Goal: Information Seeking & Learning: Learn about a topic

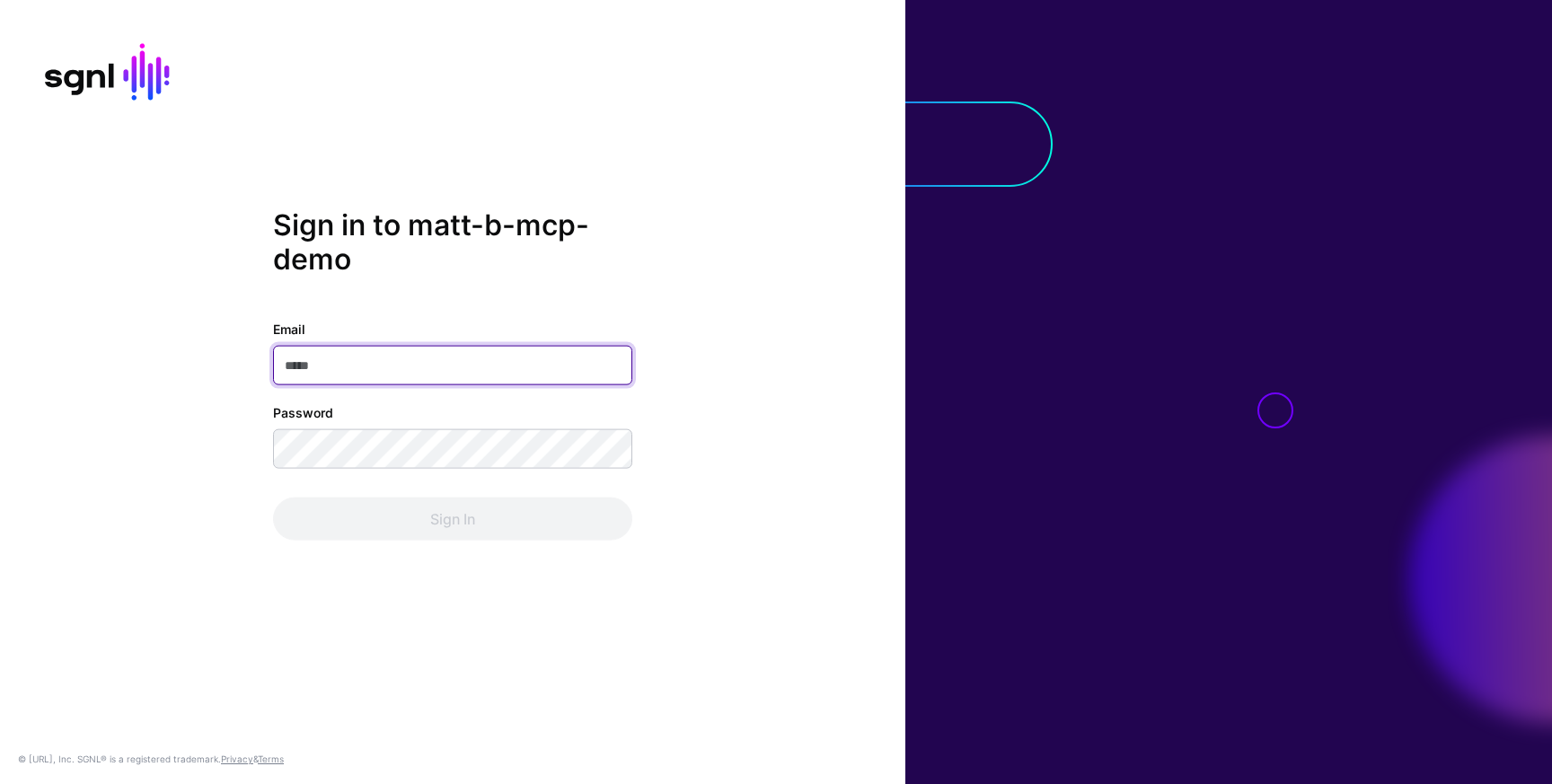
click at [419, 365] on input "Email" at bounding box center [453, 365] width 359 height 39
type input "**********"
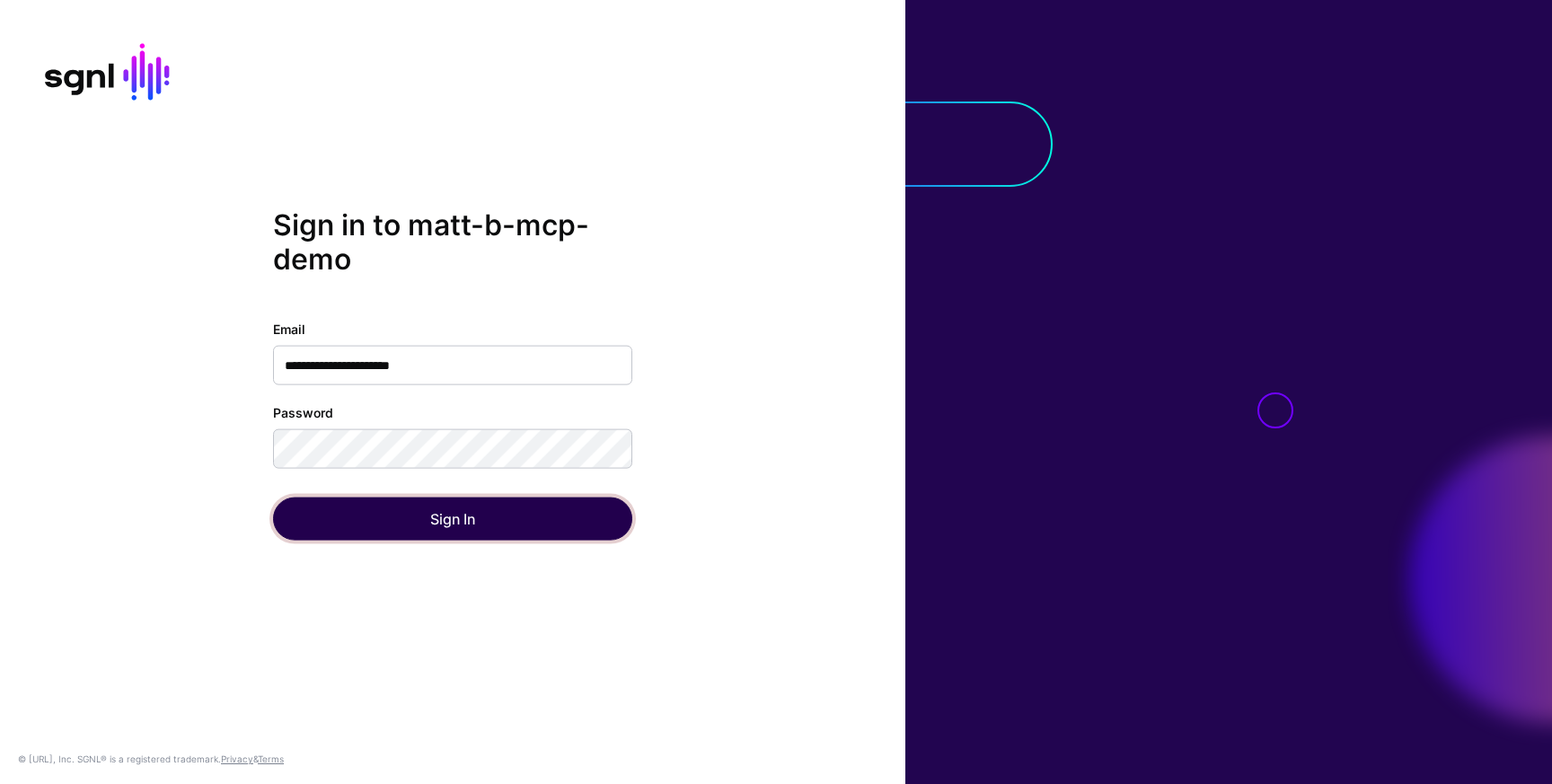
click at [435, 515] on button "Sign In" at bounding box center [453, 519] width 359 height 43
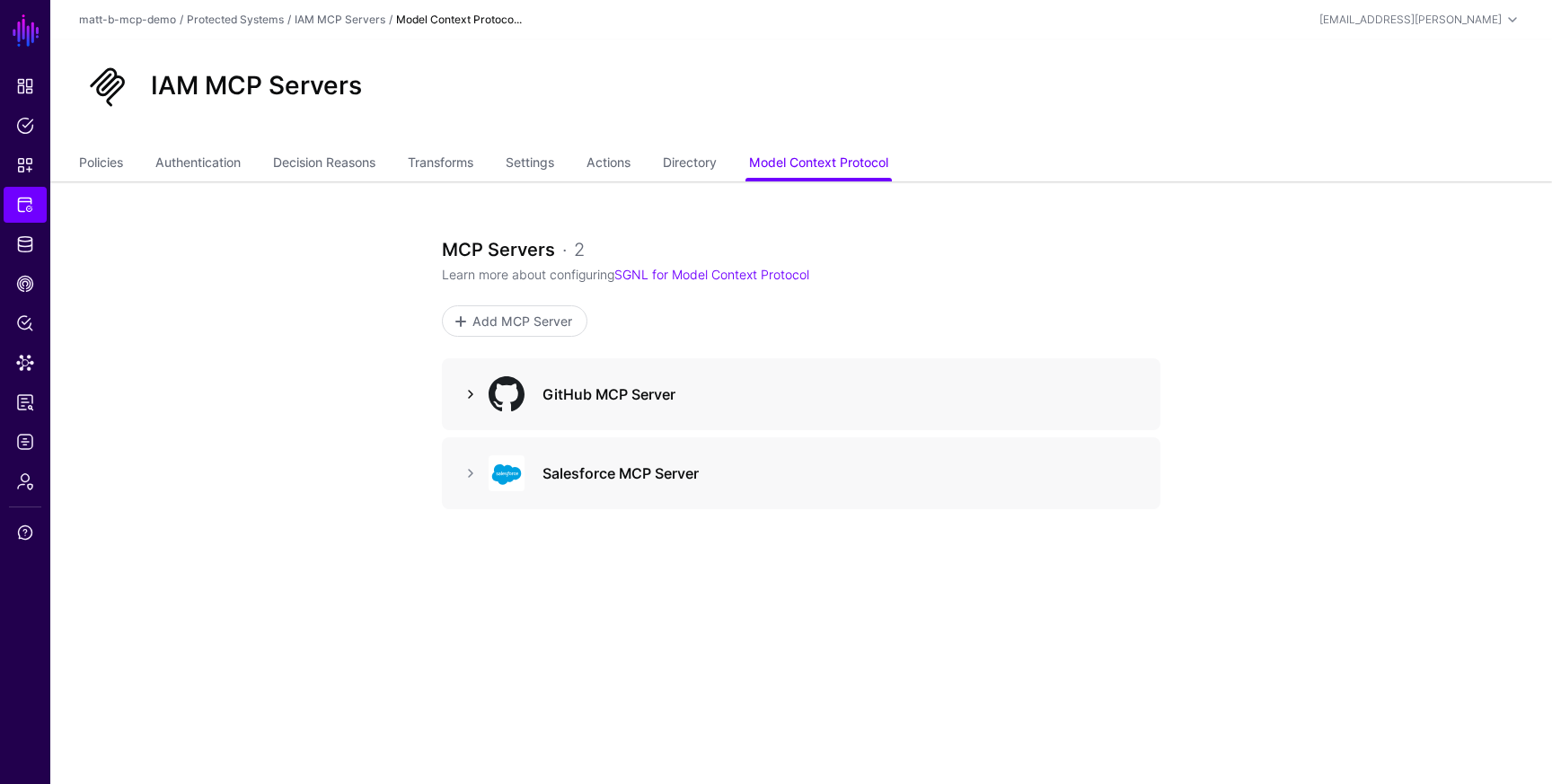
click at [472, 394] on link at bounding box center [470, 393] width 22 height 22
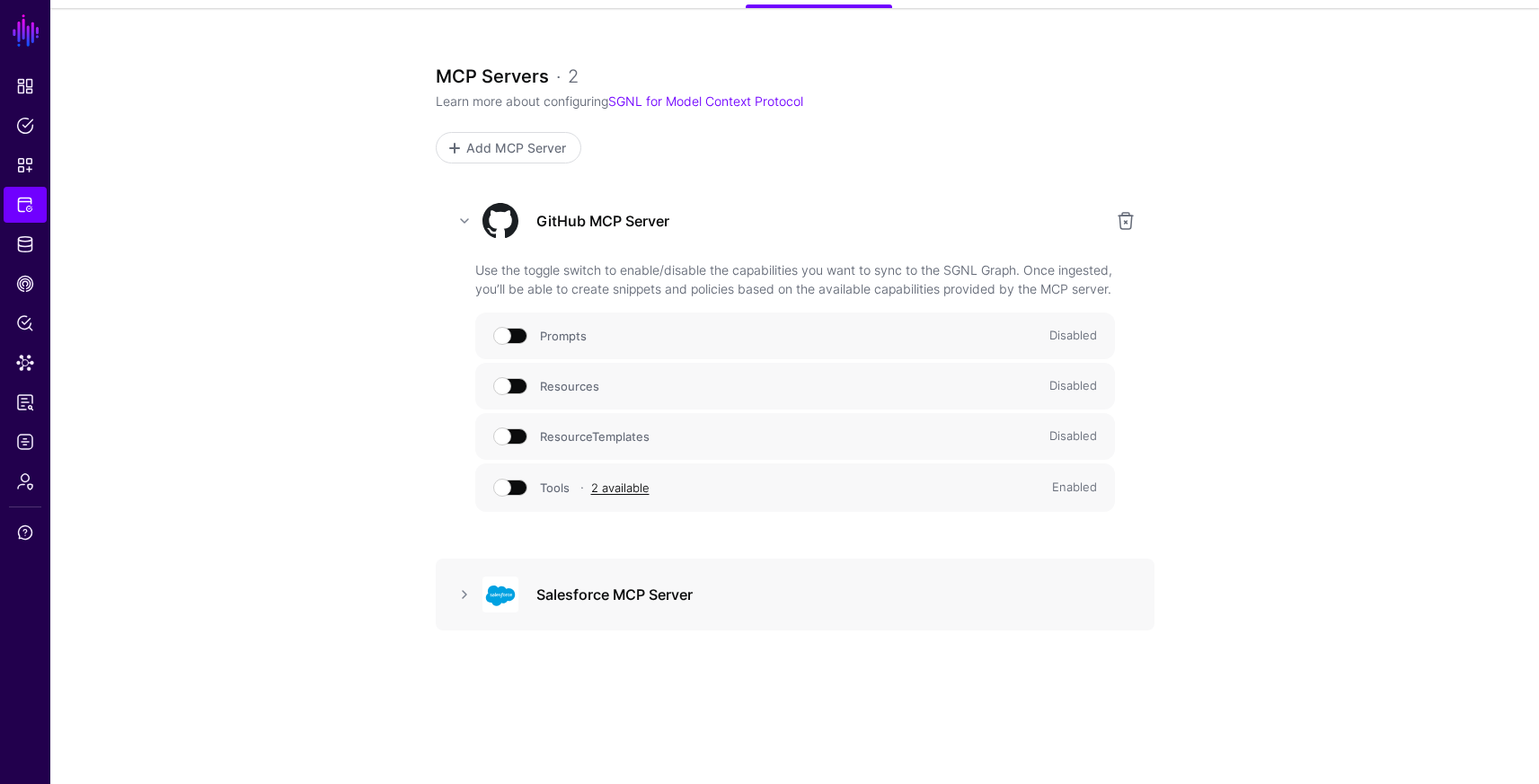
scroll to position [174, 0]
click at [462, 218] on link at bounding box center [464, 220] width 22 height 22
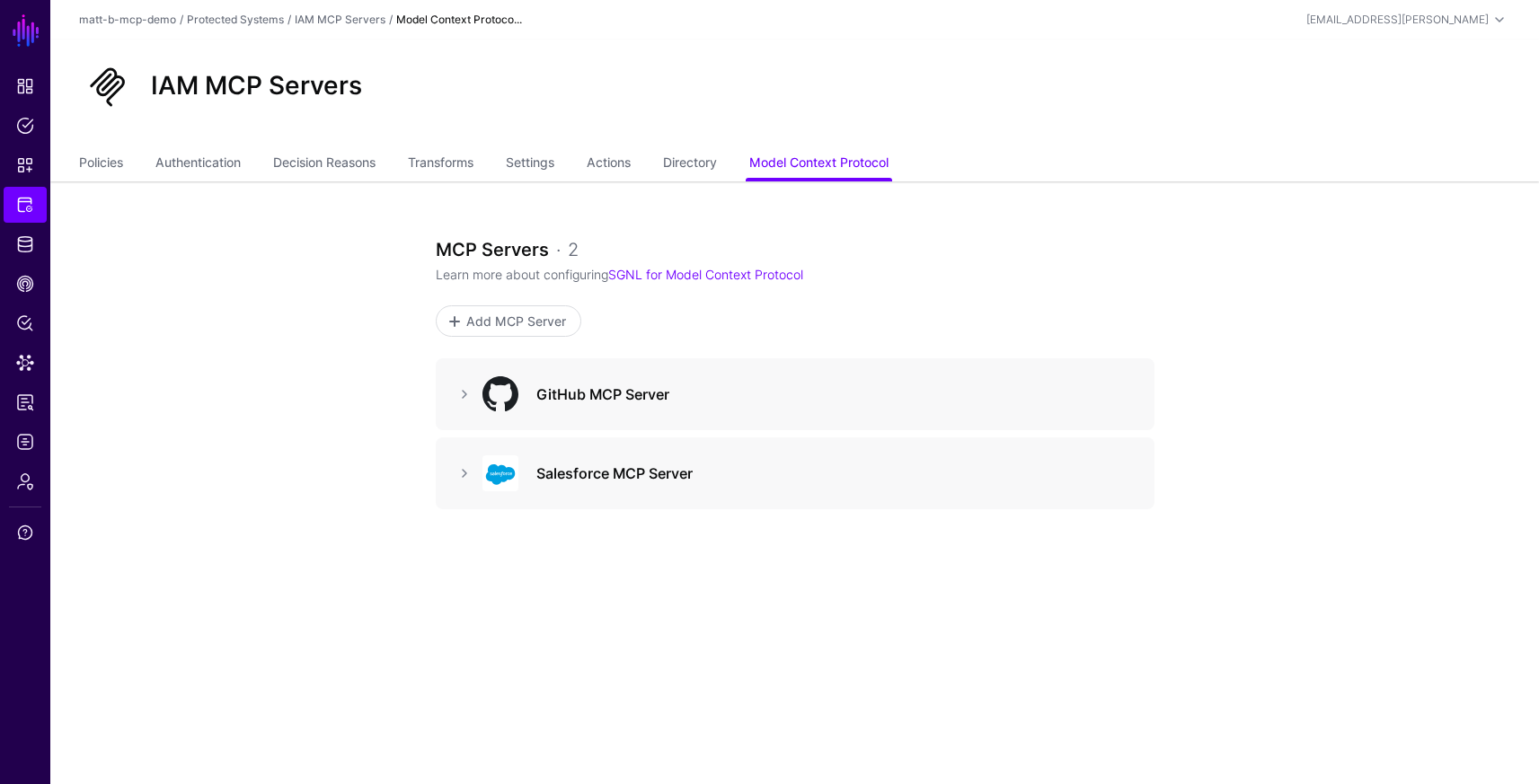
scroll to position [0, 0]
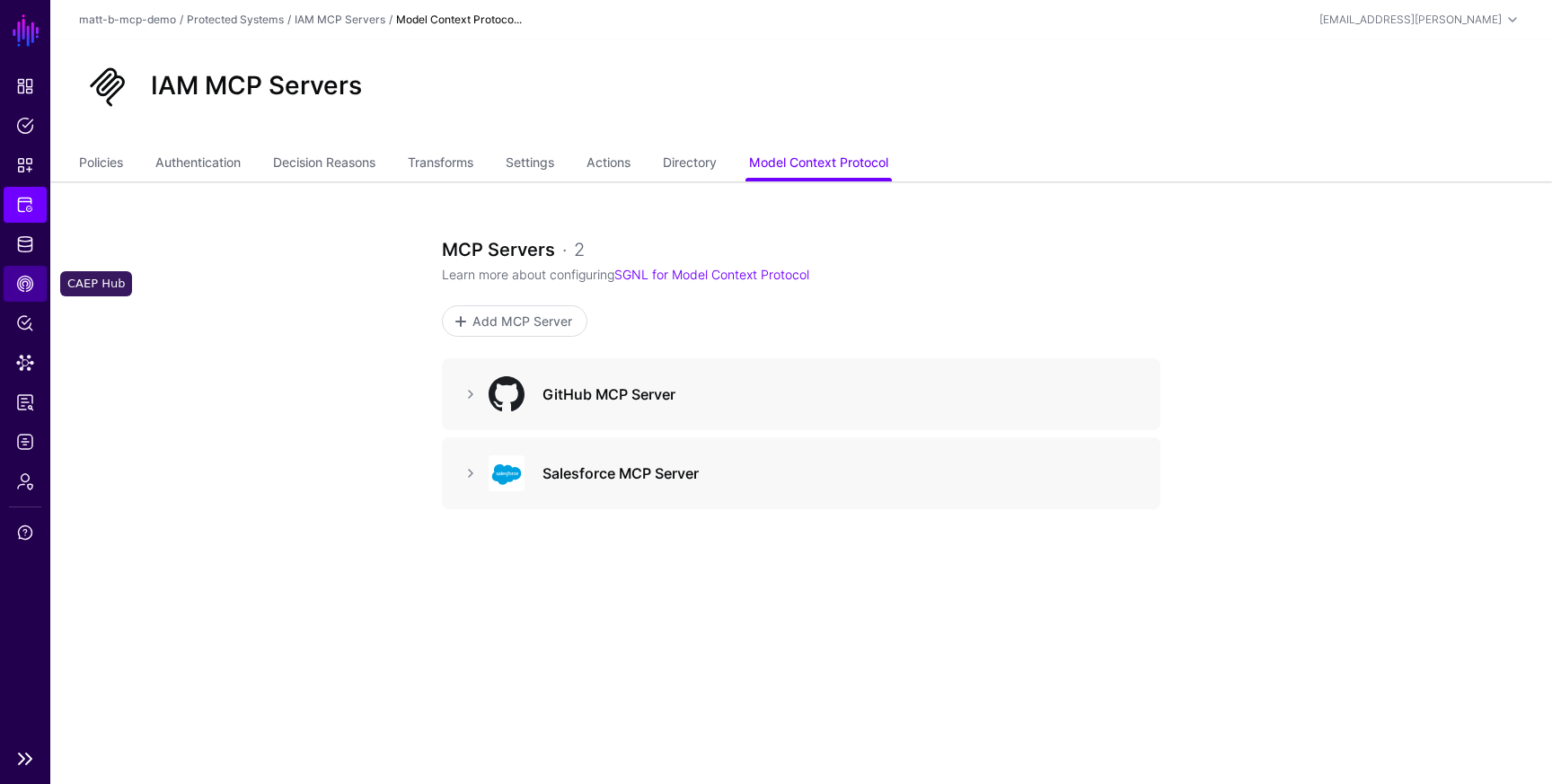
click at [22, 289] on span "CAEP Hub" at bounding box center [25, 284] width 18 height 18
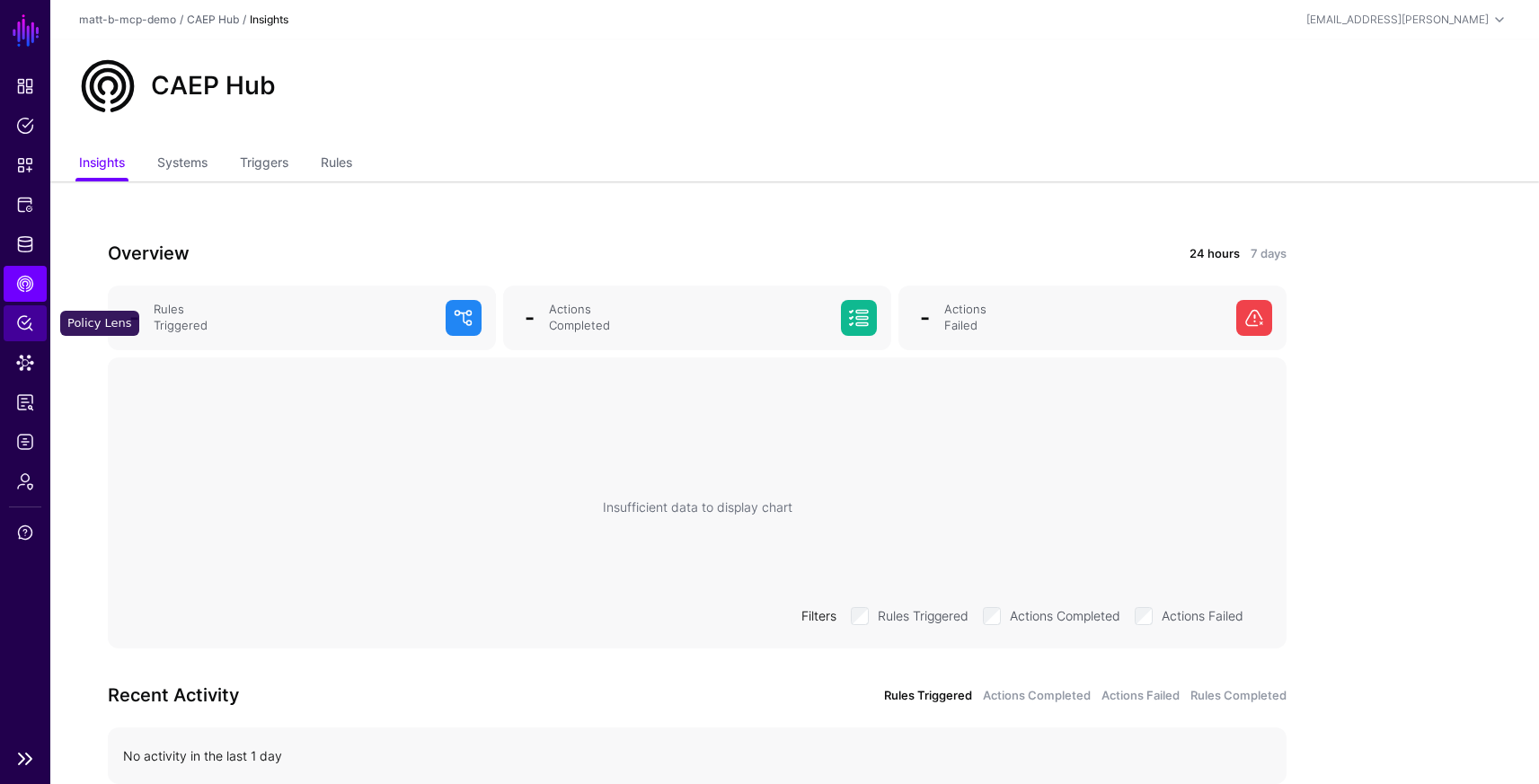
click at [20, 322] on span "Policy Lens" at bounding box center [25, 323] width 18 height 18
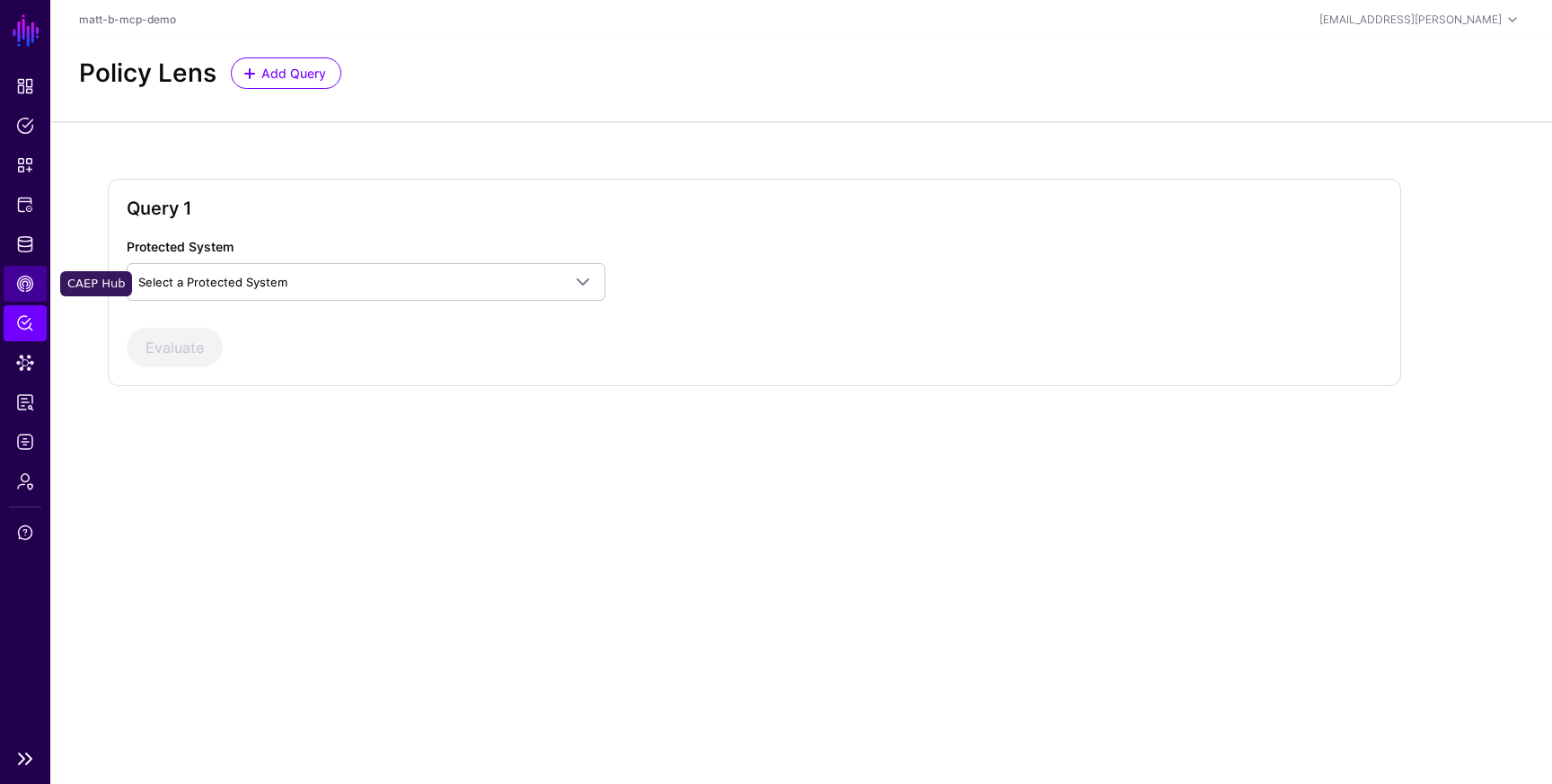
click at [26, 279] on span "CAEP Hub" at bounding box center [25, 284] width 18 height 18
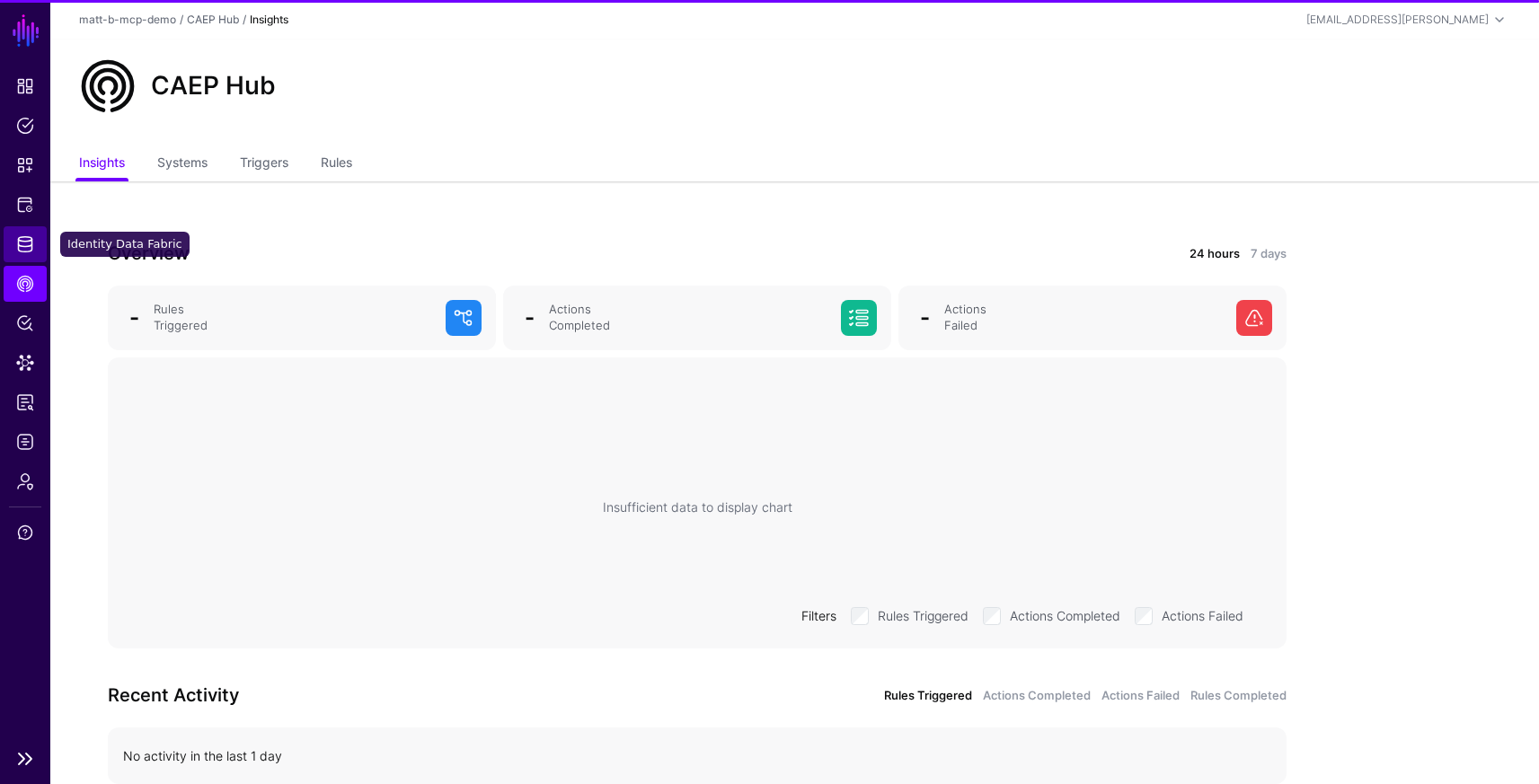
click at [27, 247] on span "Identity Data Fabric" at bounding box center [25, 244] width 18 height 18
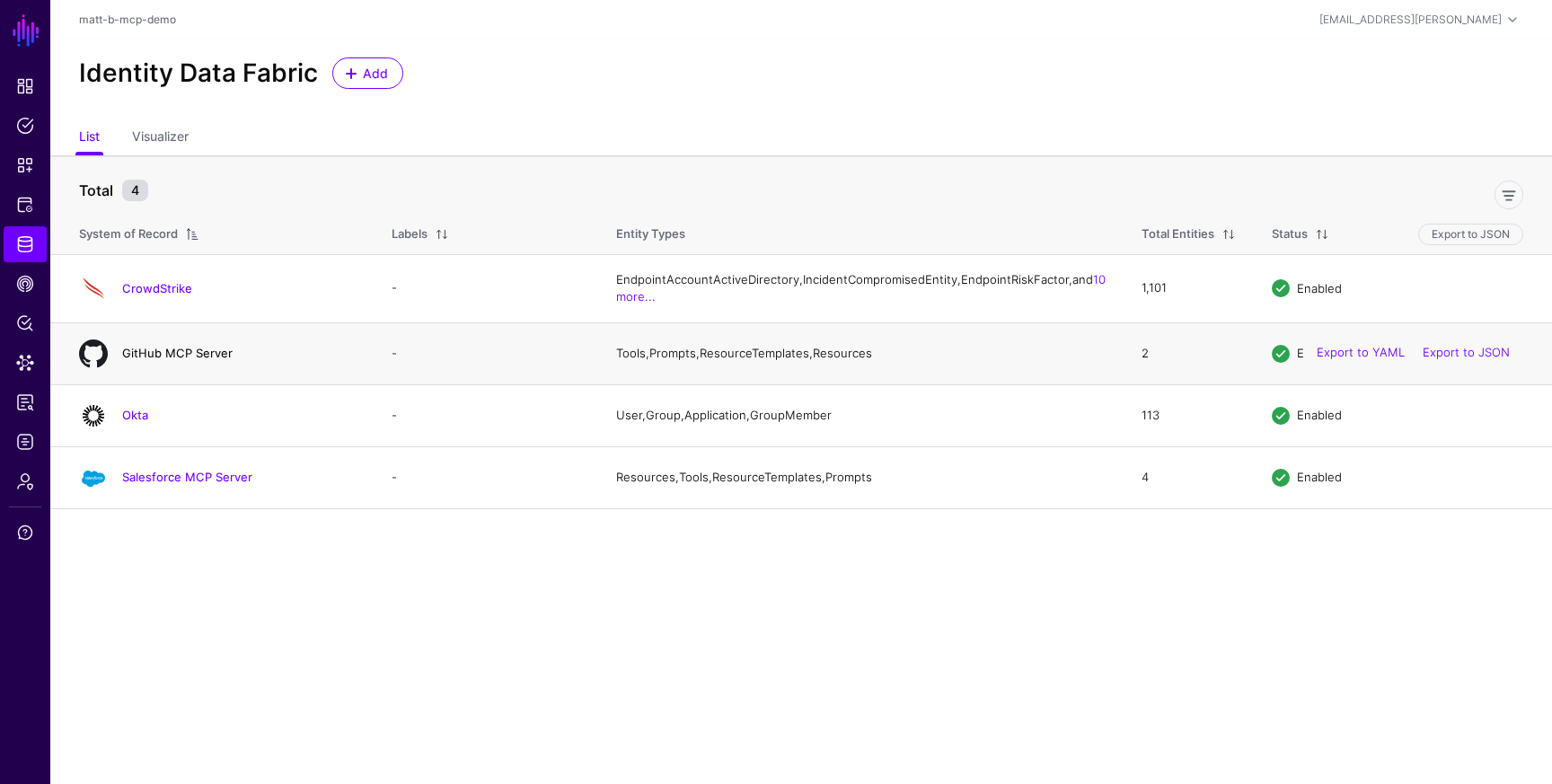
click at [196, 360] on link "GitHub MCP Server" at bounding box center [178, 352] width 111 height 14
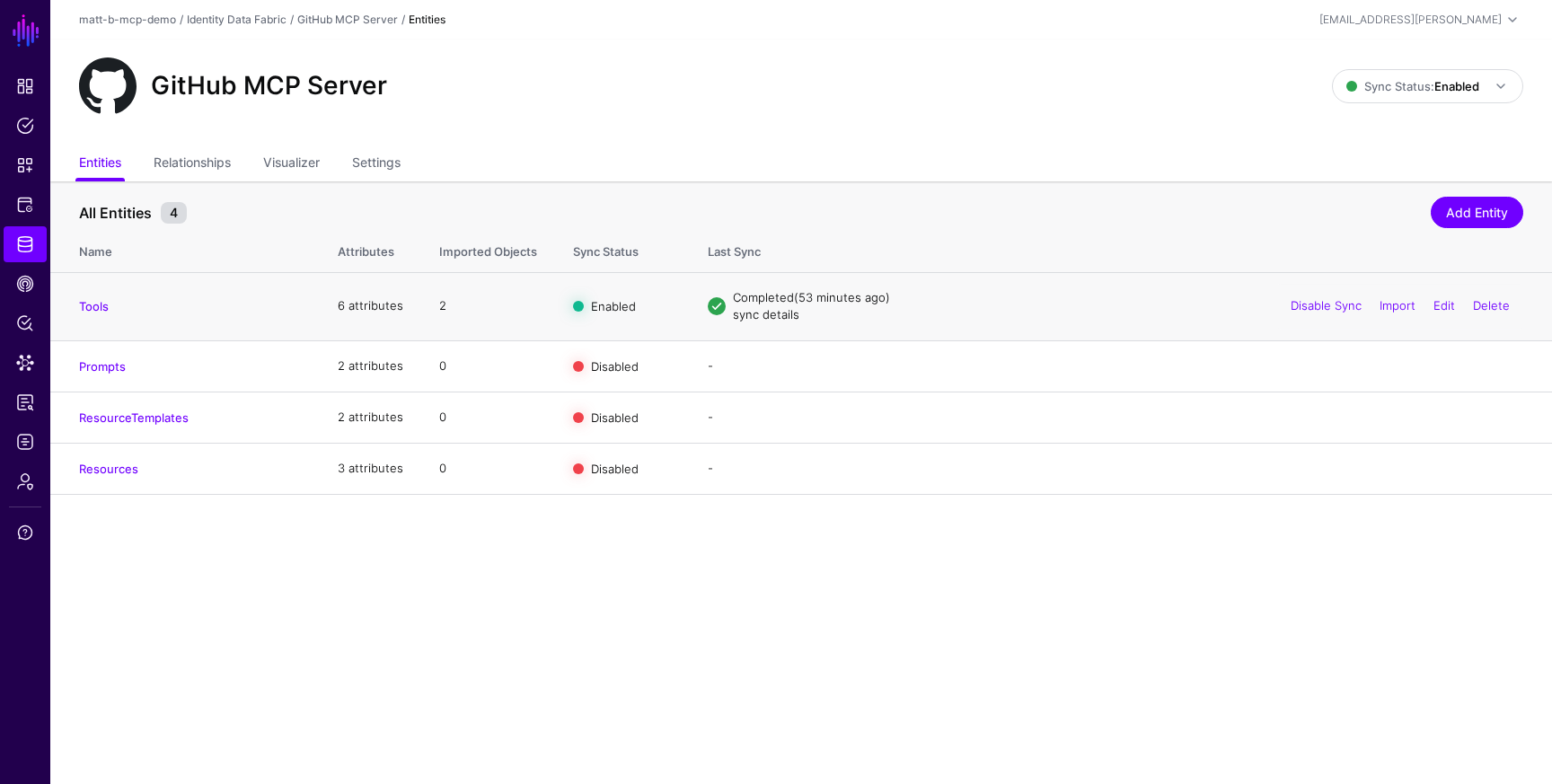
click at [751, 312] on link "sync details" at bounding box center [766, 314] width 67 height 14
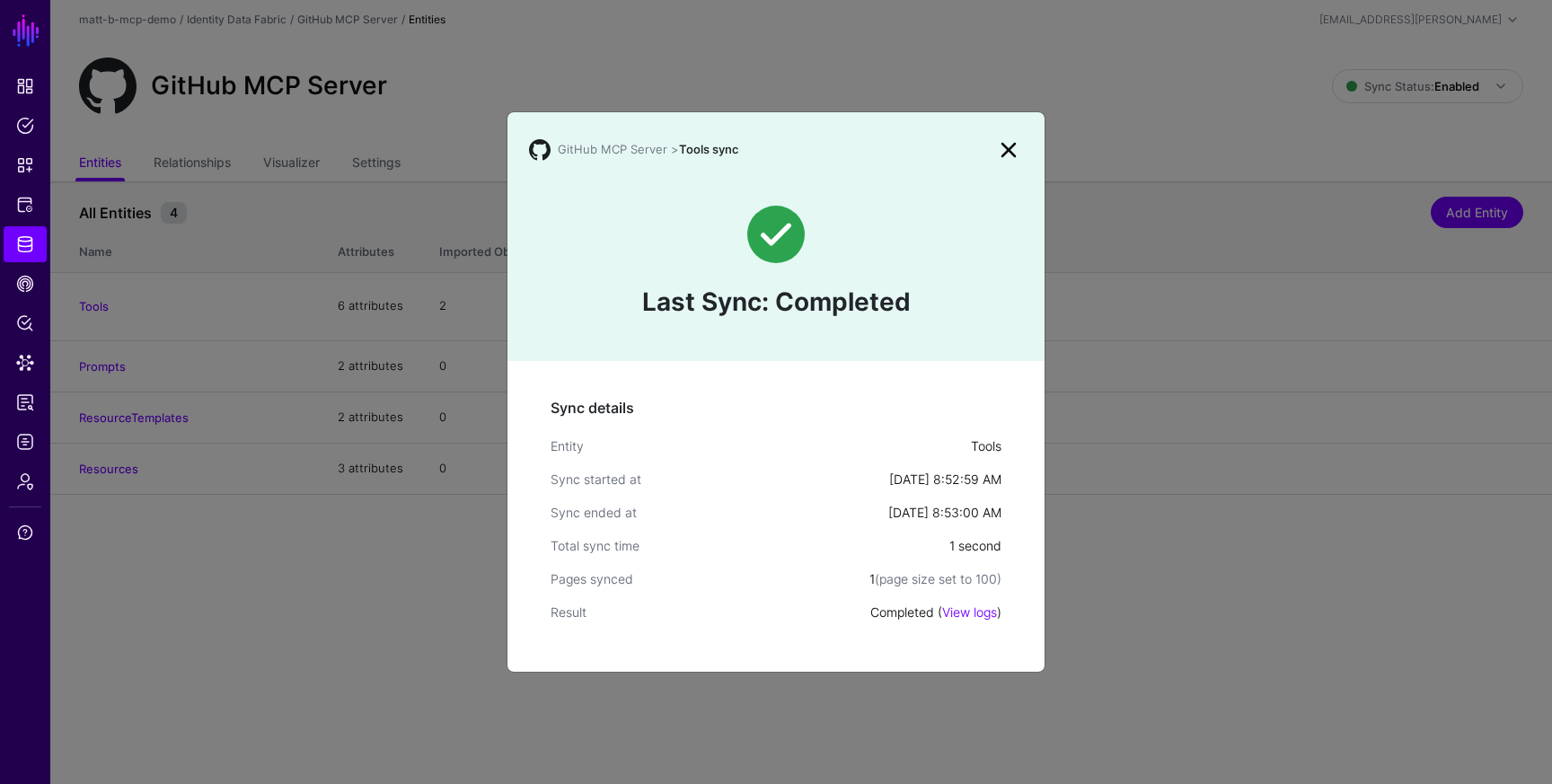
click at [1006, 152] on link at bounding box center [1009, 150] width 29 height 29
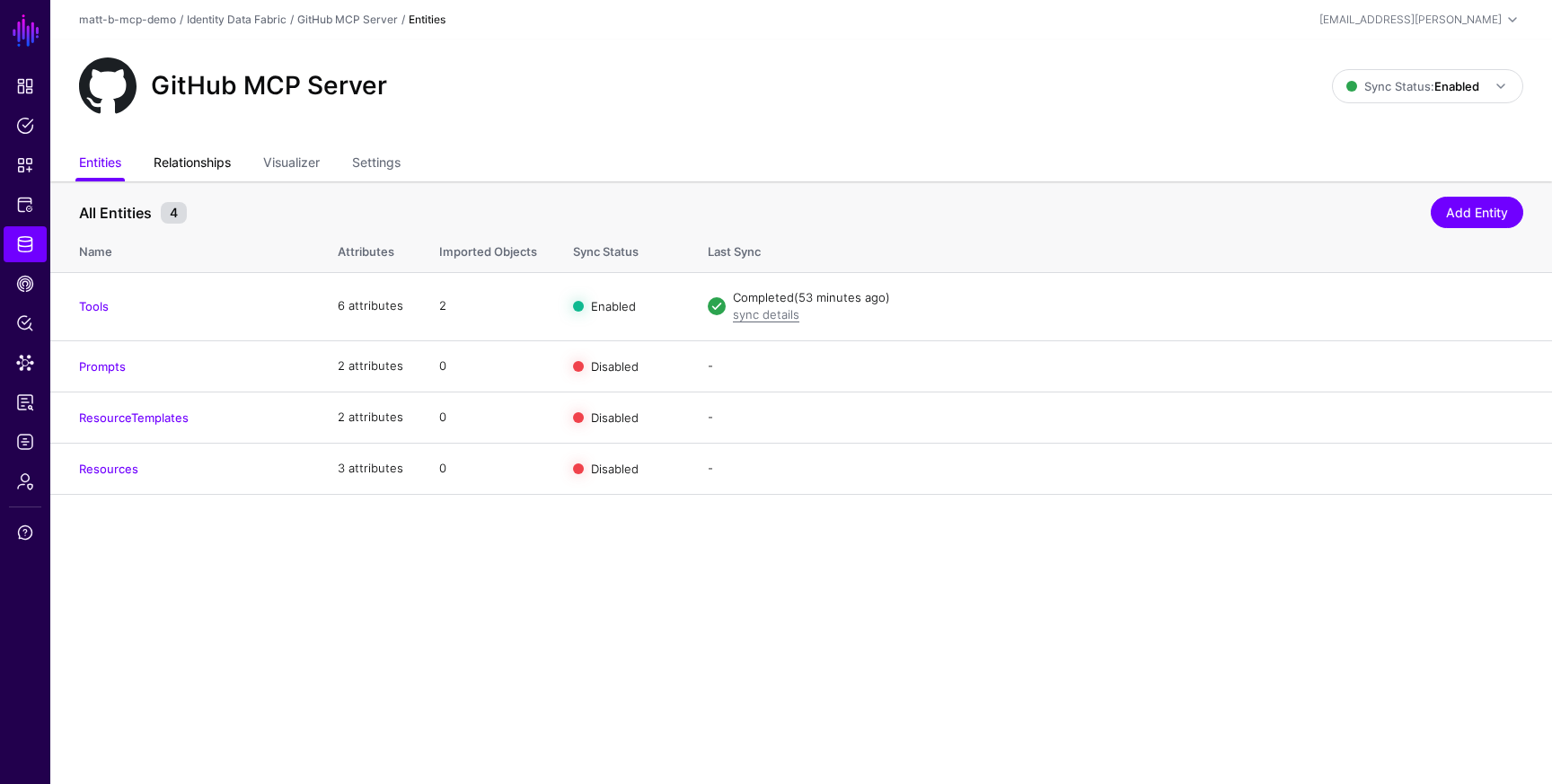
click at [215, 167] on link "Relationships" at bounding box center [192, 164] width 77 height 34
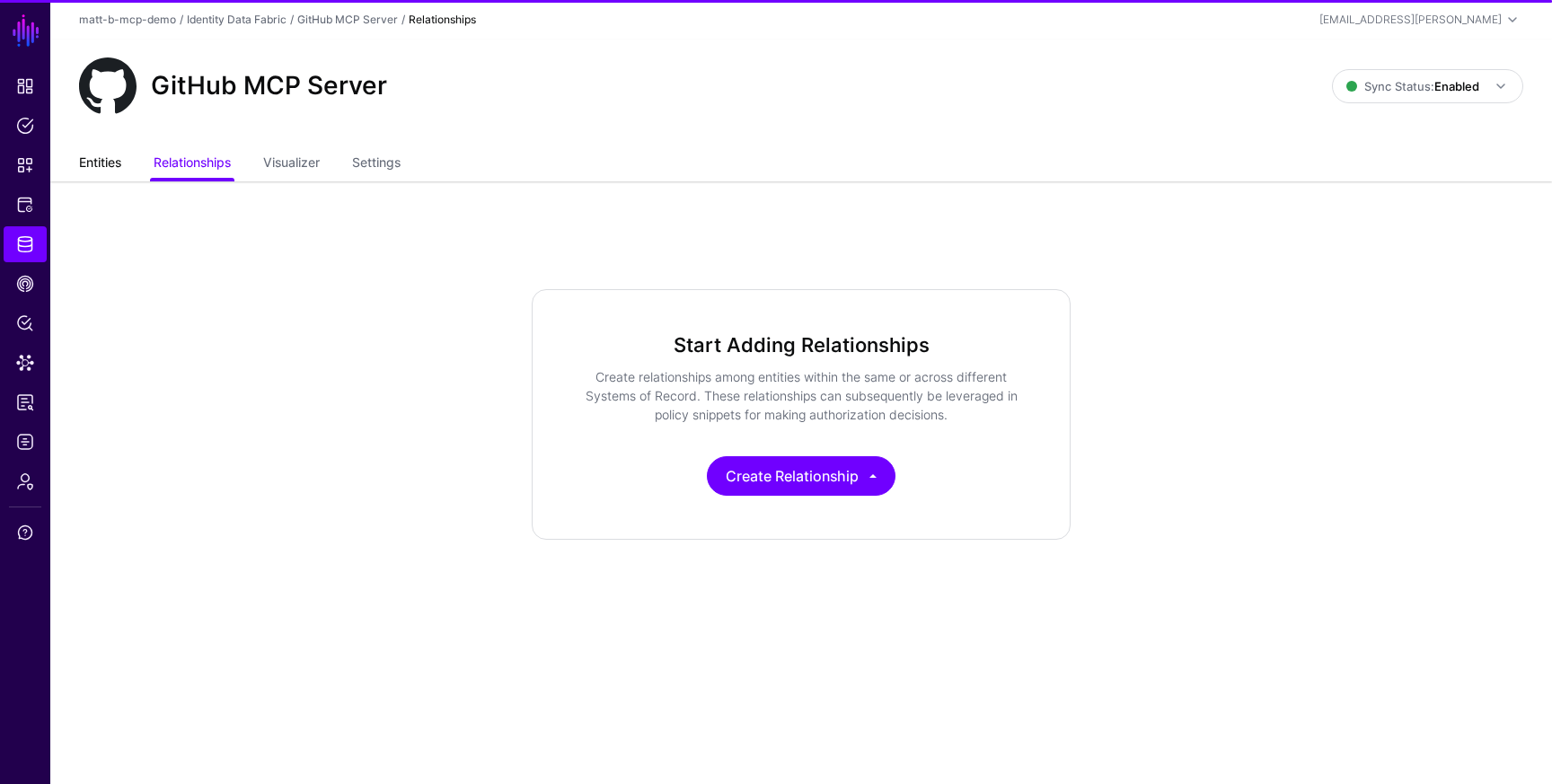
click at [89, 160] on link "Entities" at bounding box center [100, 164] width 42 height 34
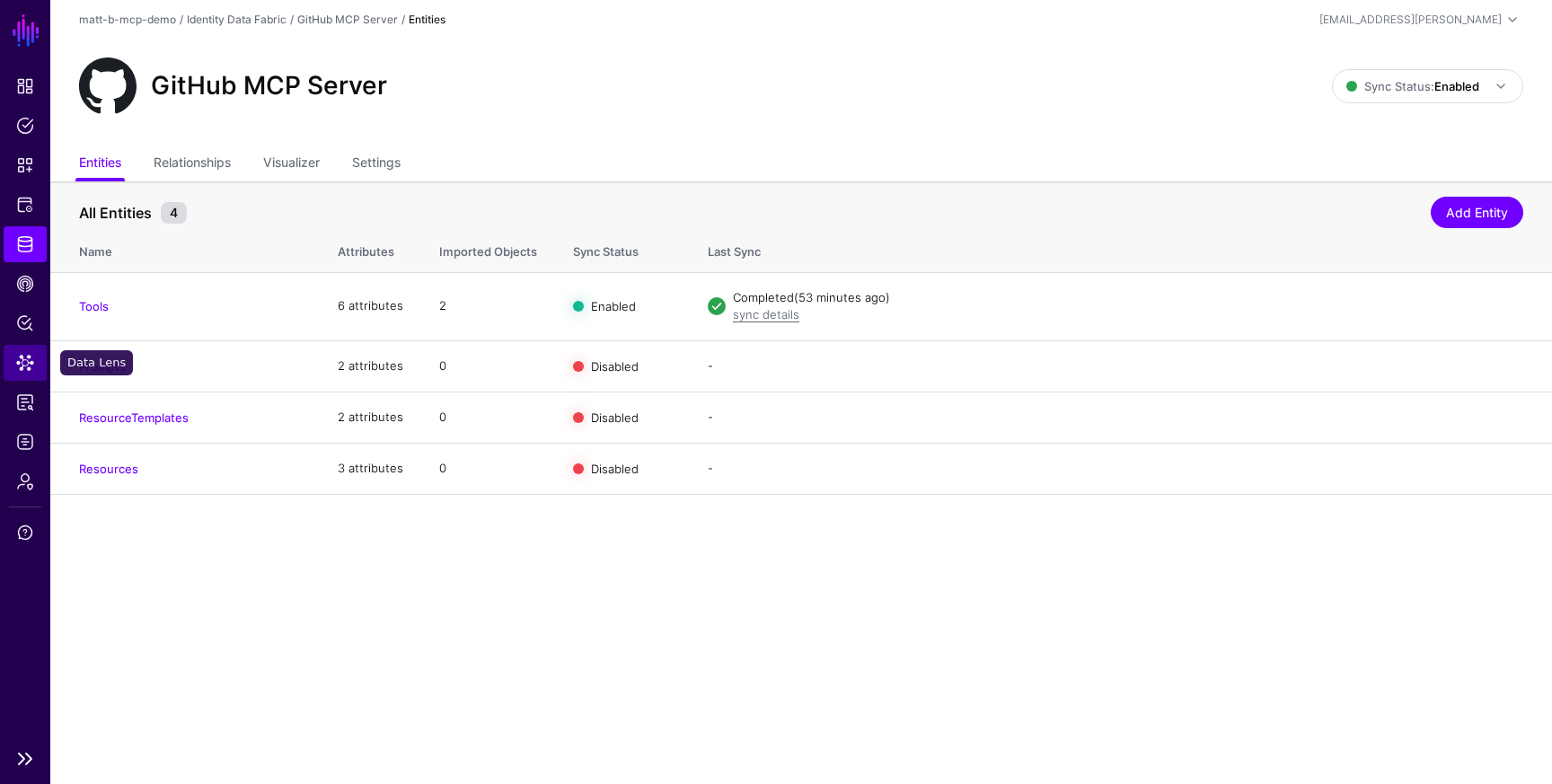
click at [16, 363] on span "Data Lens" at bounding box center [25, 362] width 18 height 18
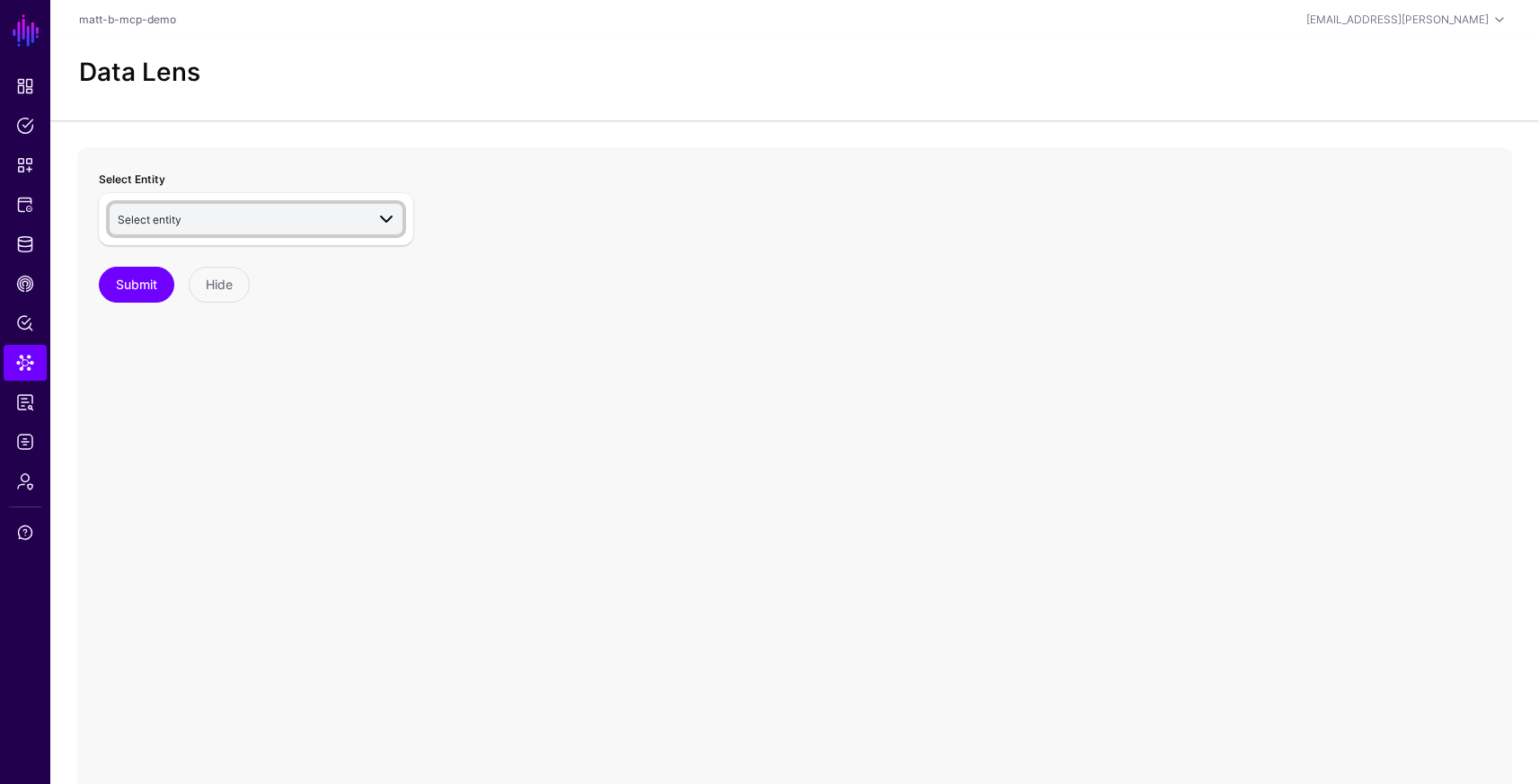
click at [291, 223] on span "Select entity" at bounding box center [241, 219] width 247 height 20
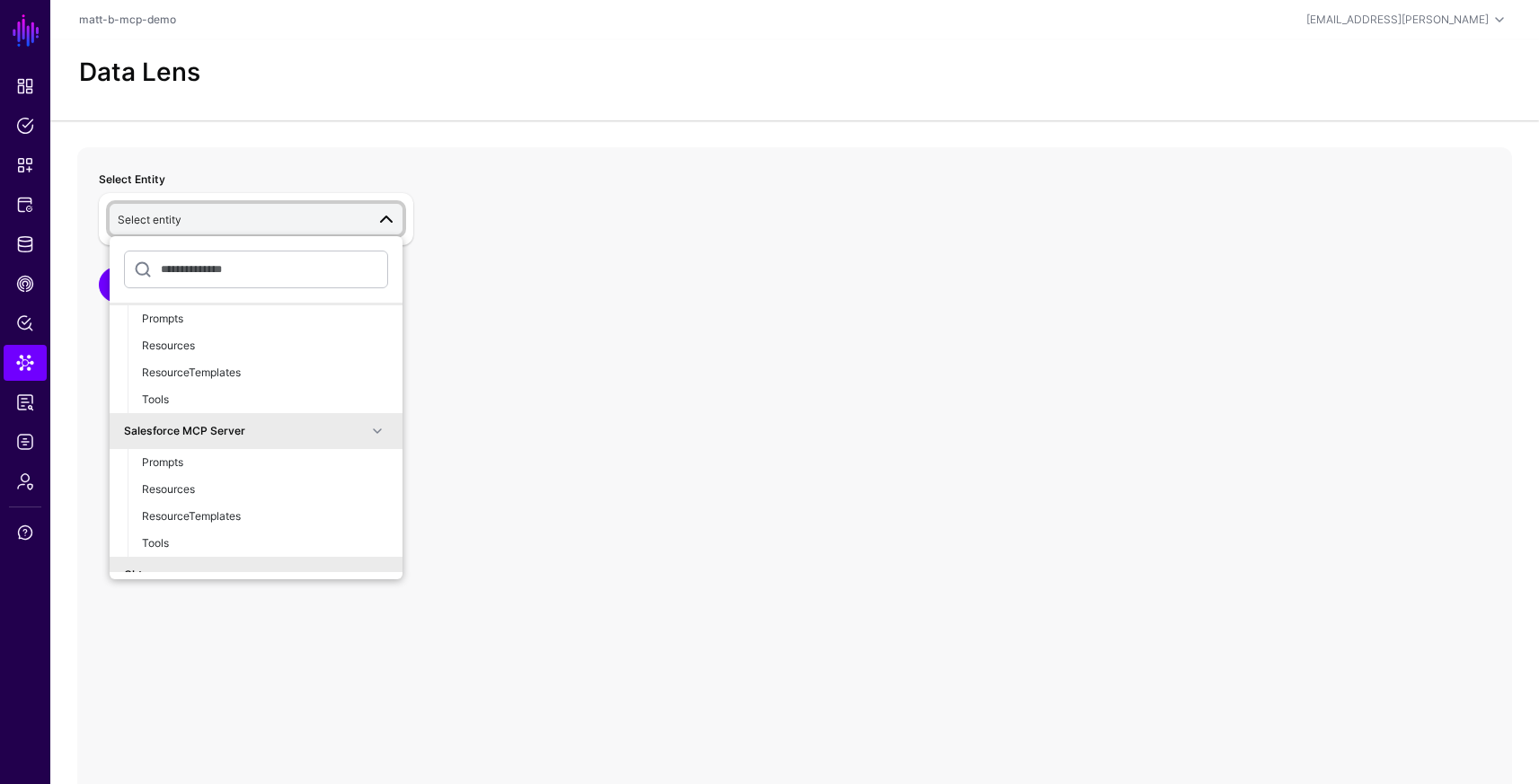
scroll to position [46, 0]
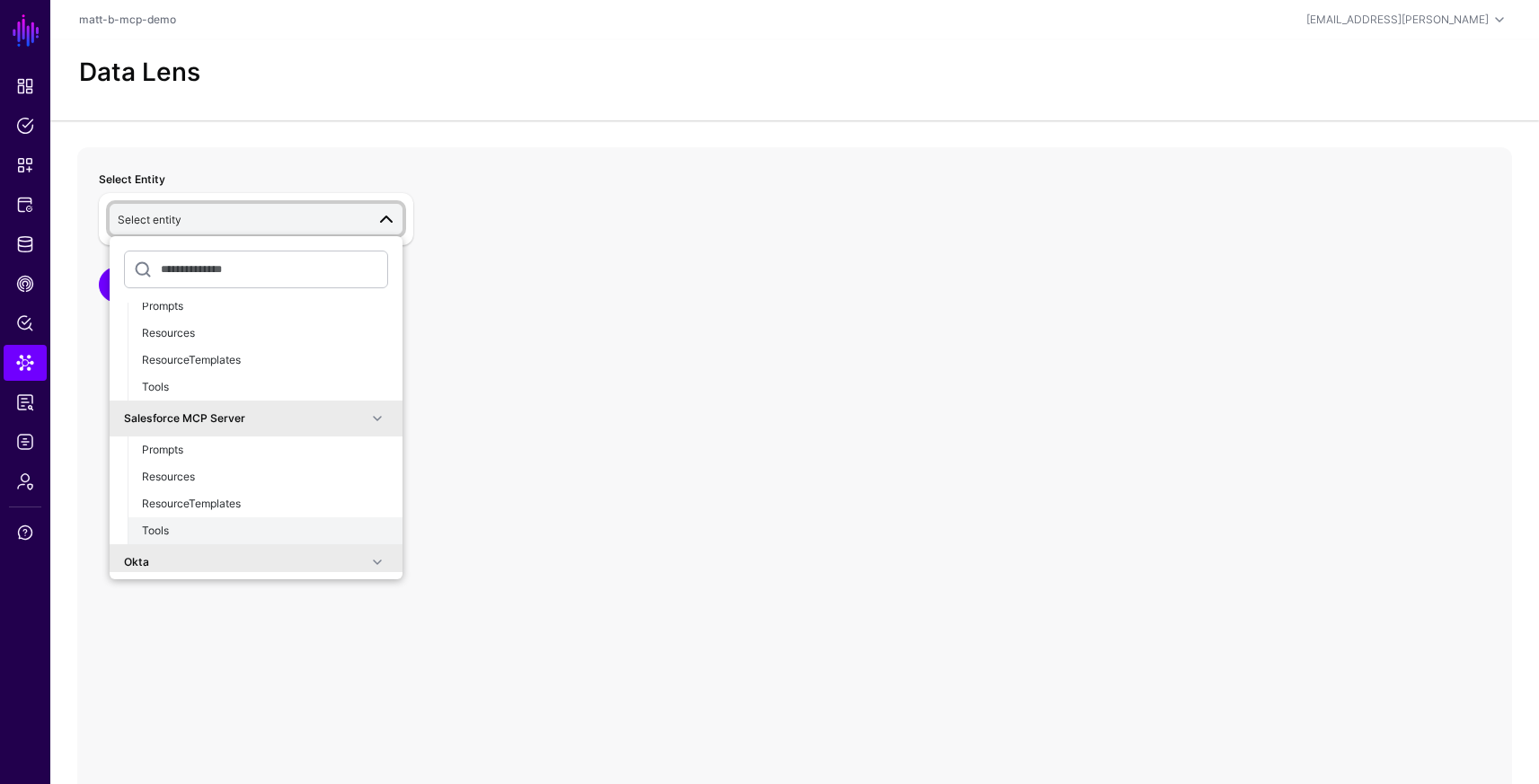
click at [199, 528] on div "Tools" at bounding box center [266, 530] width 246 height 16
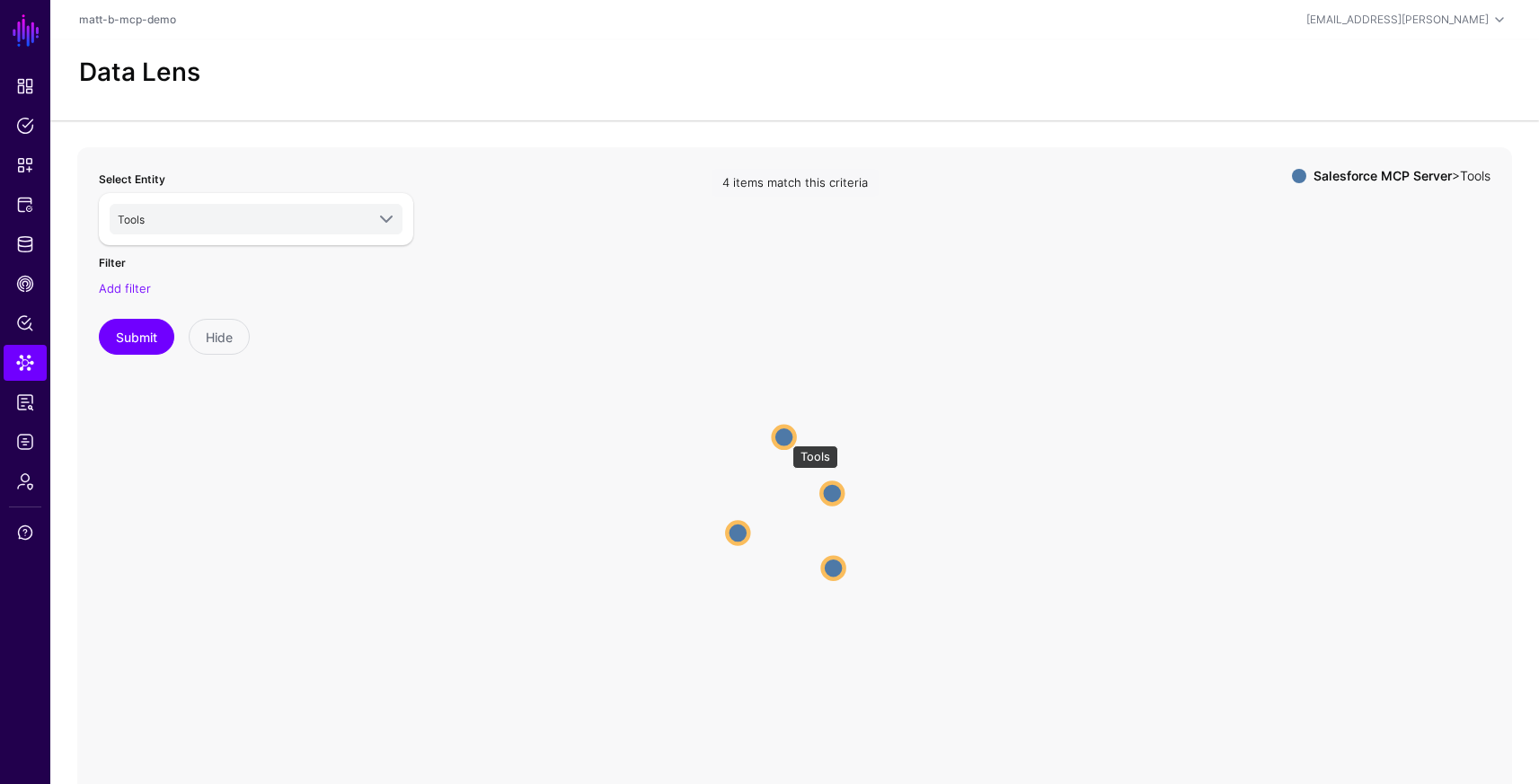
click at [783, 436] on circle at bounding box center [783, 436] width 22 height 22
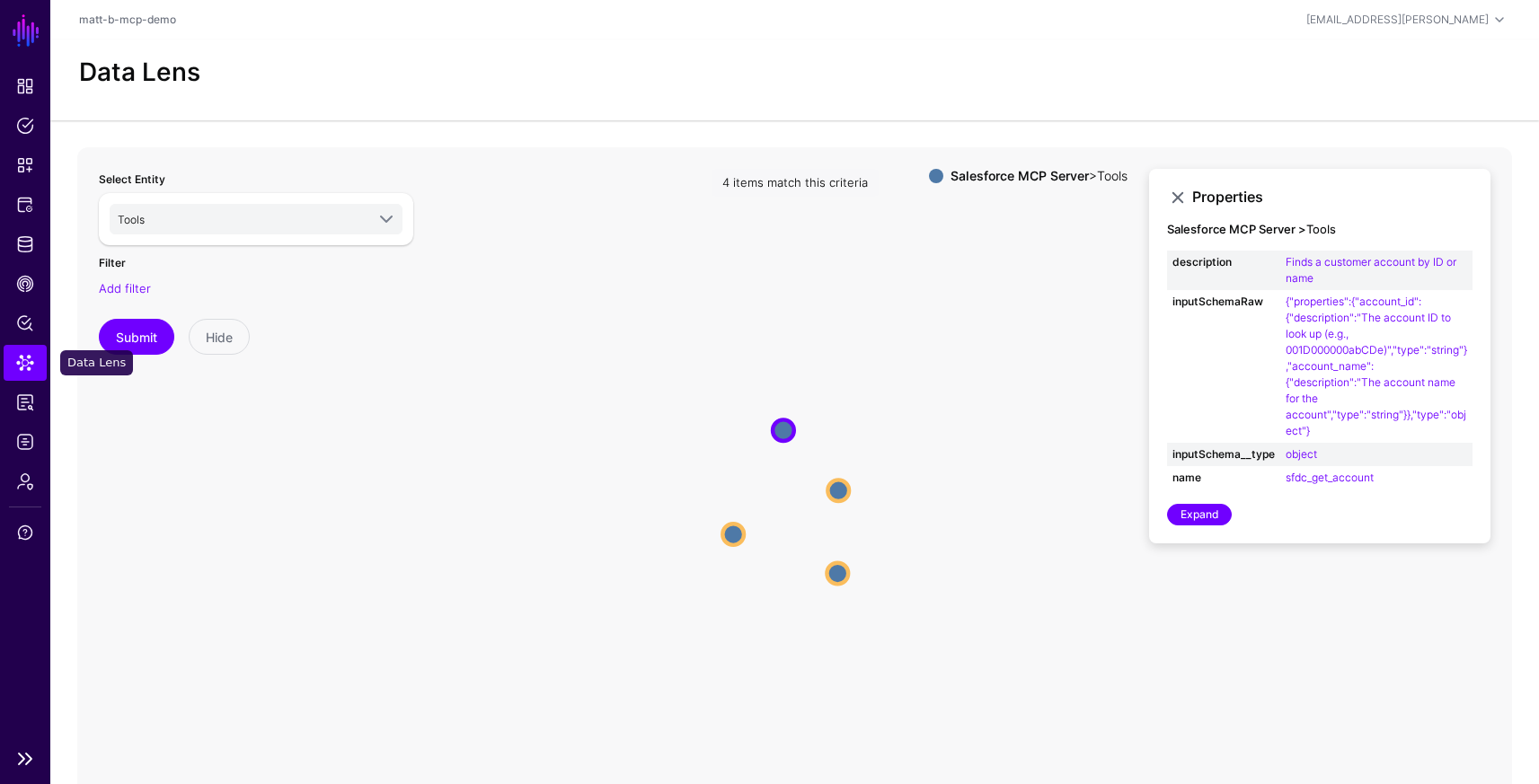
click at [32, 361] on span "Data Lens" at bounding box center [25, 362] width 18 height 18
click at [14, 333] on link "Policy Lens" at bounding box center [25, 324] width 43 height 36
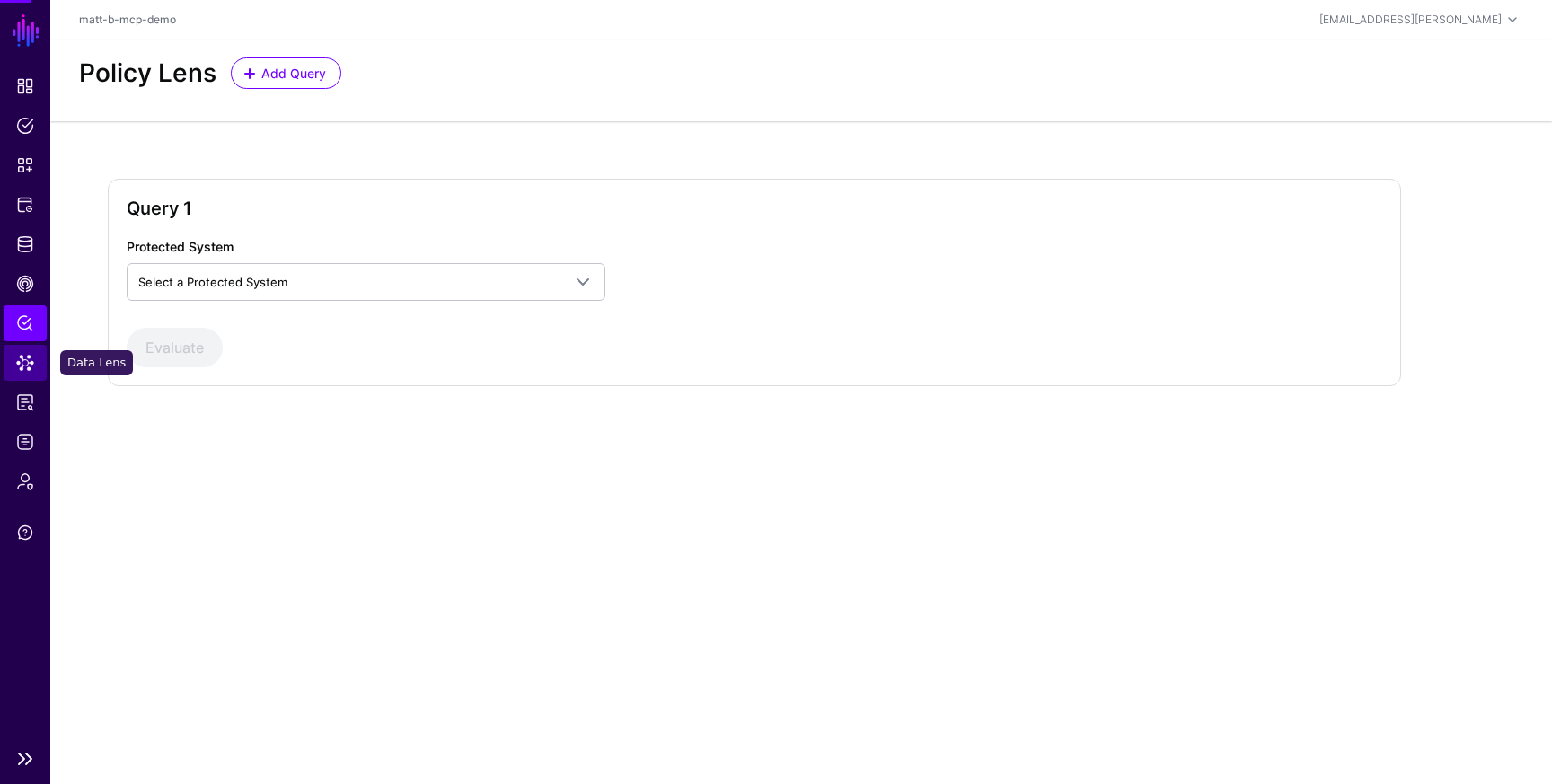
click at [32, 367] on span "Data Lens" at bounding box center [25, 362] width 18 height 18
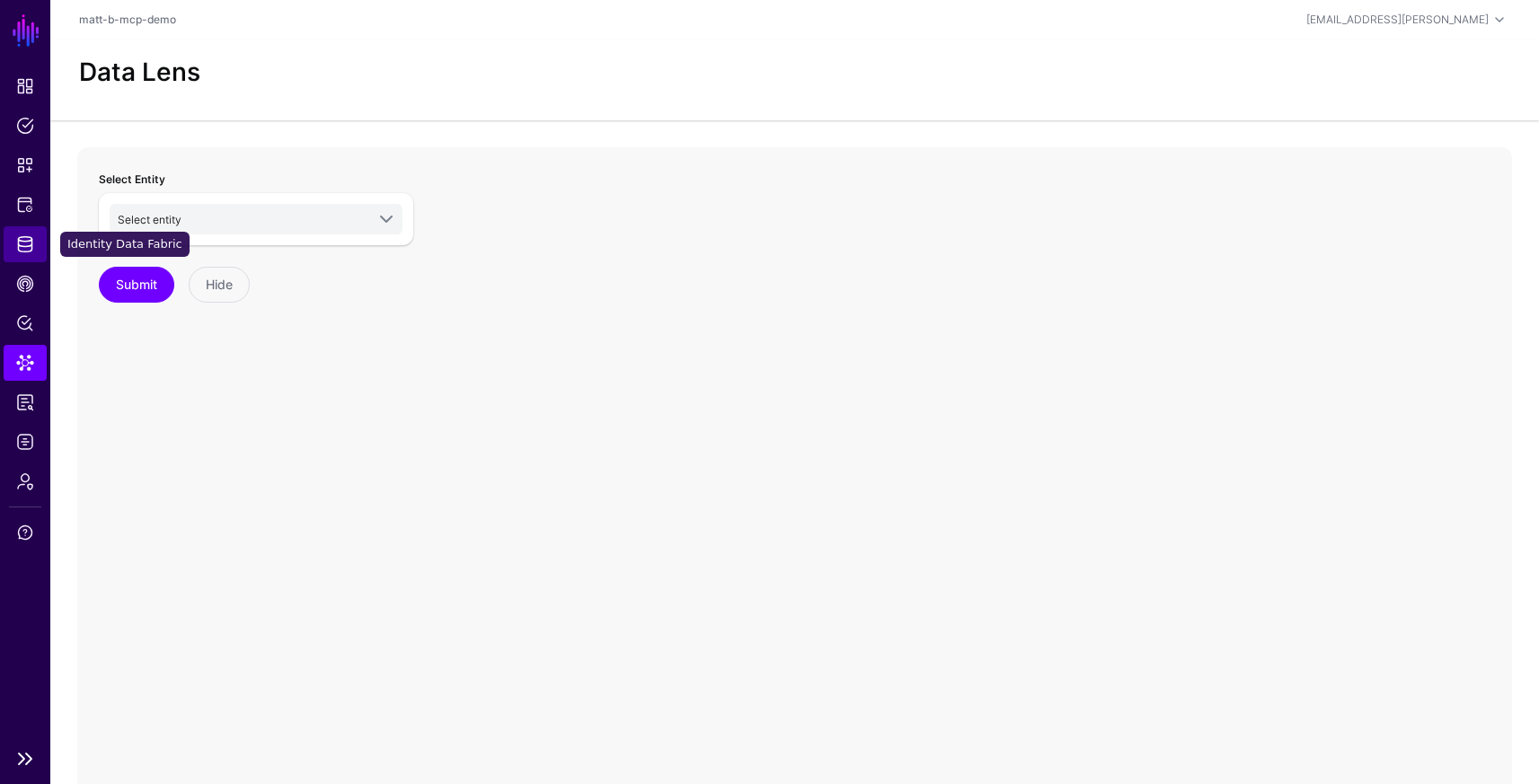
click at [24, 251] on span "Identity Data Fabric" at bounding box center [25, 244] width 18 height 18
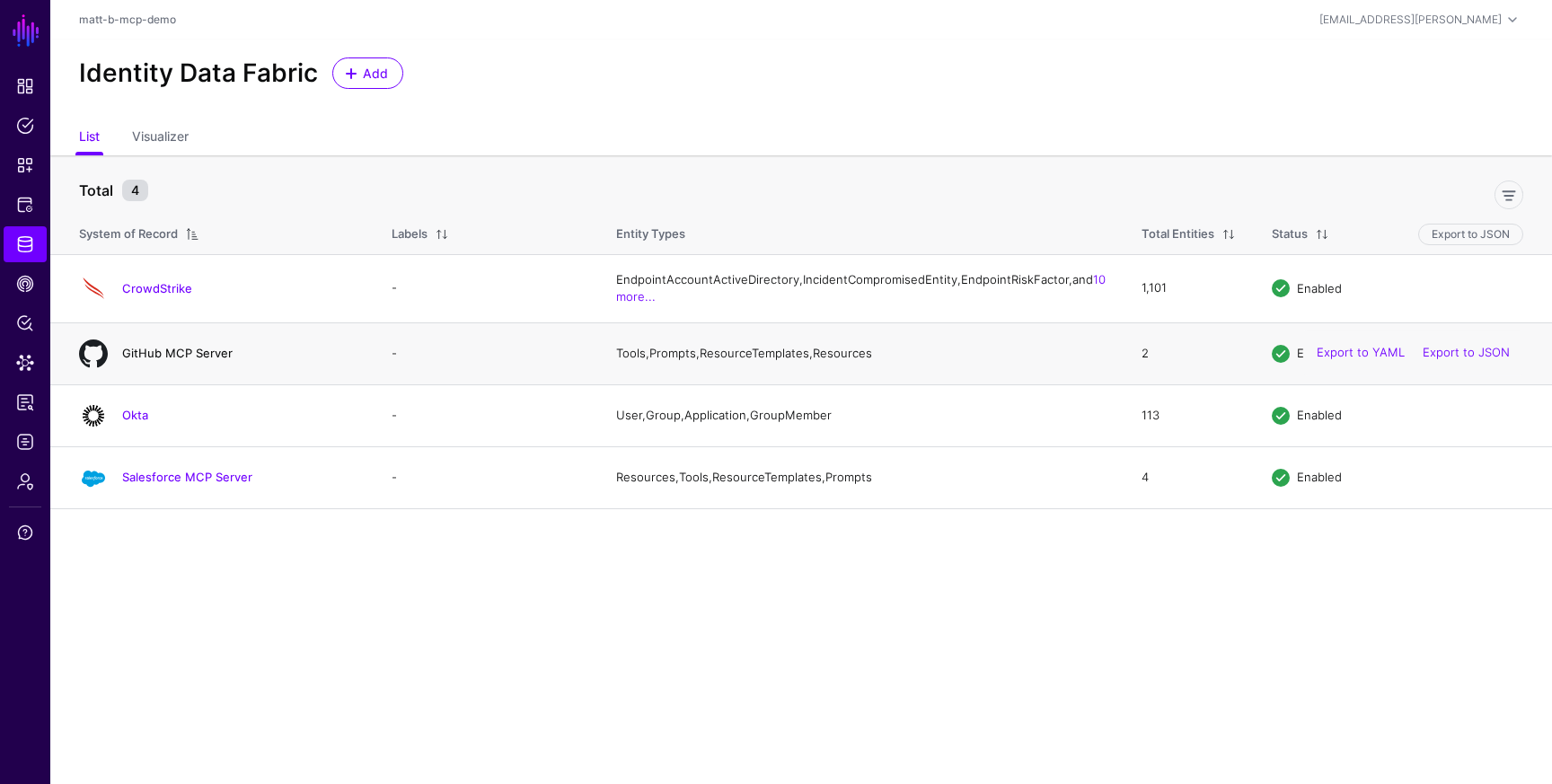
click at [150, 360] on link "GitHub MCP Server" at bounding box center [178, 352] width 111 height 14
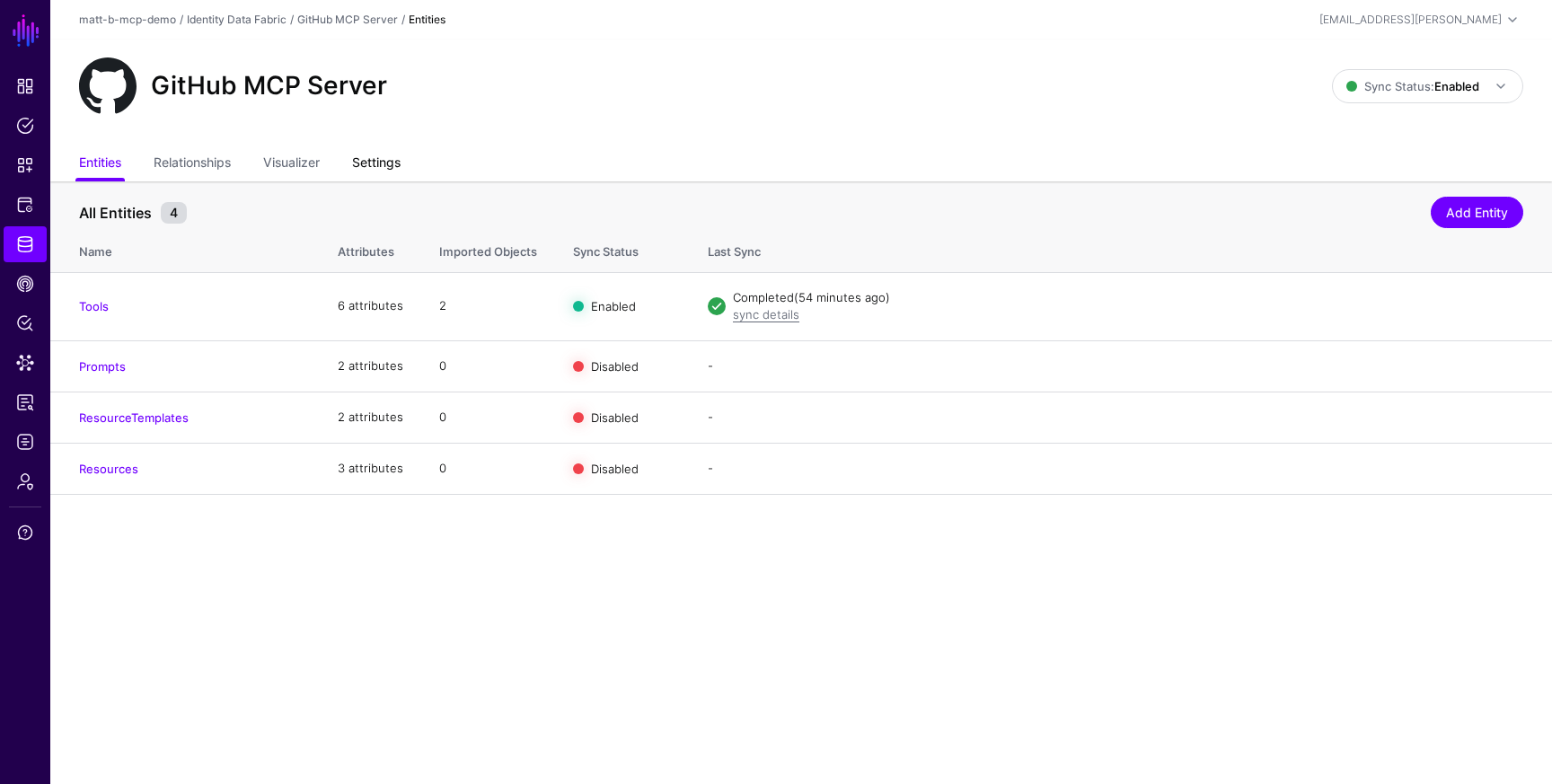
click at [386, 169] on link "Settings" at bounding box center [376, 164] width 49 height 34
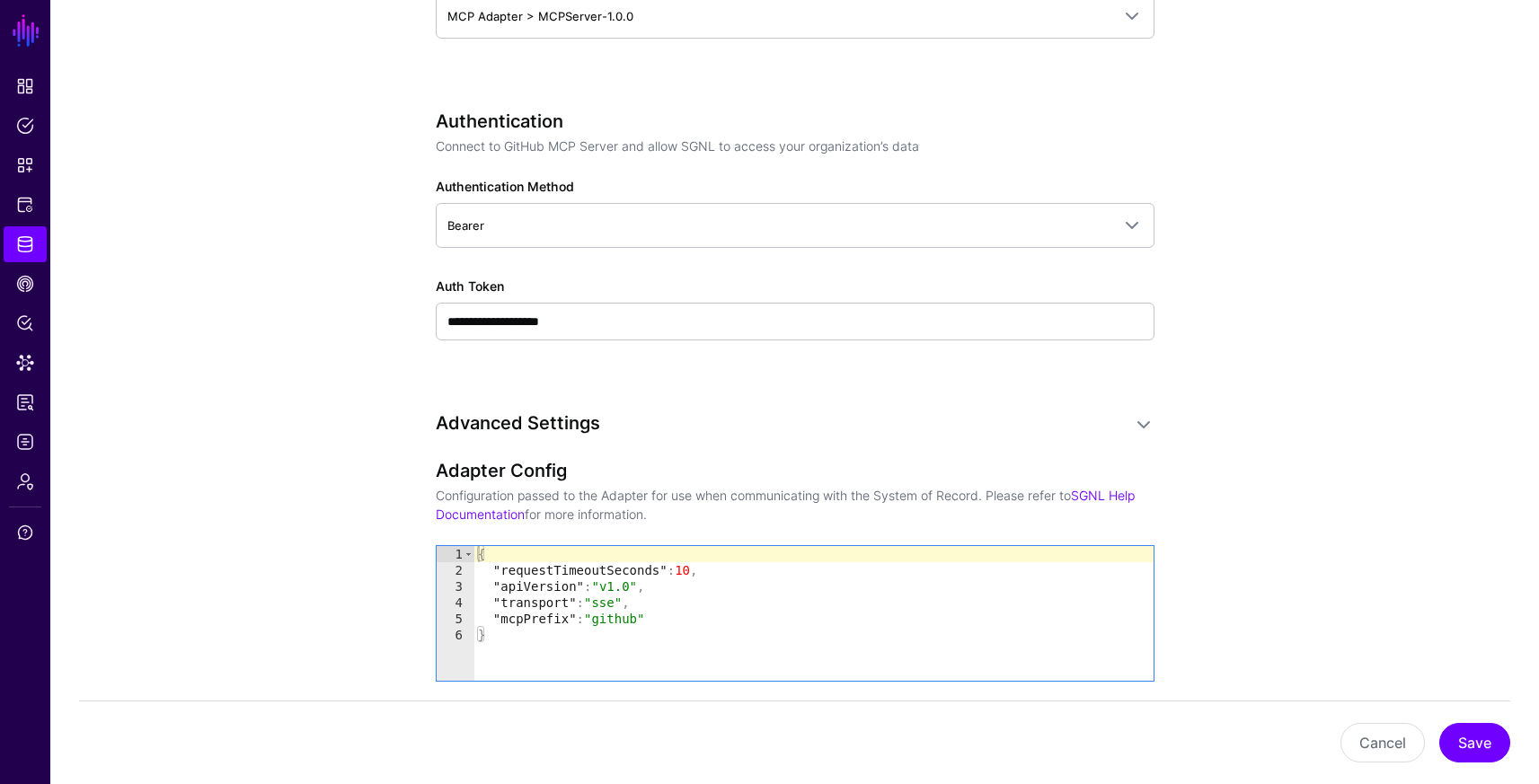
scroll to position [967, 0]
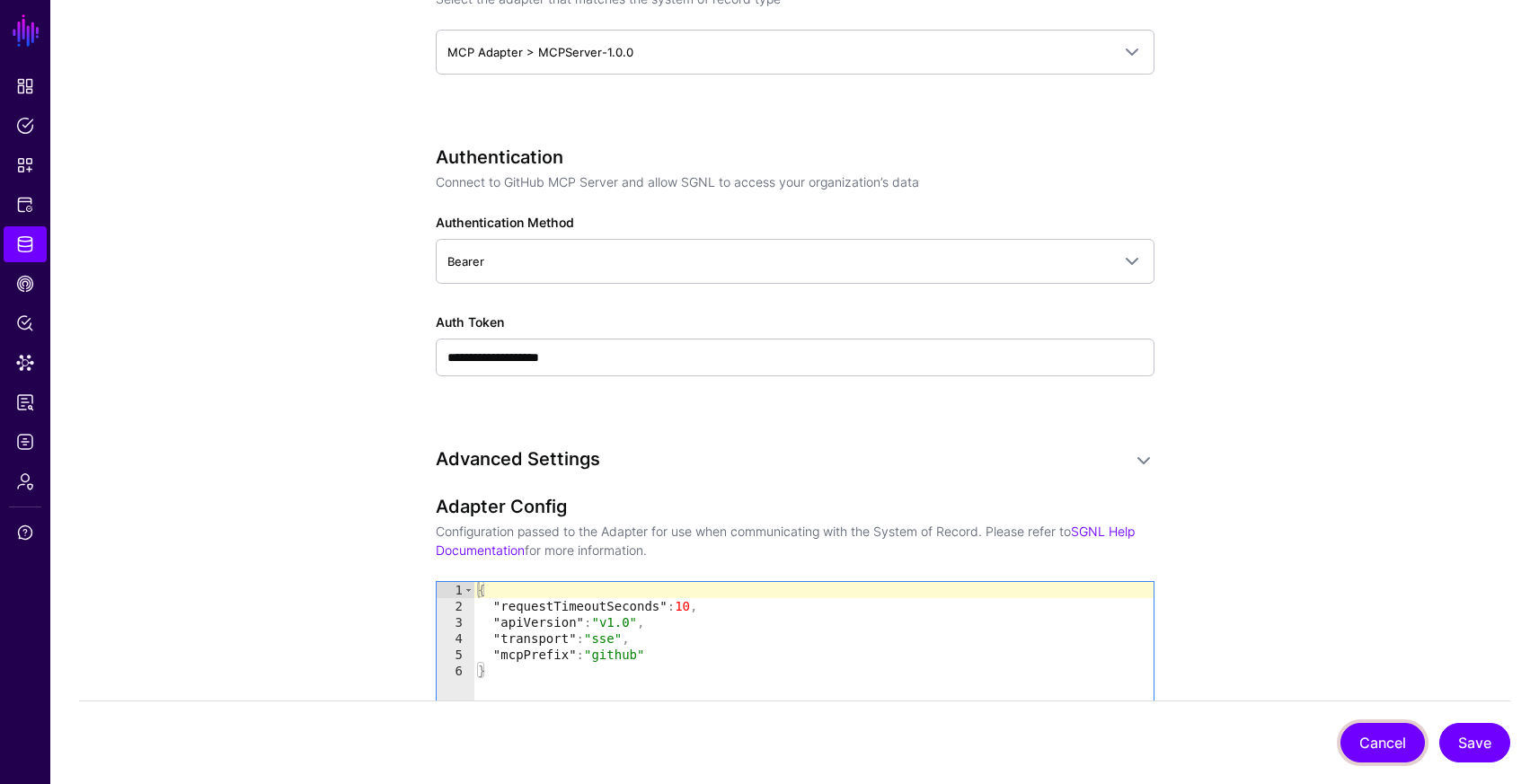
click at [1406, 738] on button "Cancel" at bounding box center [1382, 742] width 84 height 39
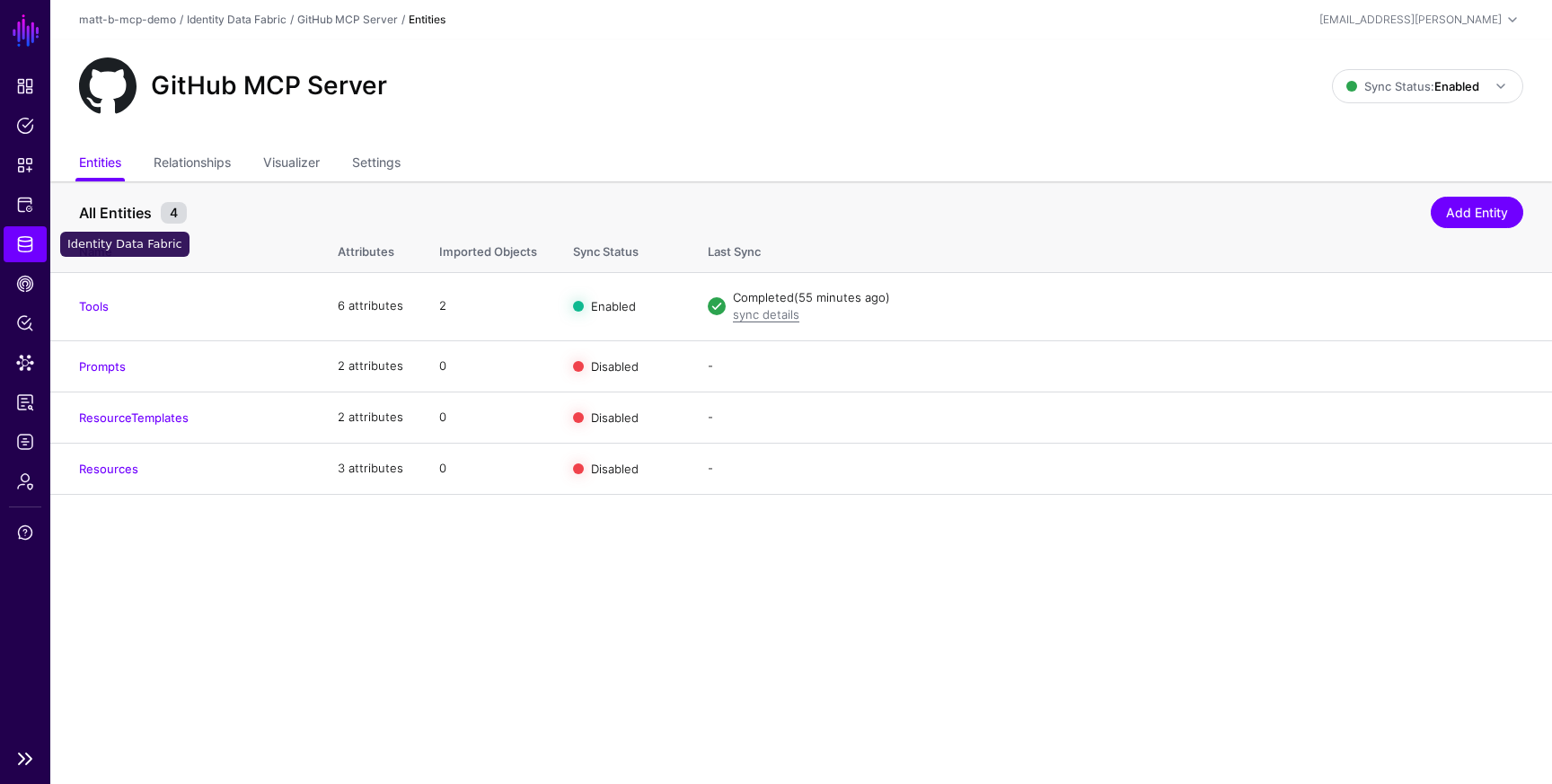
click at [24, 246] on span "Identity Data Fabric" at bounding box center [25, 244] width 18 height 18
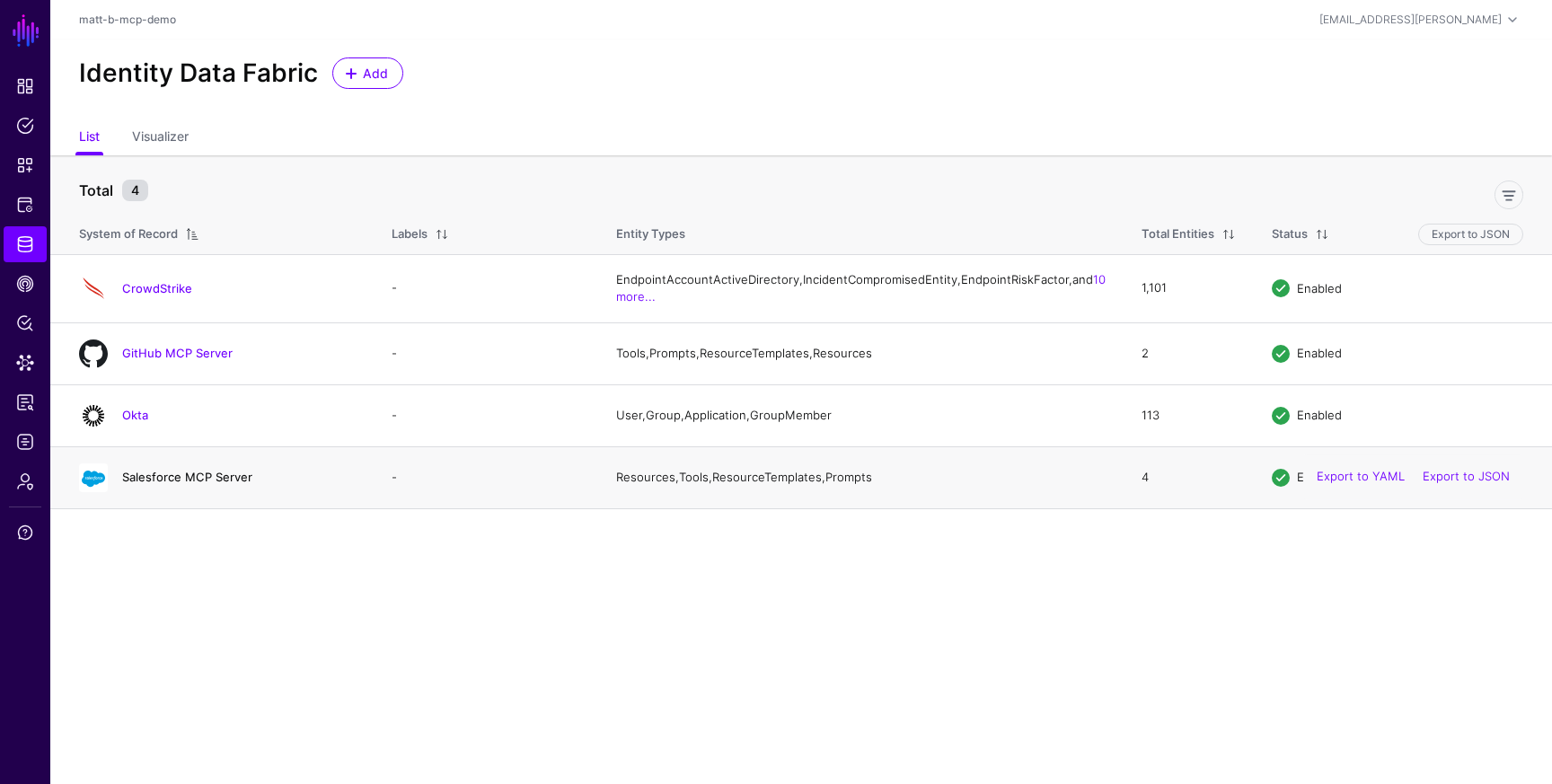
click at [144, 484] on link "Salesforce MCP Server" at bounding box center [187, 477] width 130 height 14
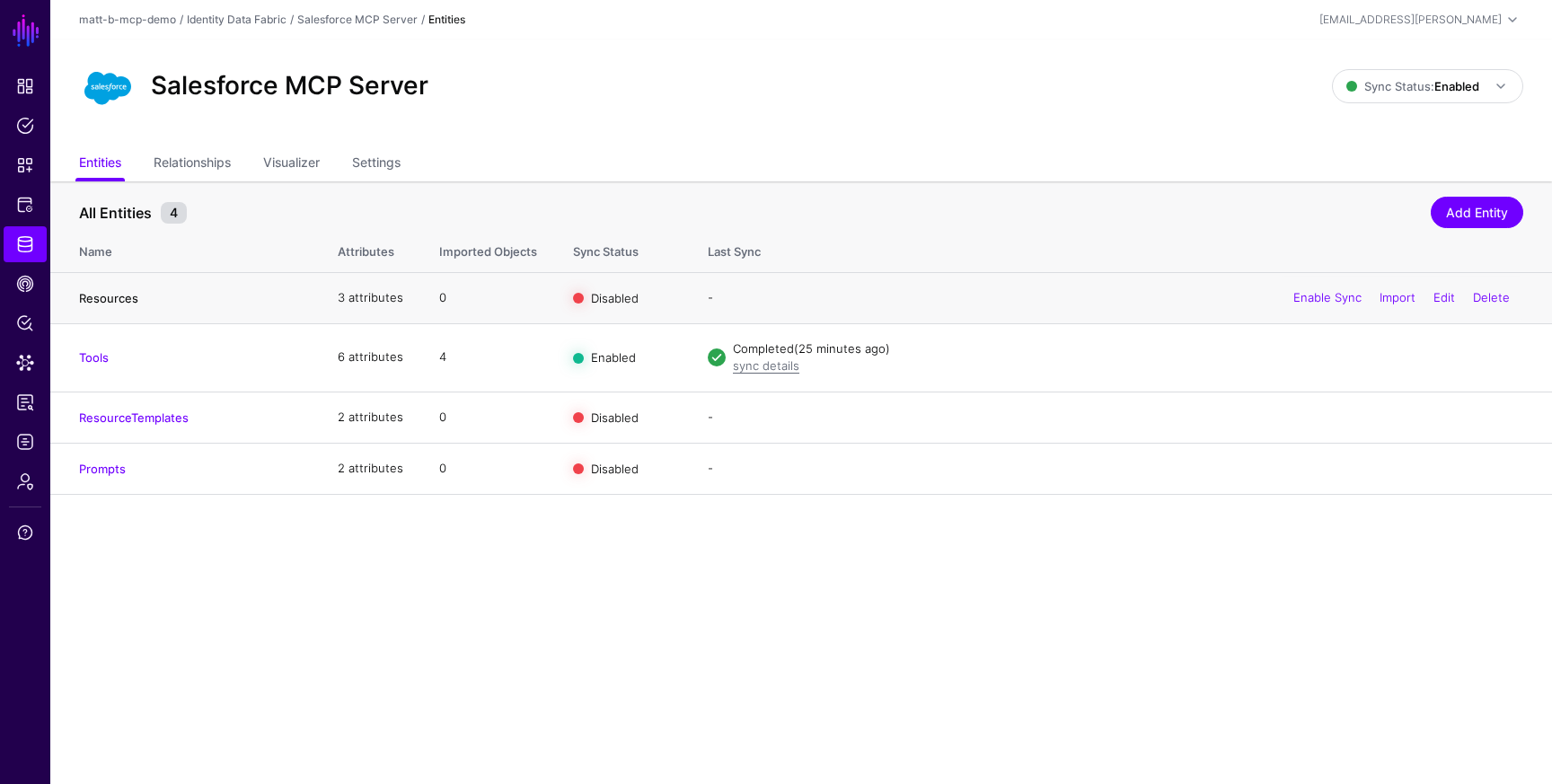
click at [103, 291] on link "Resources" at bounding box center [109, 298] width 59 height 14
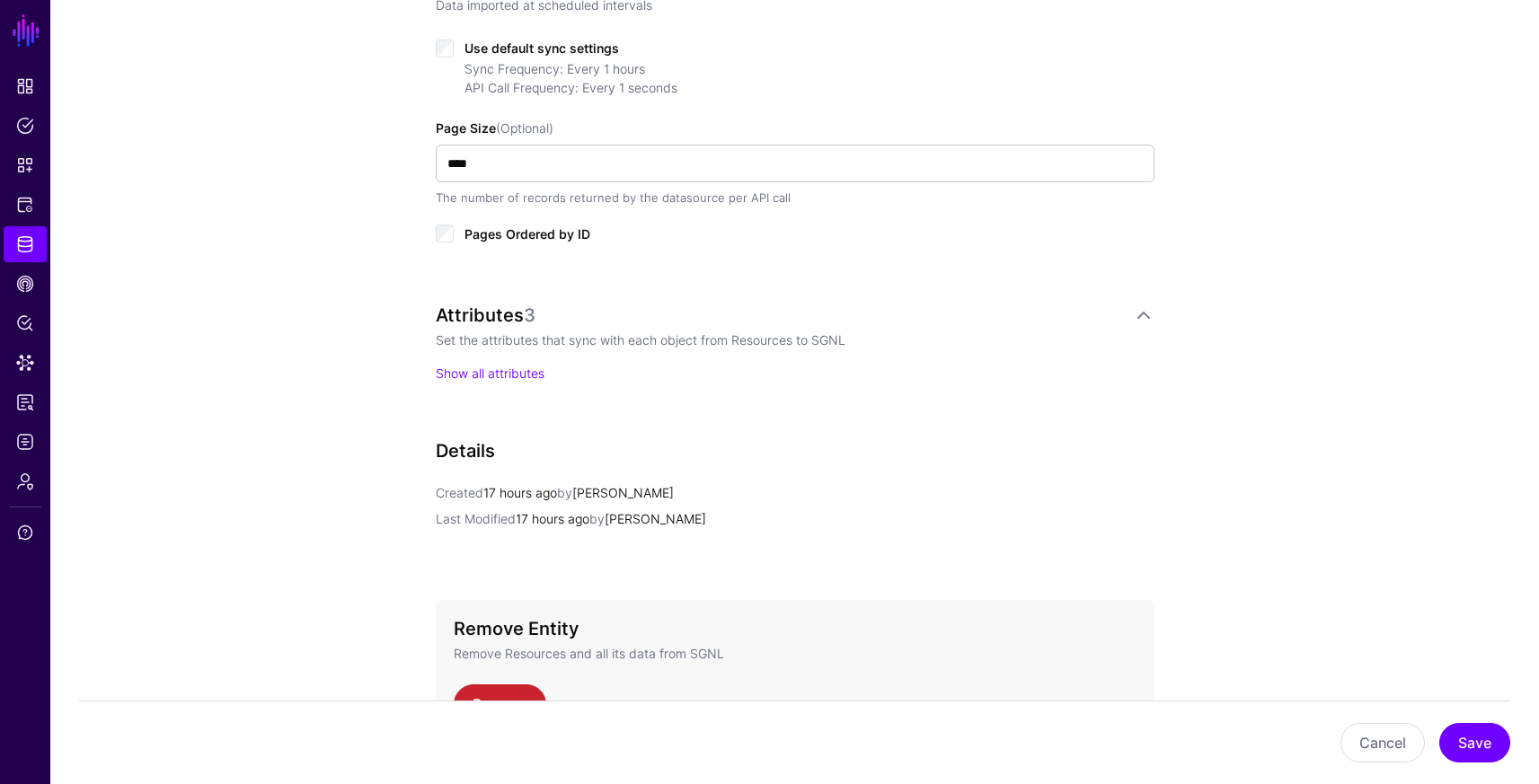
scroll to position [998, 0]
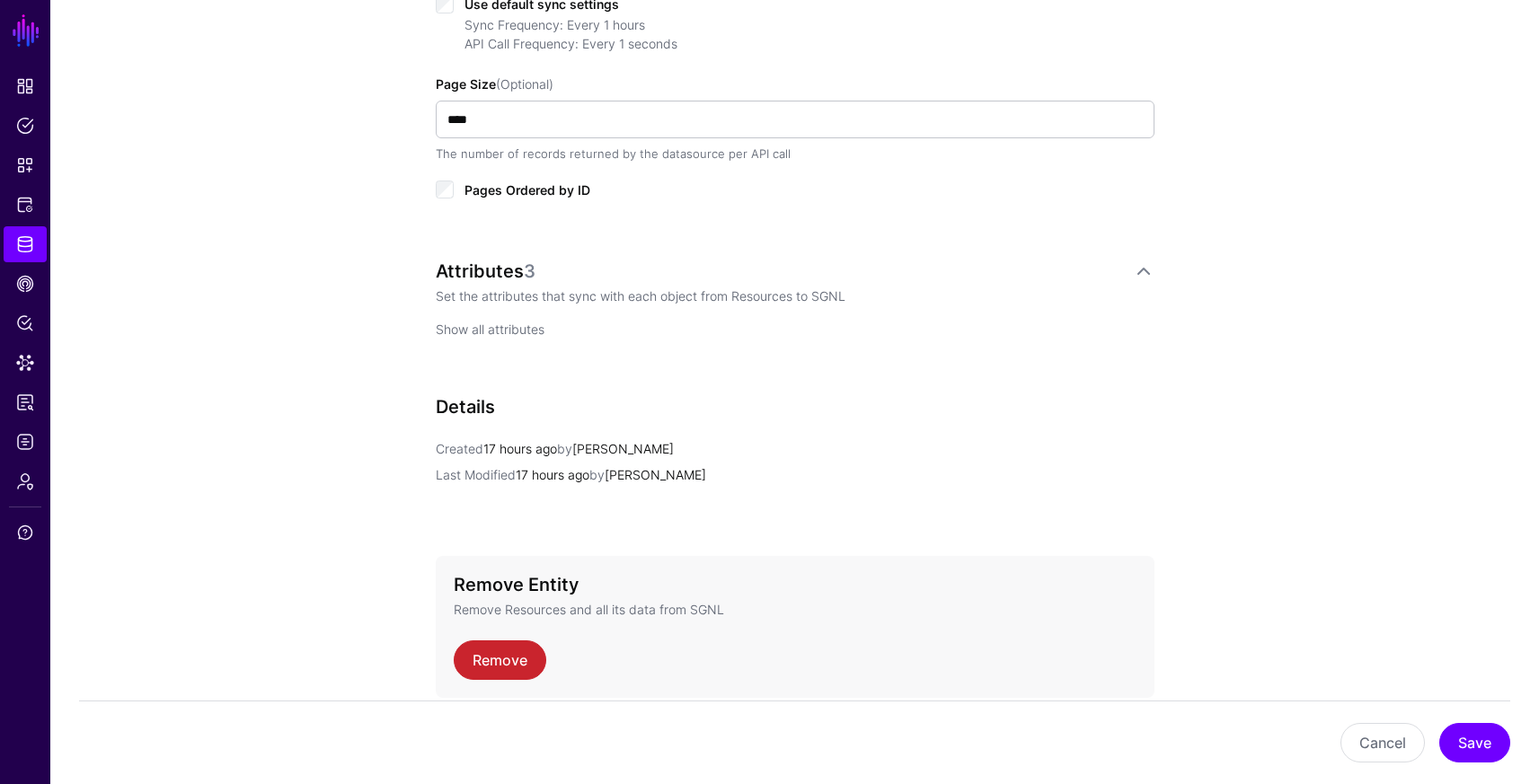
click at [487, 336] on link "Show all attributes" at bounding box center [490, 329] width 109 height 15
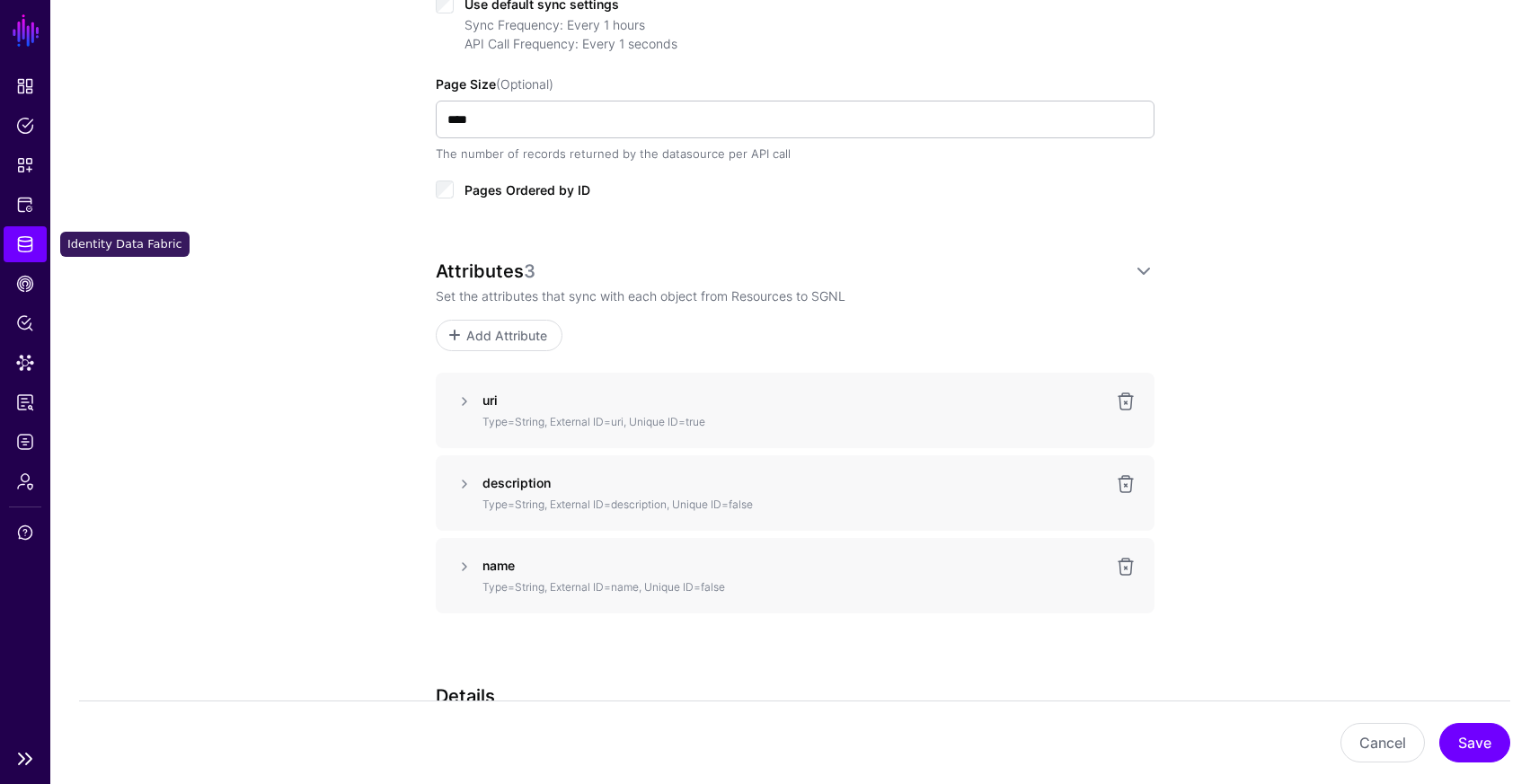
click at [29, 242] on span "Identity Data Fabric" at bounding box center [25, 244] width 18 height 18
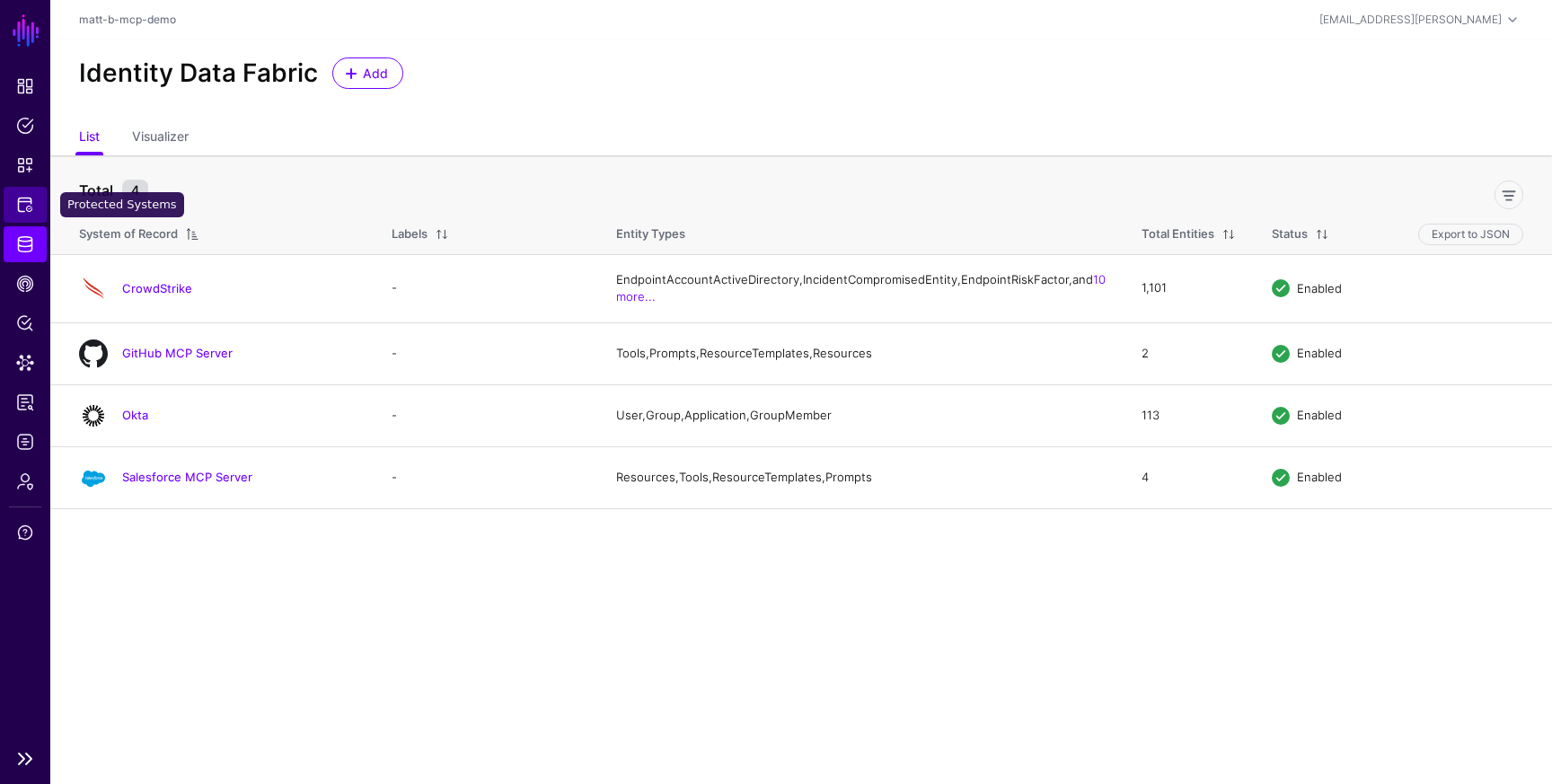
click at [26, 196] on span "Protected Systems" at bounding box center [25, 204] width 18 height 18
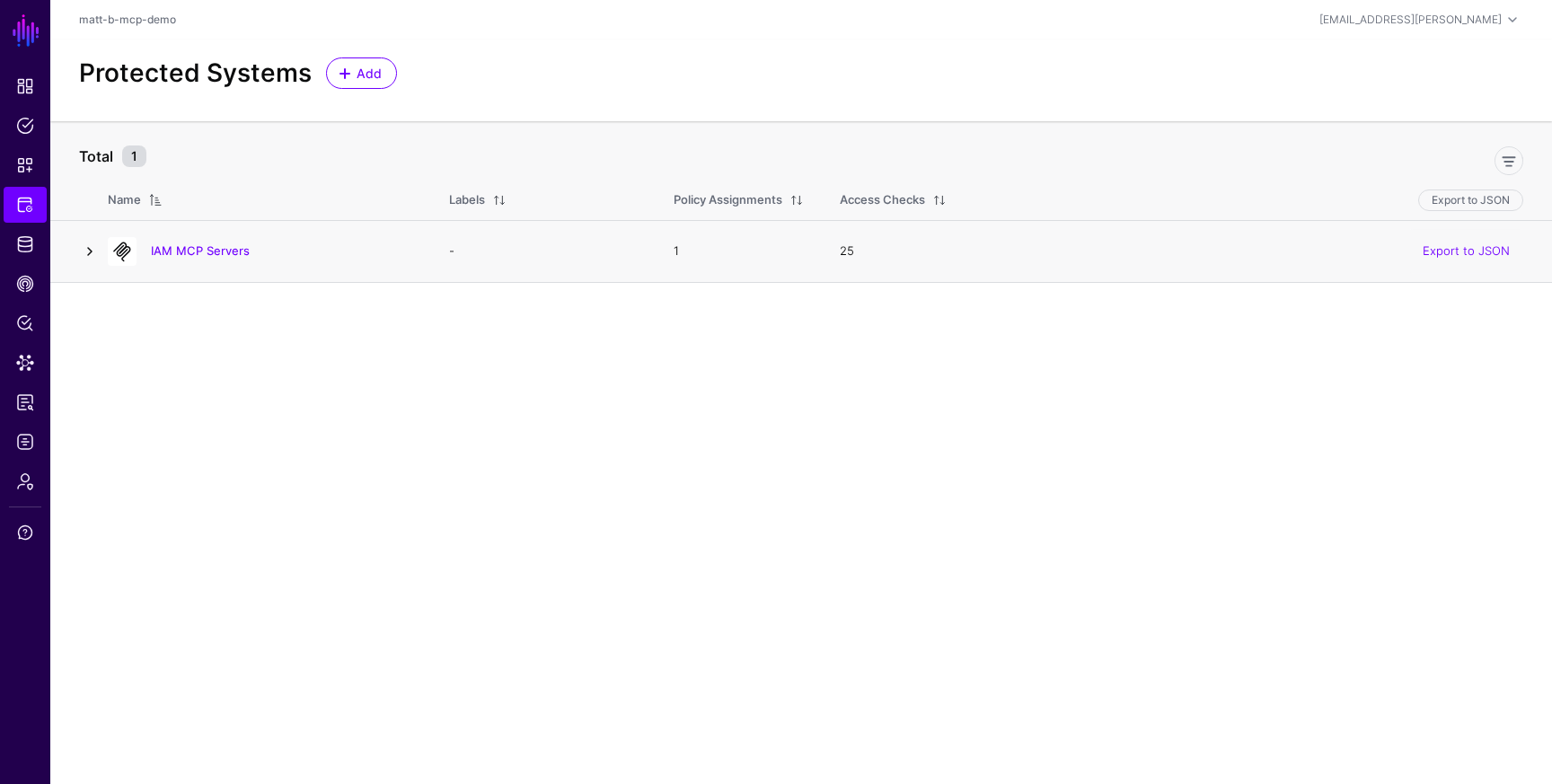
click at [94, 249] on link at bounding box center [90, 251] width 22 height 22
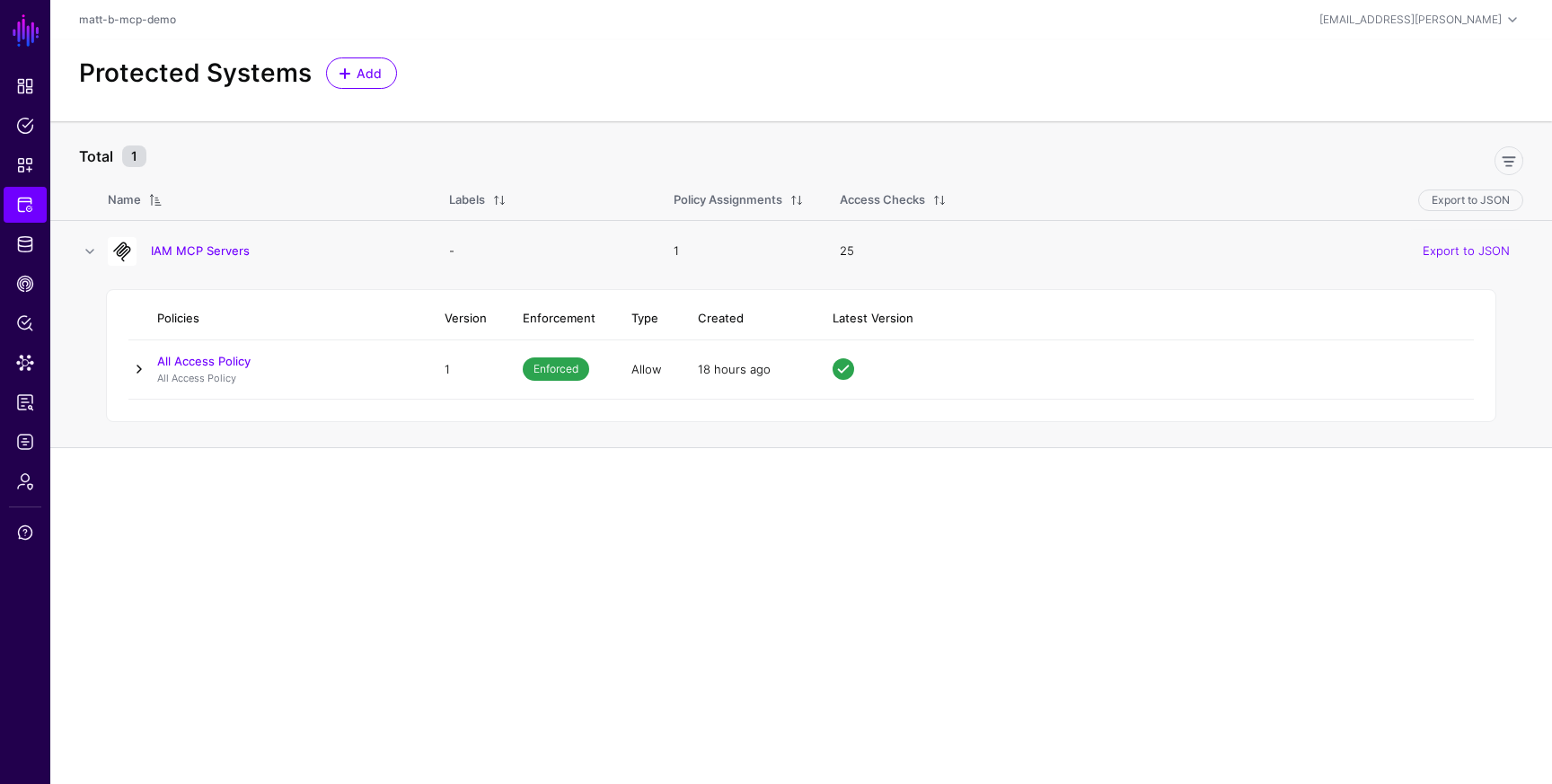
click at [145, 361] on link at bounding box center [138, 369] width 22 height 22
click at [200, 546] on link "access" at bounding box center [197, 541] width 38 height 14
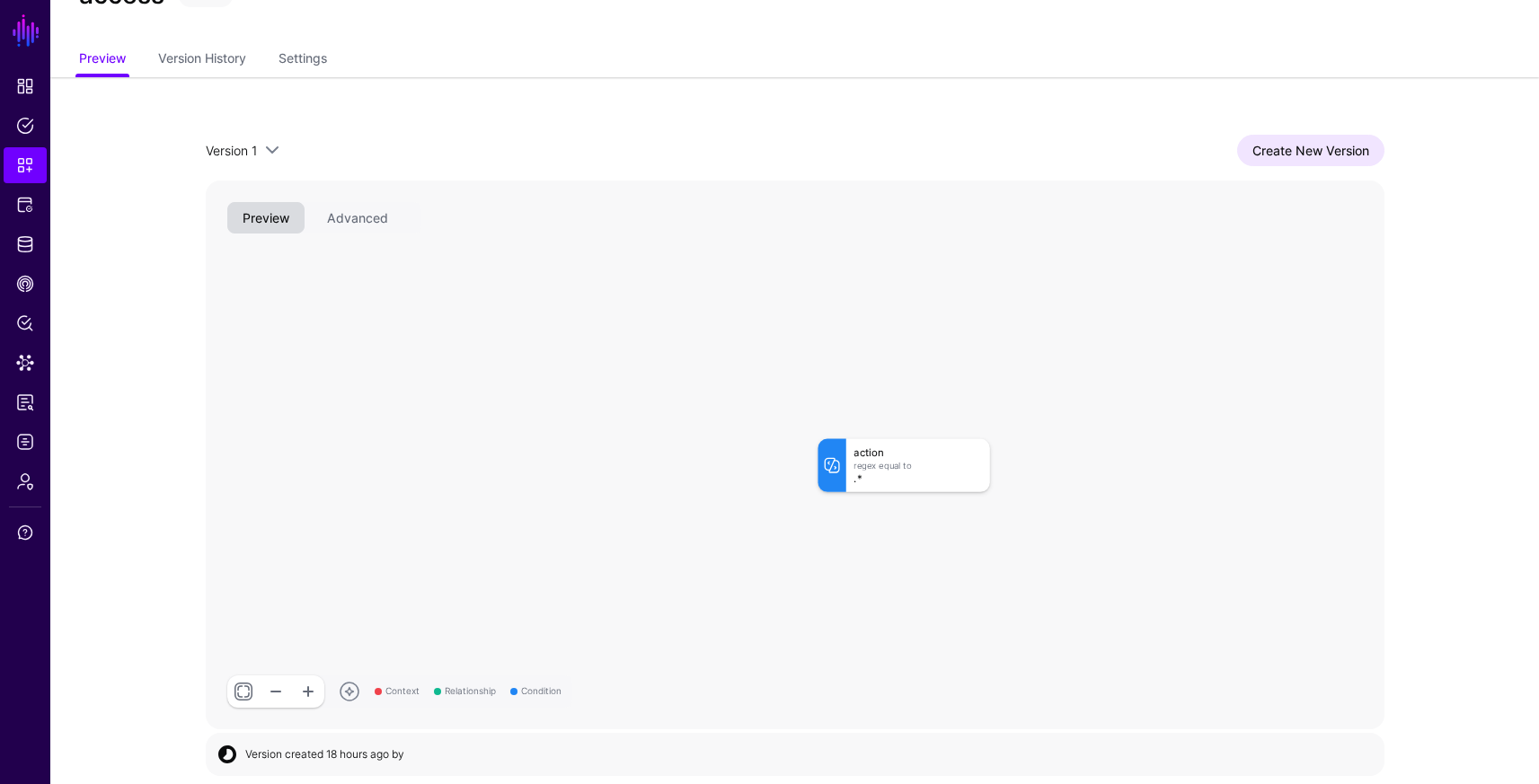
scroll to position [80, 0]
click at [899, 469] on div "action Regex Equal To .*" at bounding box center [917, 461] width 143 height 53
click at [22, 95] on link "Dashboard" at bounding box center [25, 86] width 43 height 36
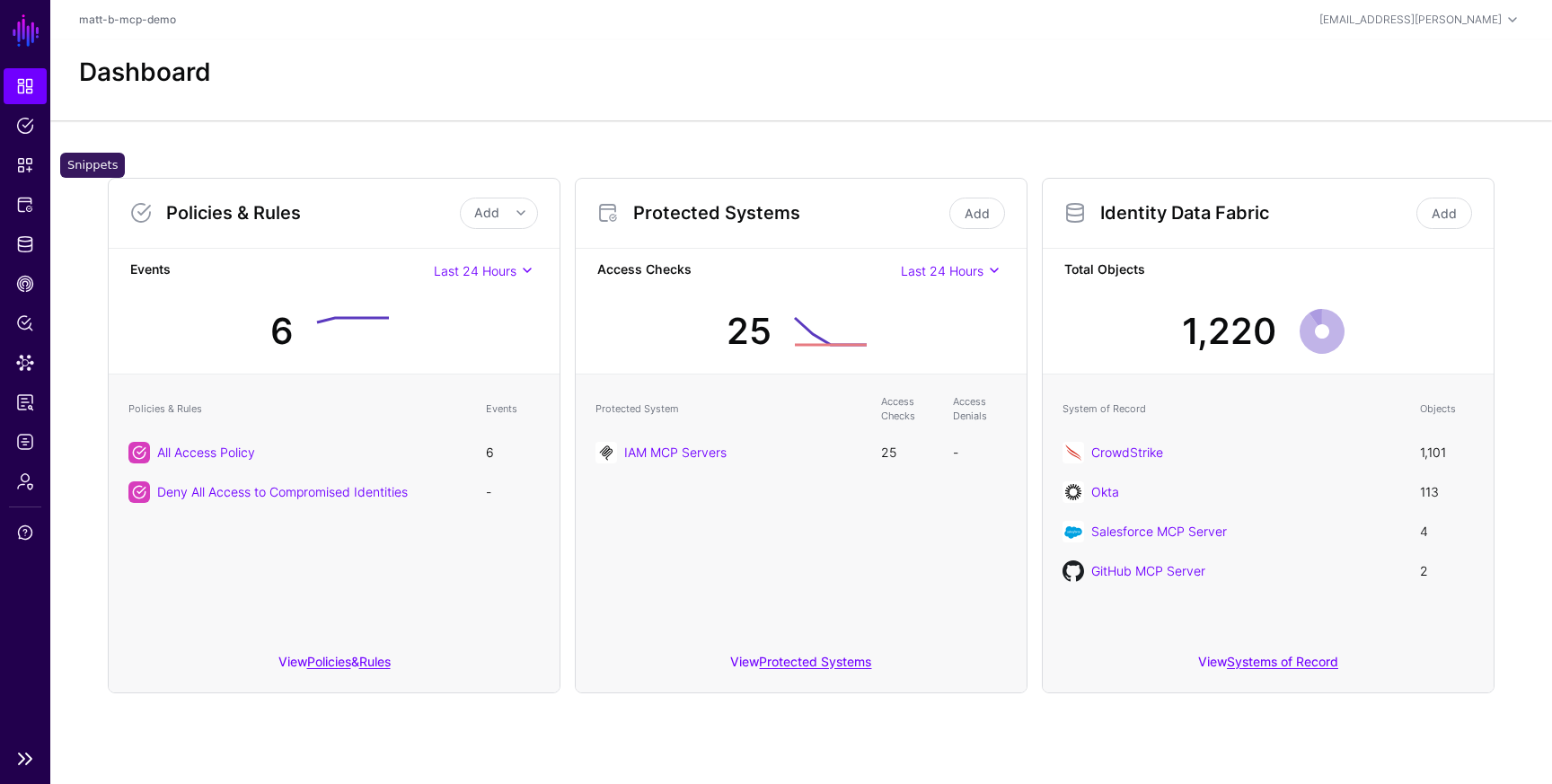
drag, startPoint x: 24, startPoint y: 167, endPoint x: 49, endPoint y: 179, distance: 27.7
click at [25, 167] on span "Snippets" at bounding box center [25, 165] width 18 height 18
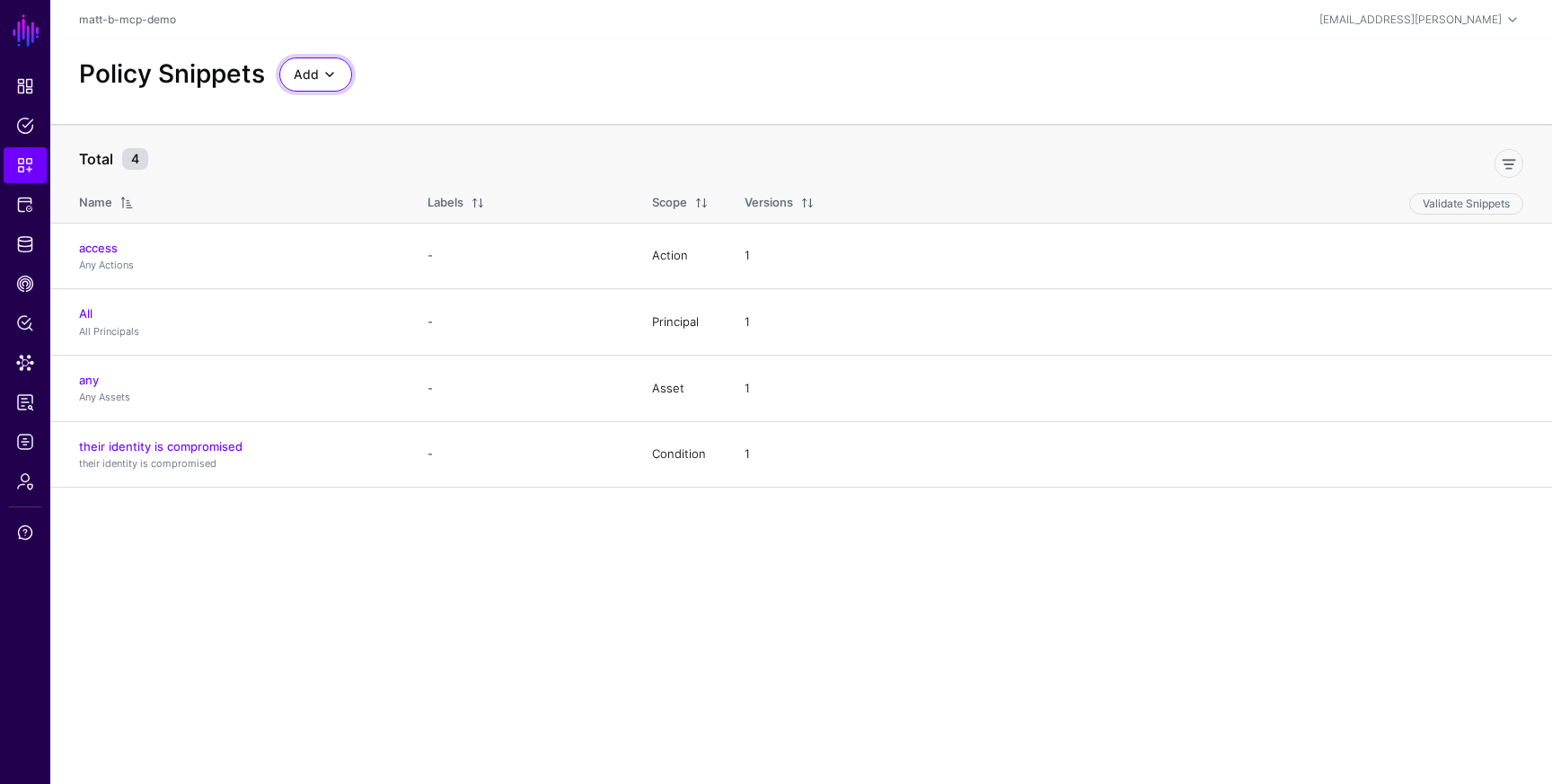
click at [326, 69] on span at bounding box center [330, 74] width 22 height 22
drag, startPoint x: 187, startPoint y: 604, endPoint x: 153, endPoint y: 466, distance: 142.1
click at [187, 603] on main "SGNL Dashboard Policies Snippets Protected Systems Identity Data Fabric CAEP Hu…" at bounding box center [776, 392] width 1552 height 784
click at [88, 382] on link "any" at bounding box center [89, 379] width 20 height 14
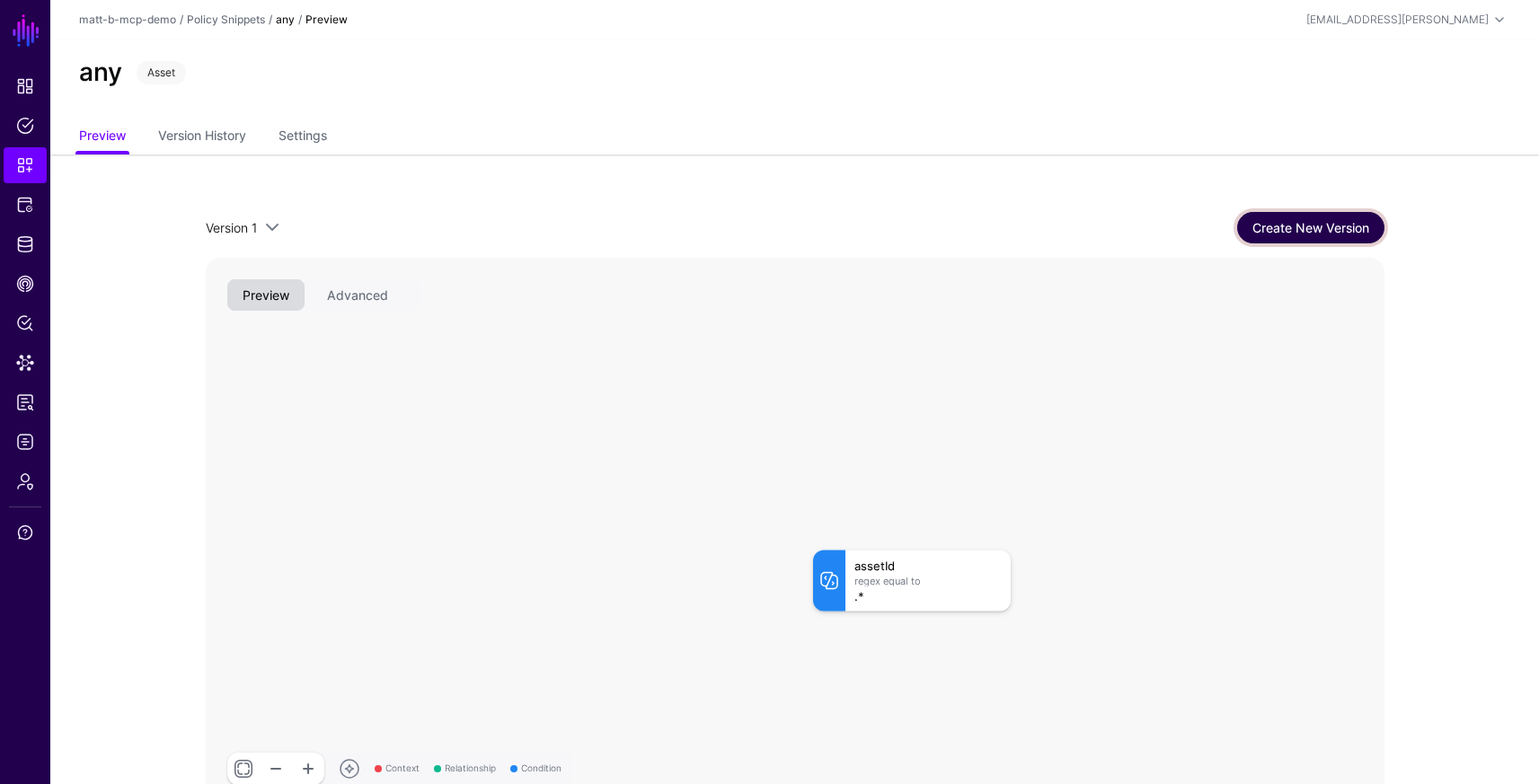
click at [1302, 231] on link "Create New Version" at bounding box center [1311, 227] width 147 height 32
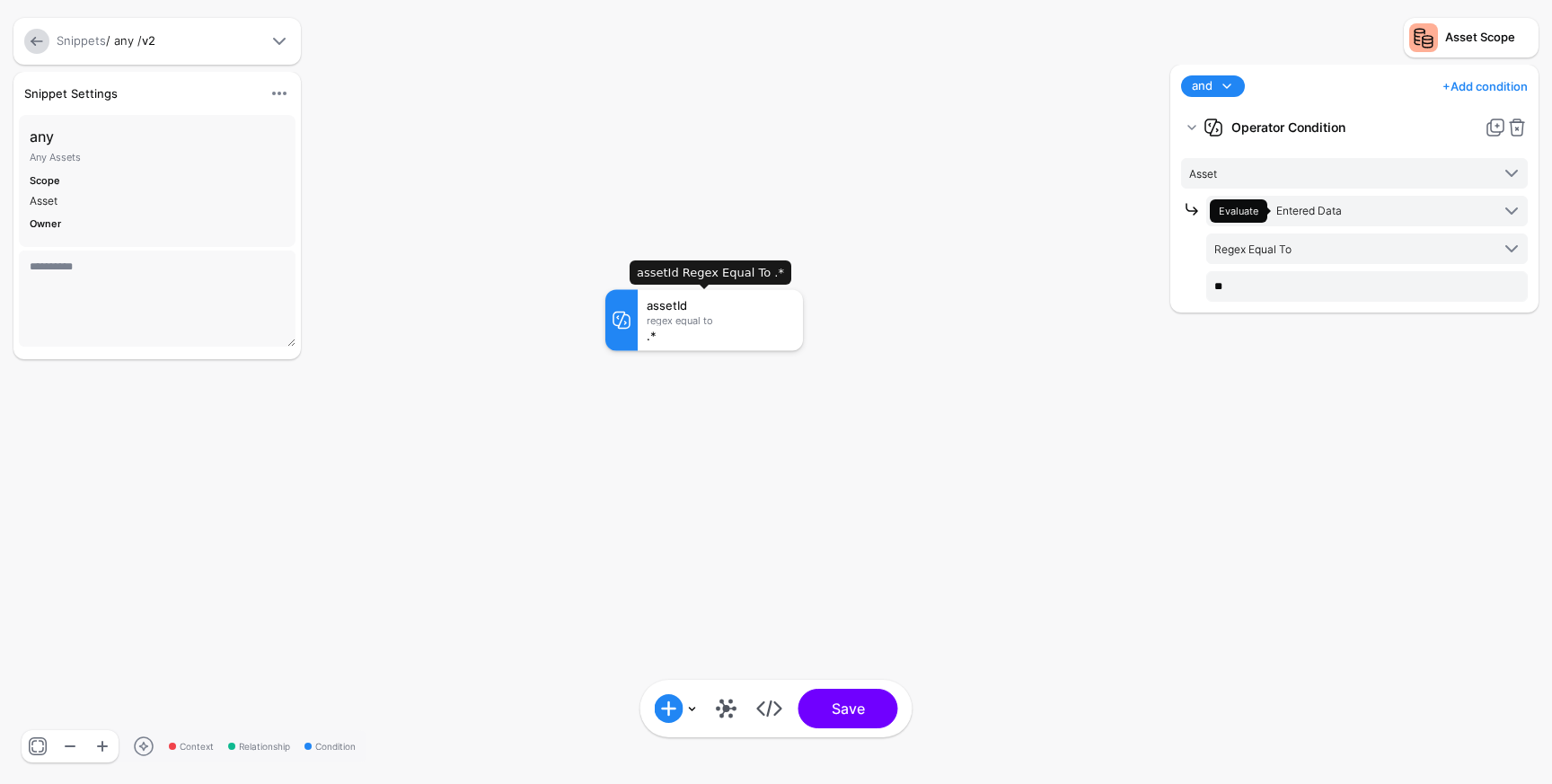
click at [714, 336] on div ".*" at bounding box center [720, 335] width 147 height 12
click at [705, 323] on div "Regex Equal To" at bounding box center [720, 320] width 147 height 11
click at [58, 143] on h3 "any" at bounding box center [157, 137] width 255 height 22
click at [52, 189] on li "Scope Asset" at bounding box center [157, 191] width 255 height 36
click at [43, 204] on div "Asset" at bounding box center [157, 201] width 255 height 15
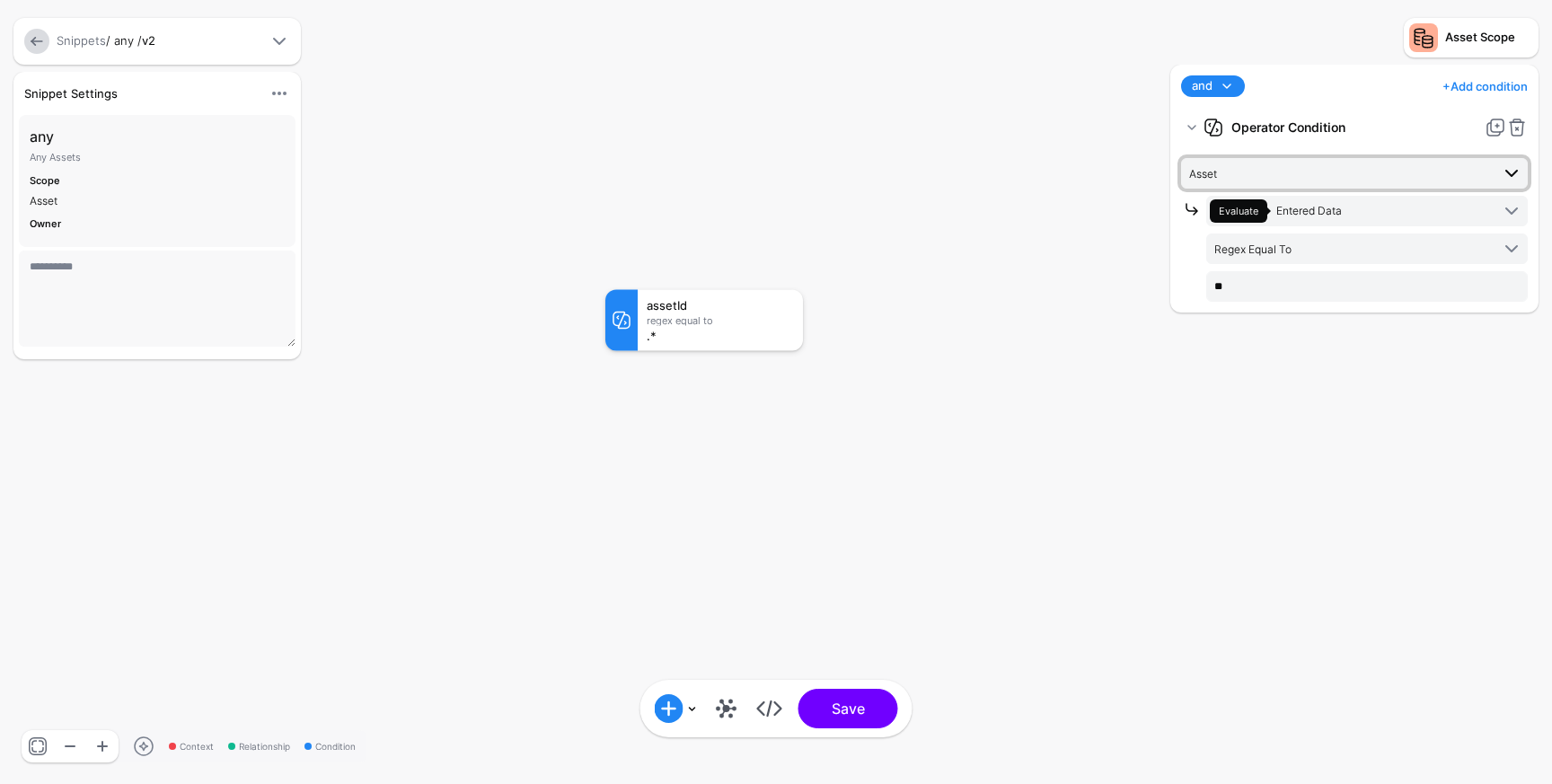
click at [1330, 180] on span "Asset" at bounding box center [1339, 173] width 301 height 20
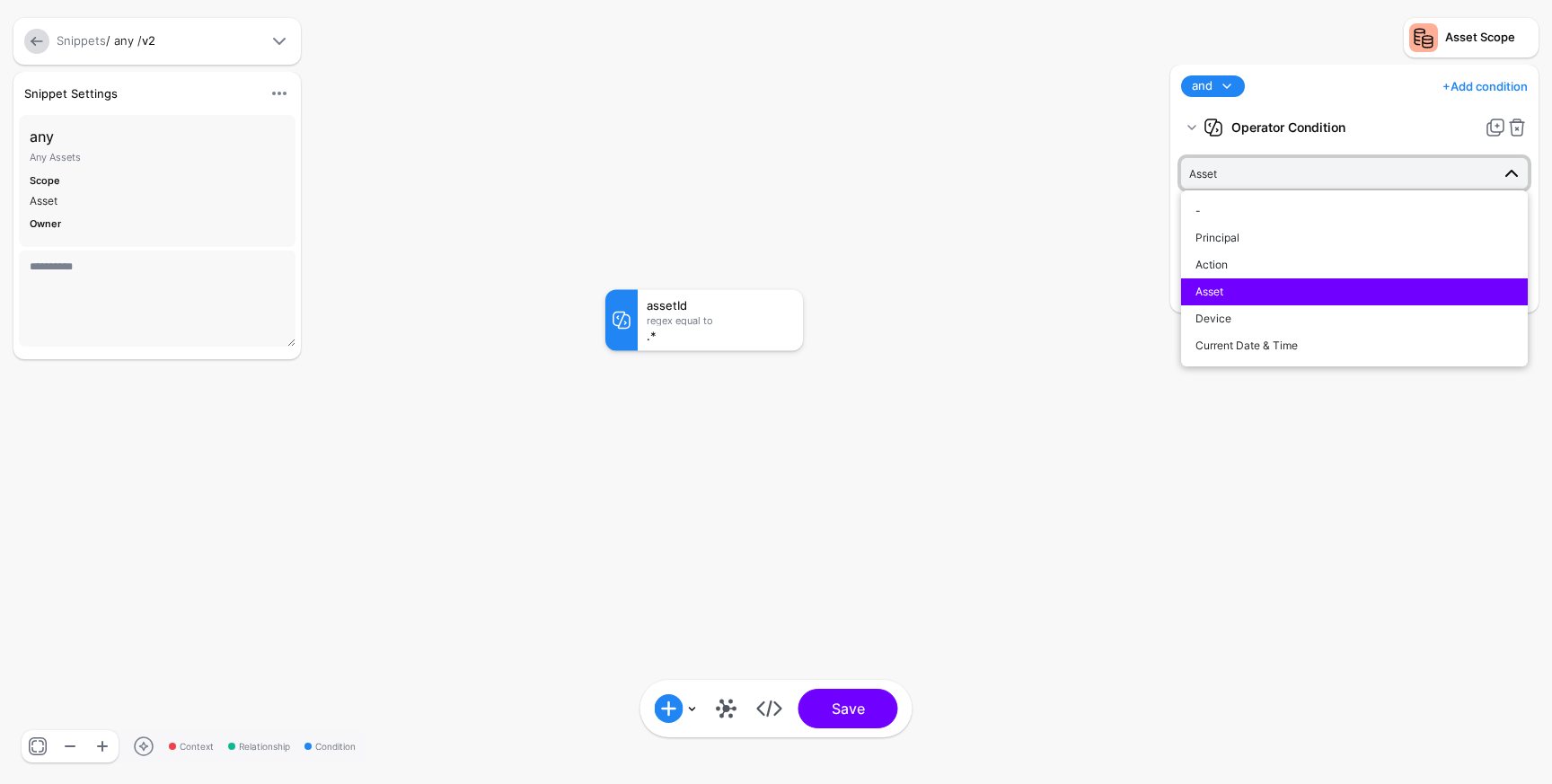
click at [1330, 179] on span "Asset" at bounding box center [1339, 173] width 301 height 20
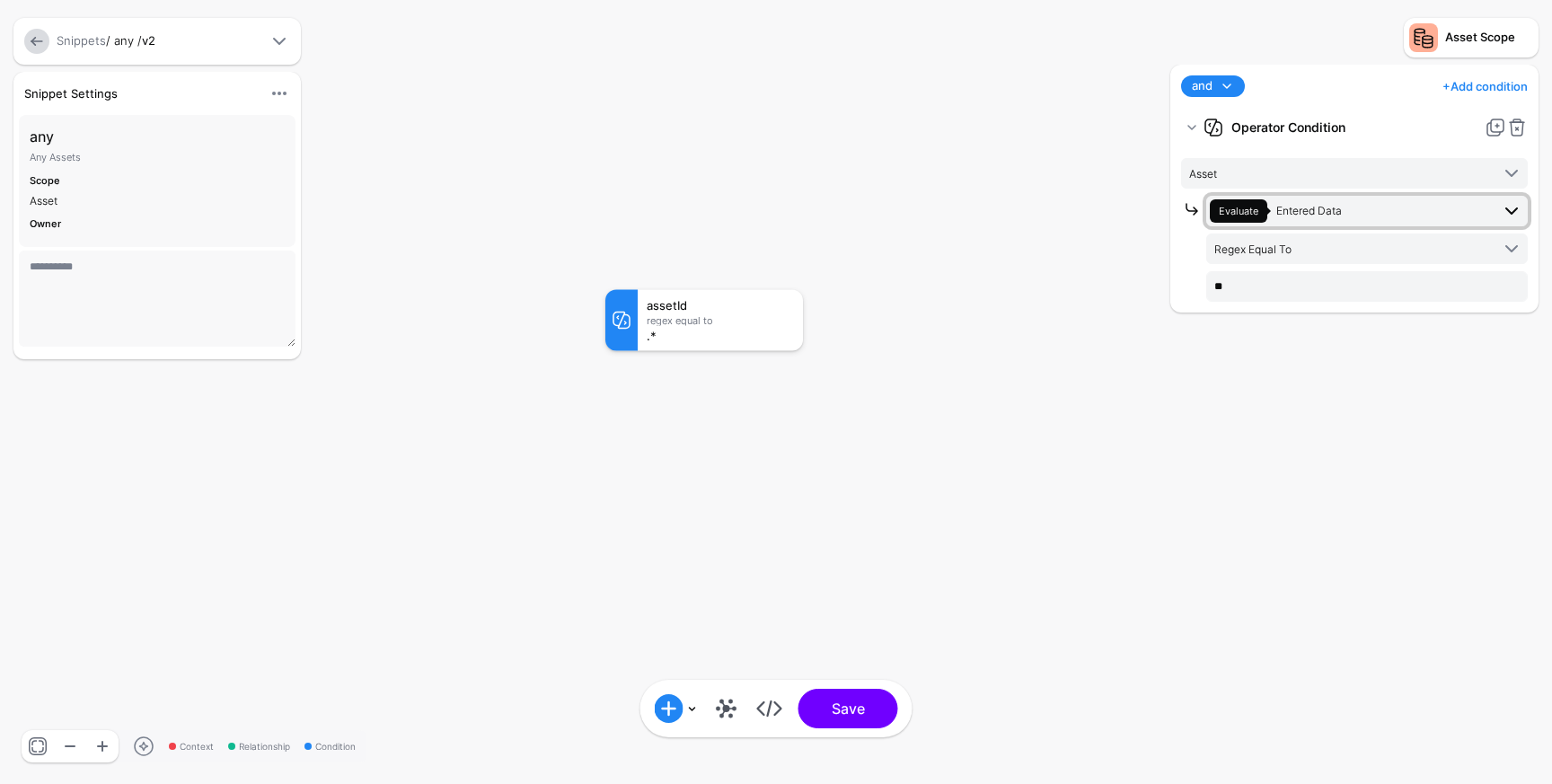
click at [1343, 219] on span "Evaluate Entered Data" at bounding box center [1349, 211] width 280 height 23
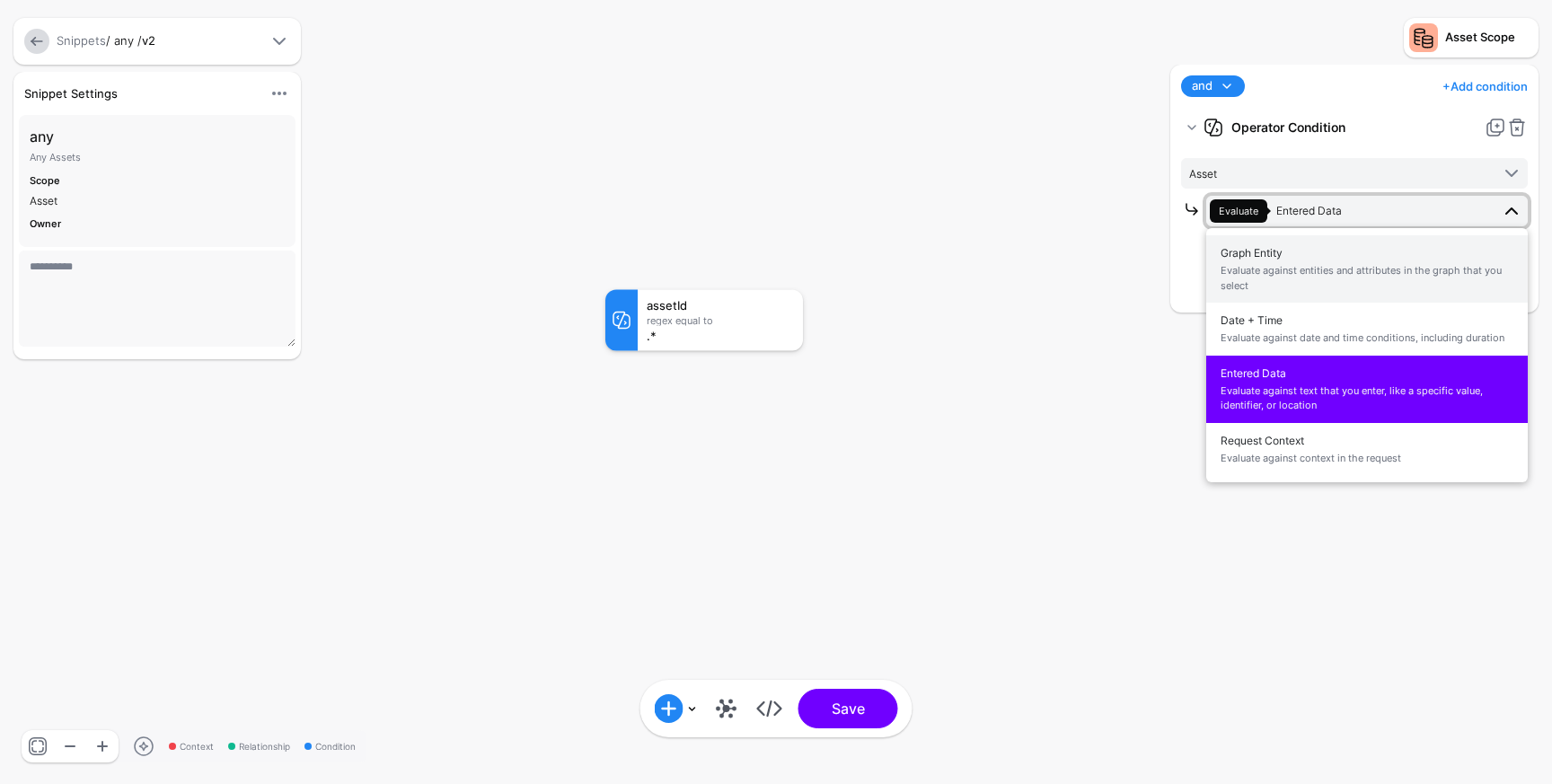
click at [1322, 261] on span "Graph Entity Evaluate against entities and attributes in the graph that you sel…" at bounding box center [1367, 268] width 293 height 56
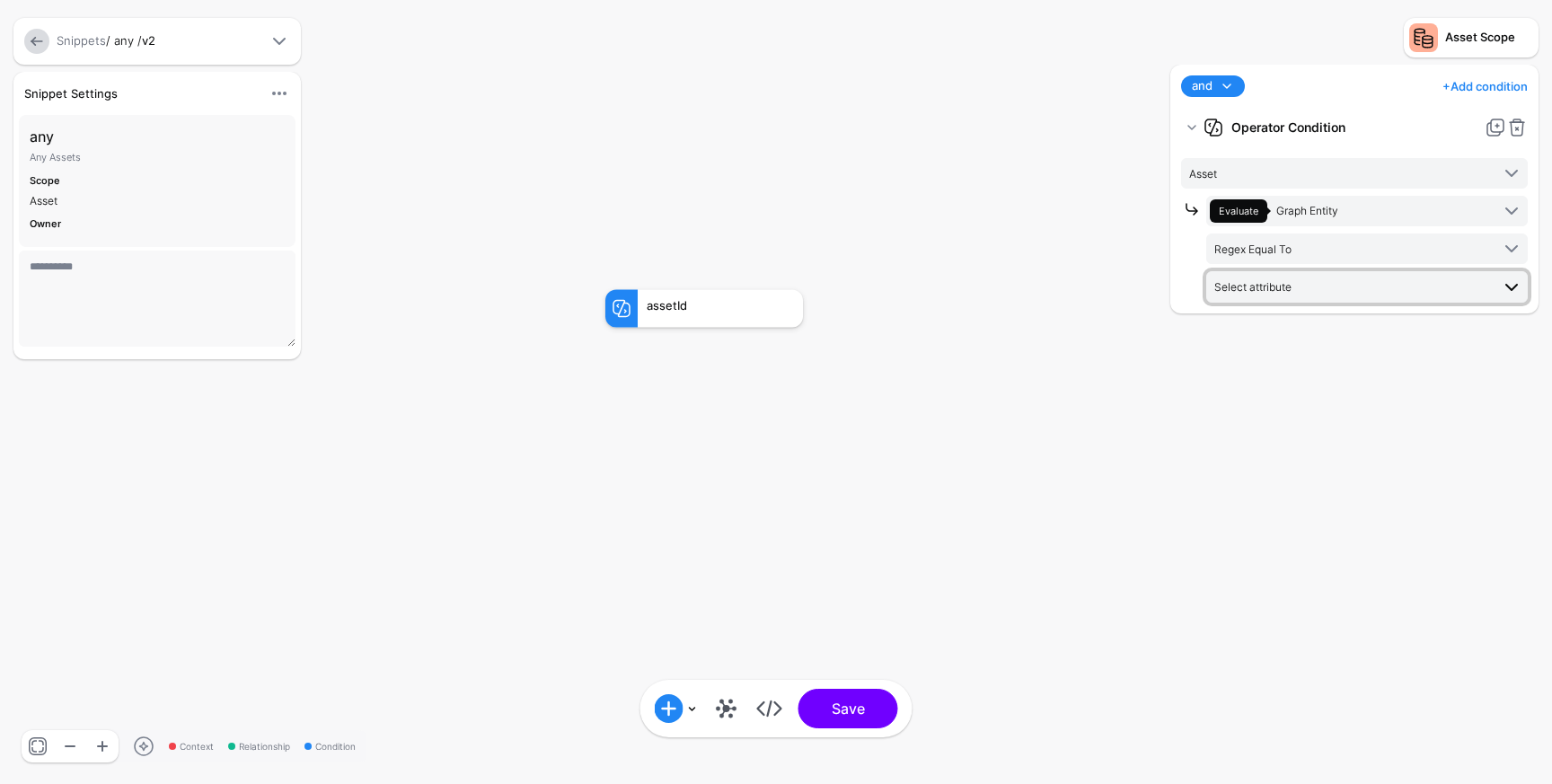
click at [1354, 280] on span "Select attribute" at bounding box center [1351, 286] width 276 height 20
click at [1359, 257] on span "Regex Equal To" at bounding box center [1351, 248] width 276 height 20
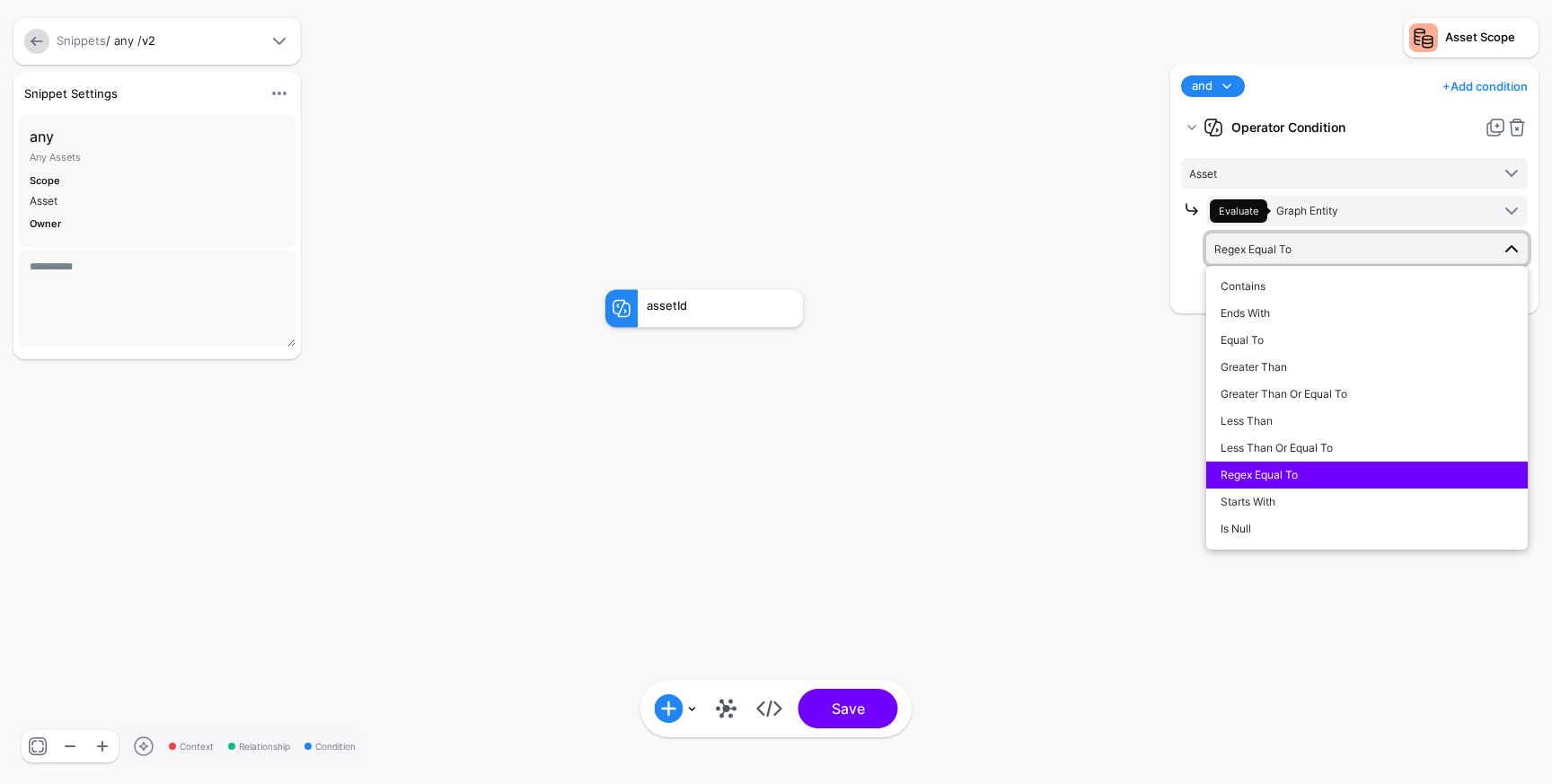
click at [1362, 253] on span "Regex Equal To" at bounding box center [1351, 248] width 276 height 20
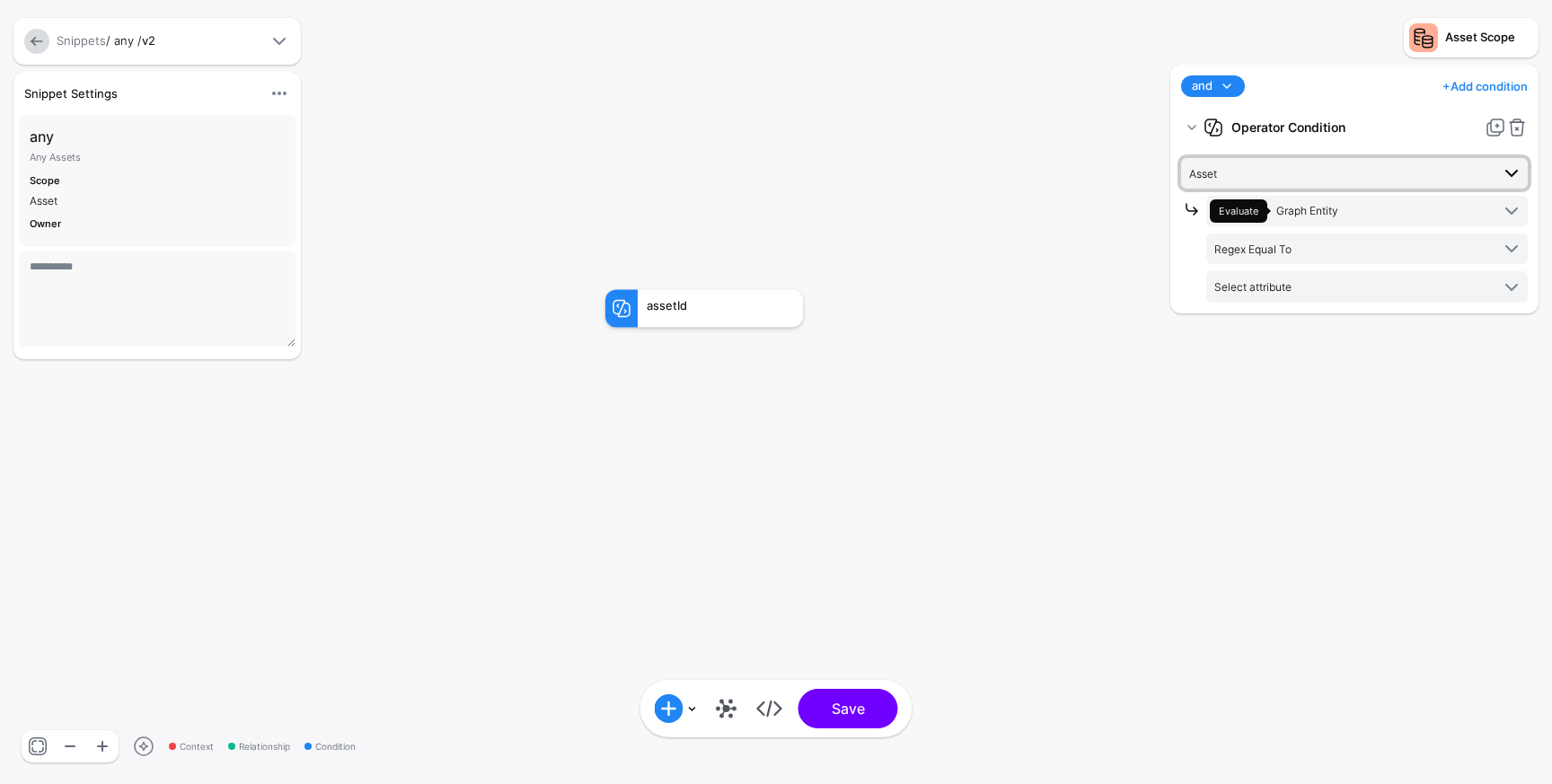
click at [1401, 173] on span "Asset" at bounding box center [1339, 173] width 301 height 20
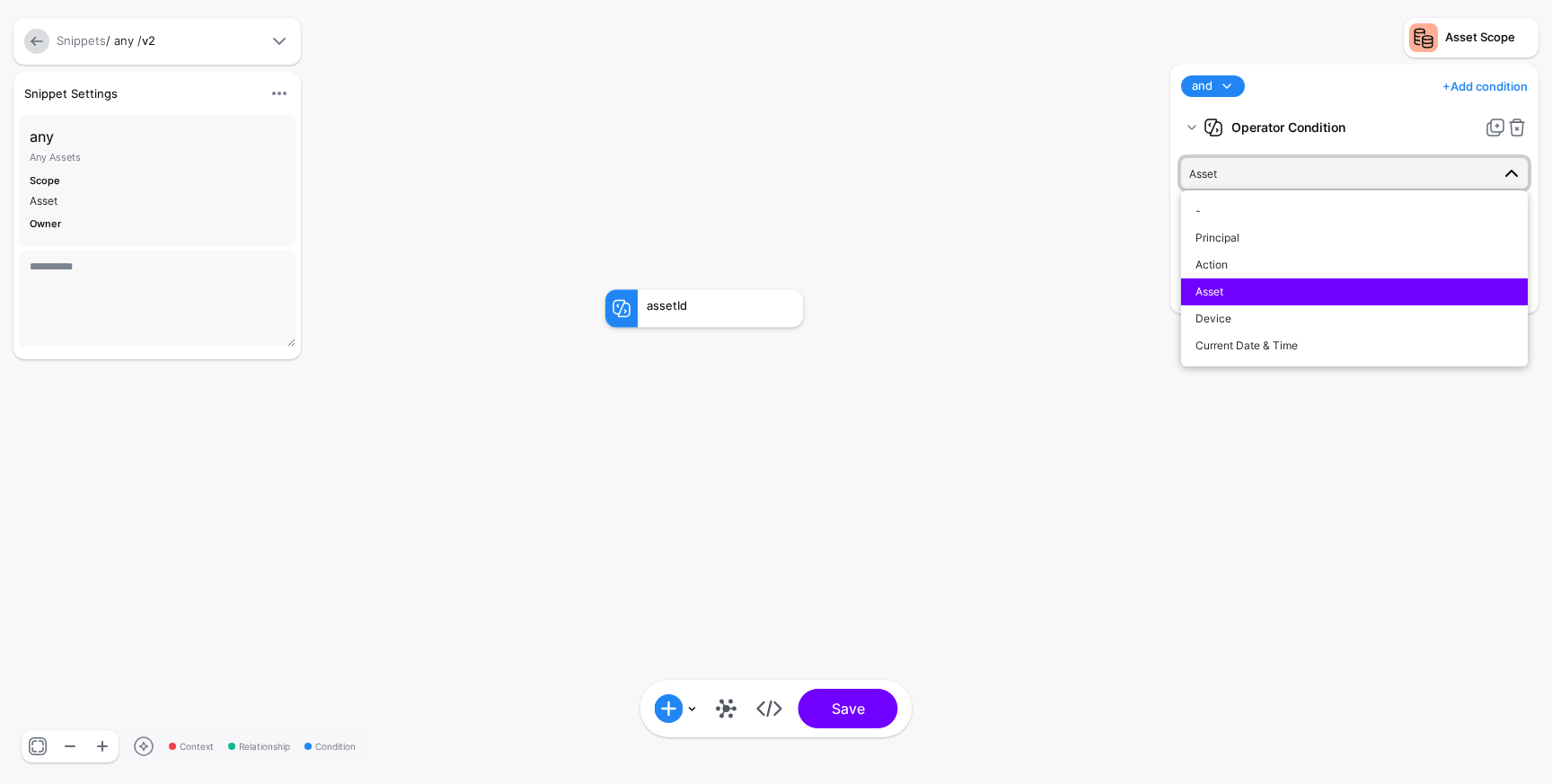
click at [1401, 173] on span "Asset" at bounding box center [1339, 173] width 301 height 20
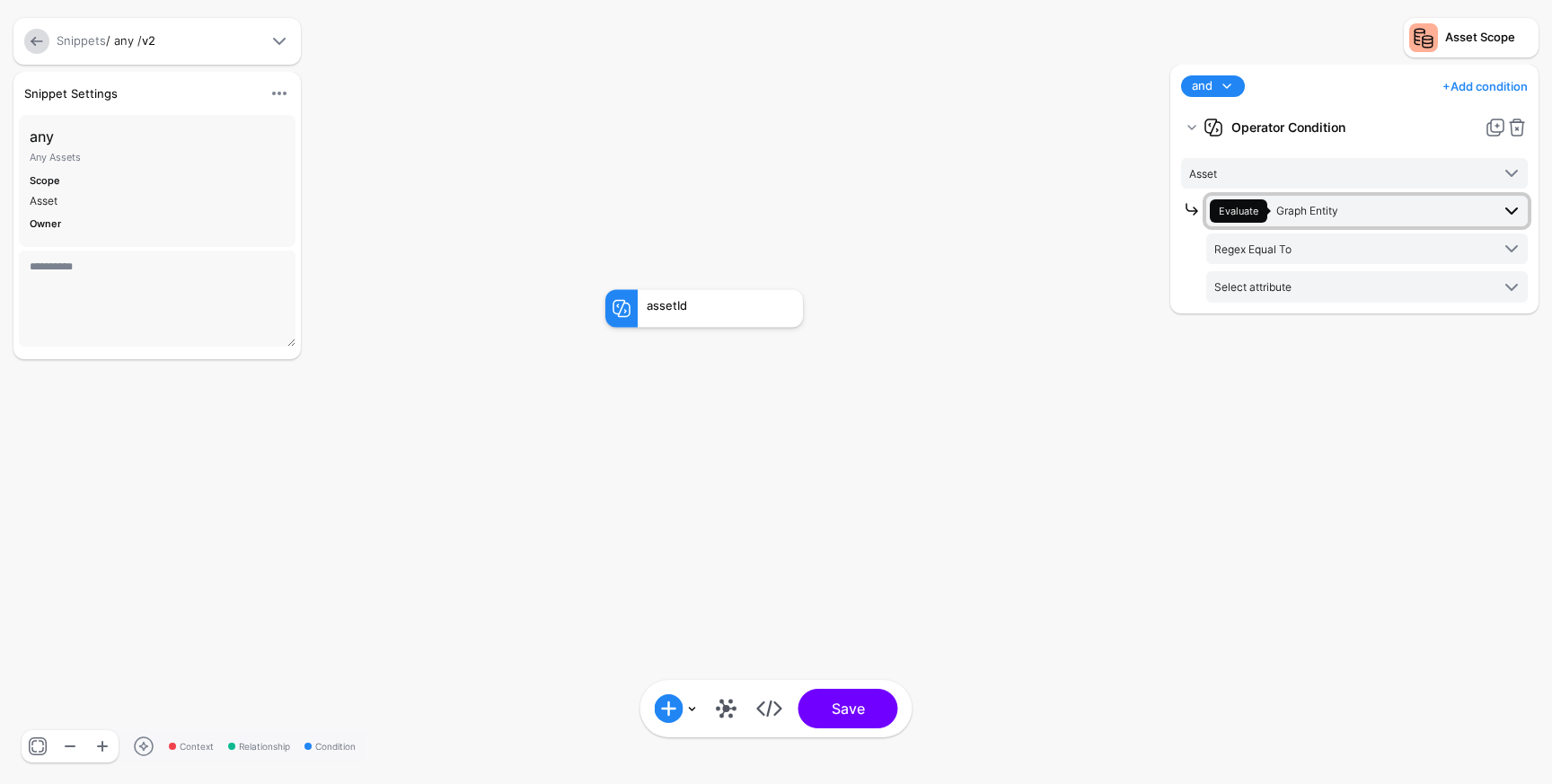
click at [1379, 213] on span "Evaluate Graph Entity" at bounding box center [1349, 211] width 280 height 23
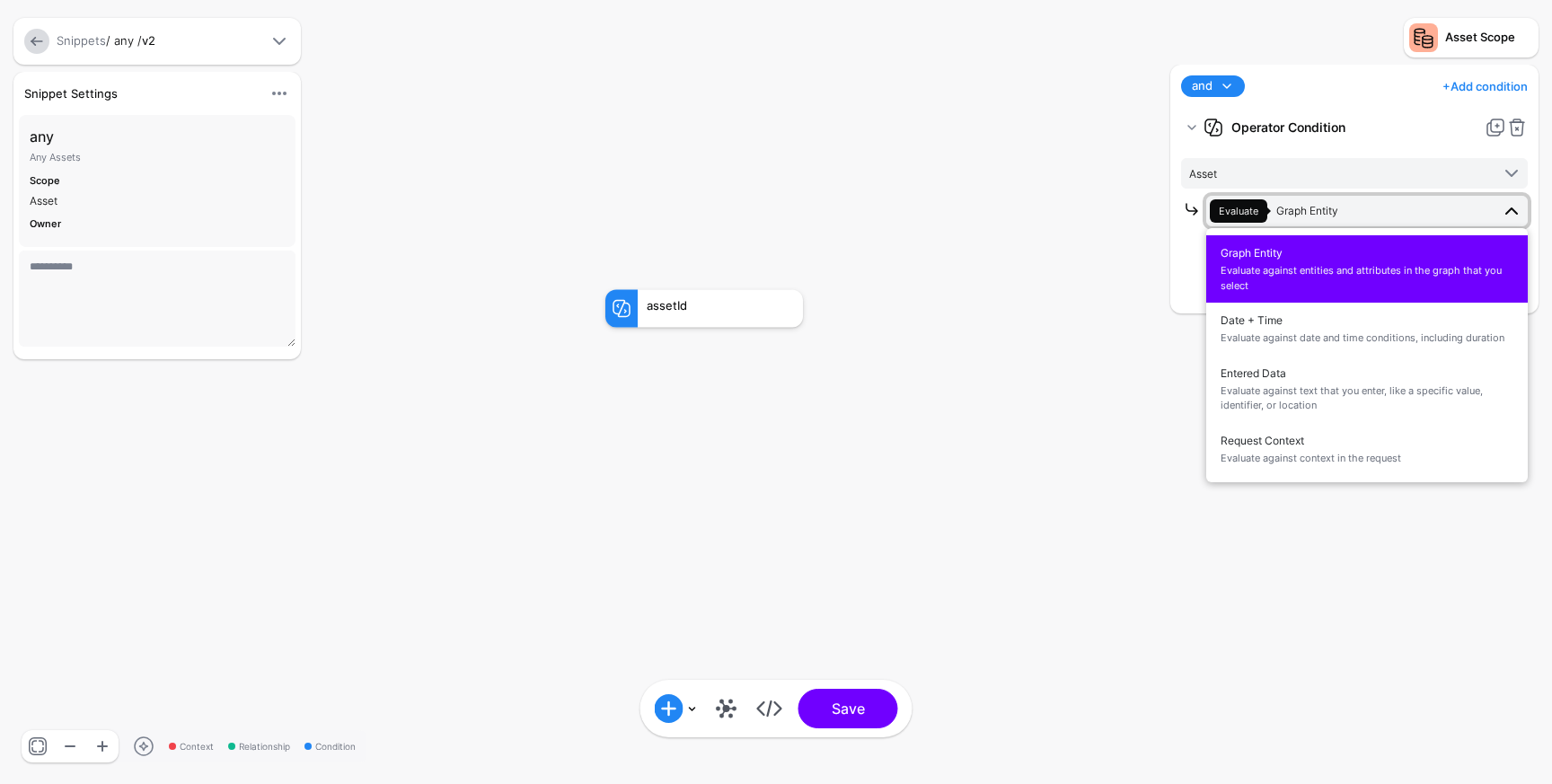
click at [1338, 284] on span "Evaluate against entities and attributes in the graph that you select" at bounding box center [1367, 277] width 293 height 30
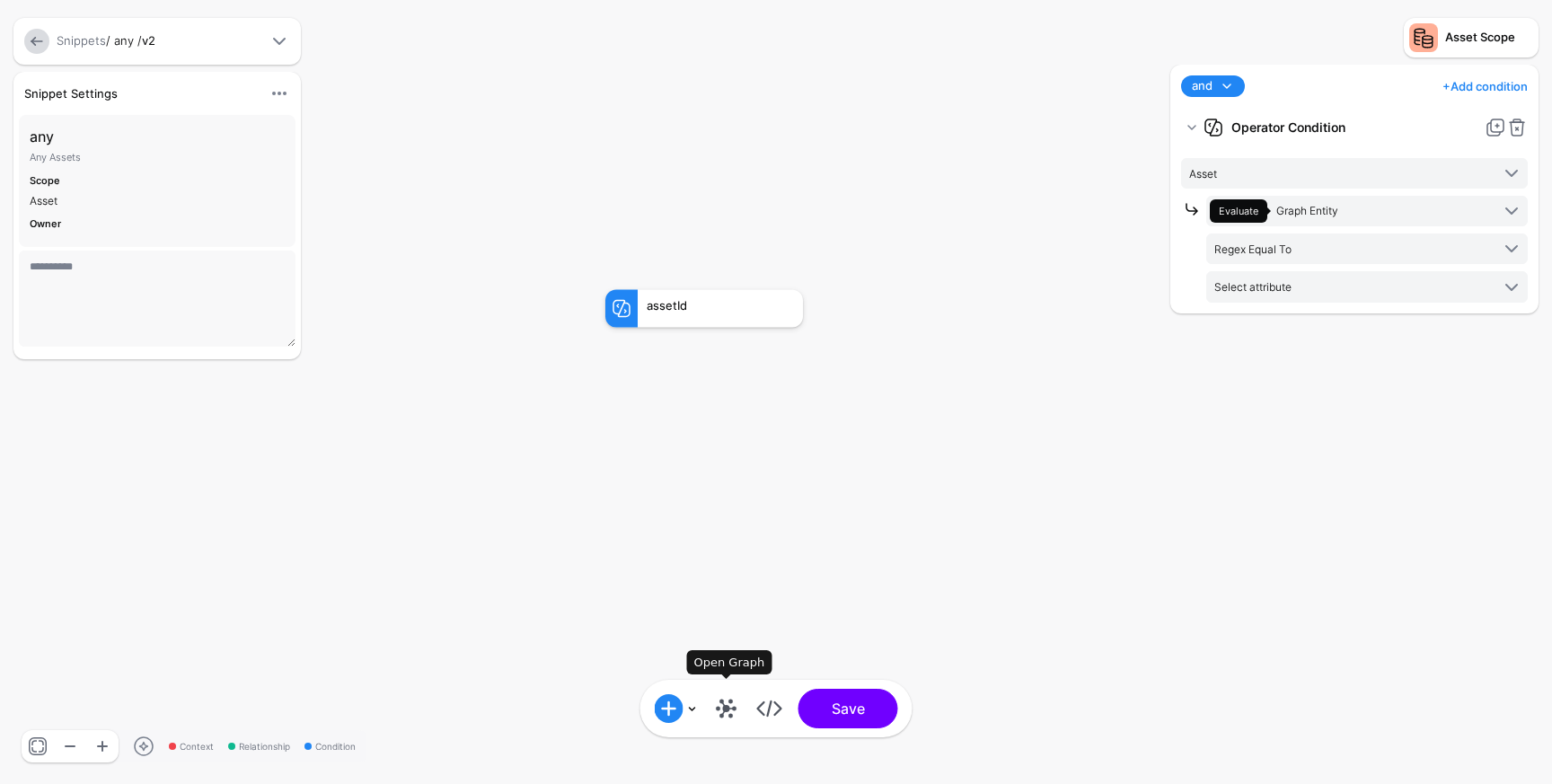
click at [725, 710] on link at bounding box center [727, 709] width 29 height 29
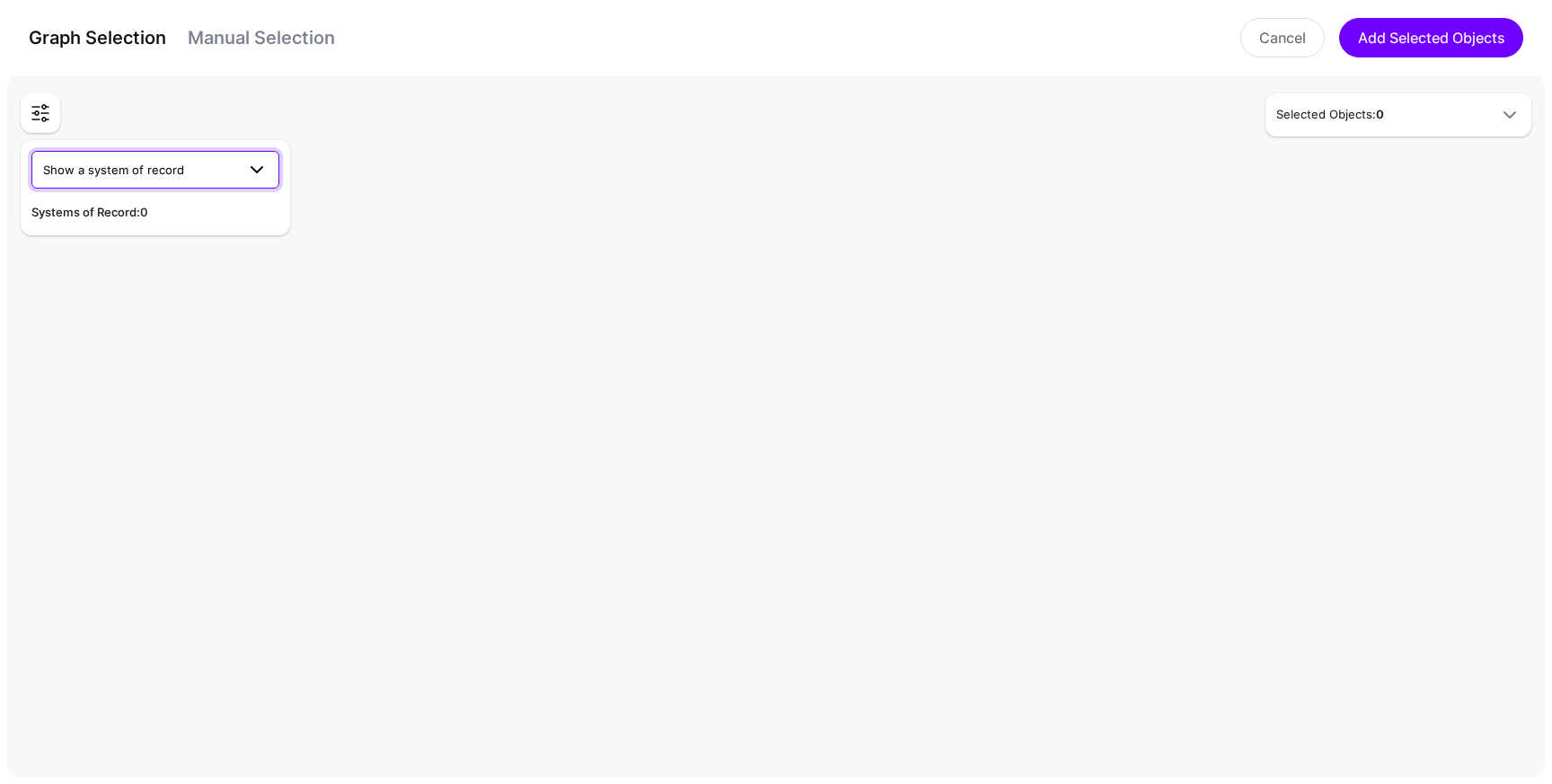
click at [137, 171] on span "Show a system of record" at bounding box center [114, 169] width 141 height 14
click at [113, 242] on span "GitHub MCP Server" at bounding box center [100, 240] width 110 height 14
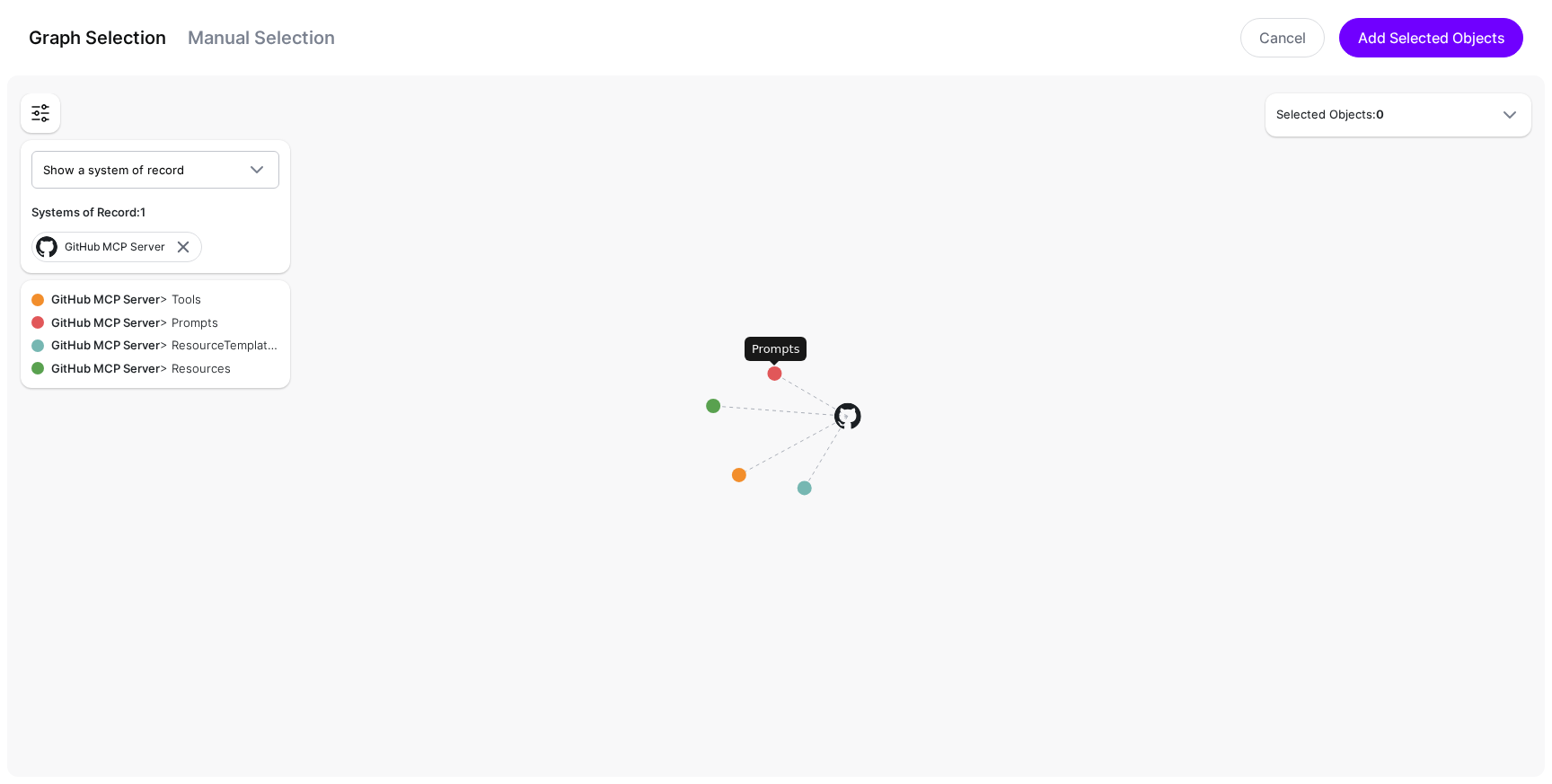
click at [774, 377] on circle at bounding box center [774, 373] width 14 height 14
click at [713, 408] on circle at bounding box center [711, 405] width 14 height 14
click at [733, 477] on circle at bounding box center [734, 477] width 14 height 14
click at [733, 478] on circle at bounding box center [732, 478] width 14 height 14
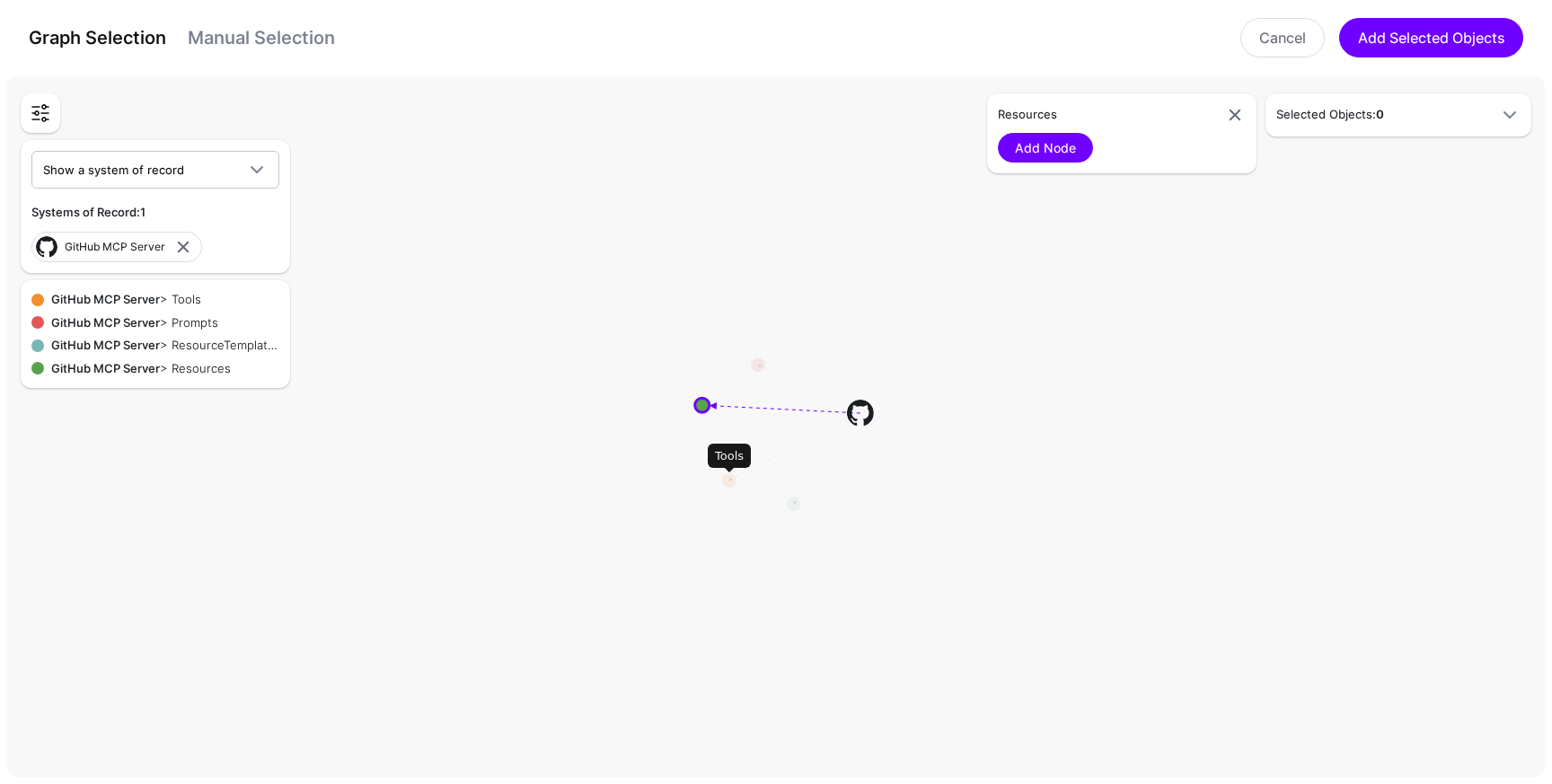
click at [733, 478] on circle at bounding box center [729, 479] width 14 height 14
drag, startPoint x: 1043, startPoint y: 144, endPoint x: 1044, endPoint y: 156, distance: 12.0
click at [1043, 144] on link "Add Node" at bounding box center [1046, 147] width 96 height 30
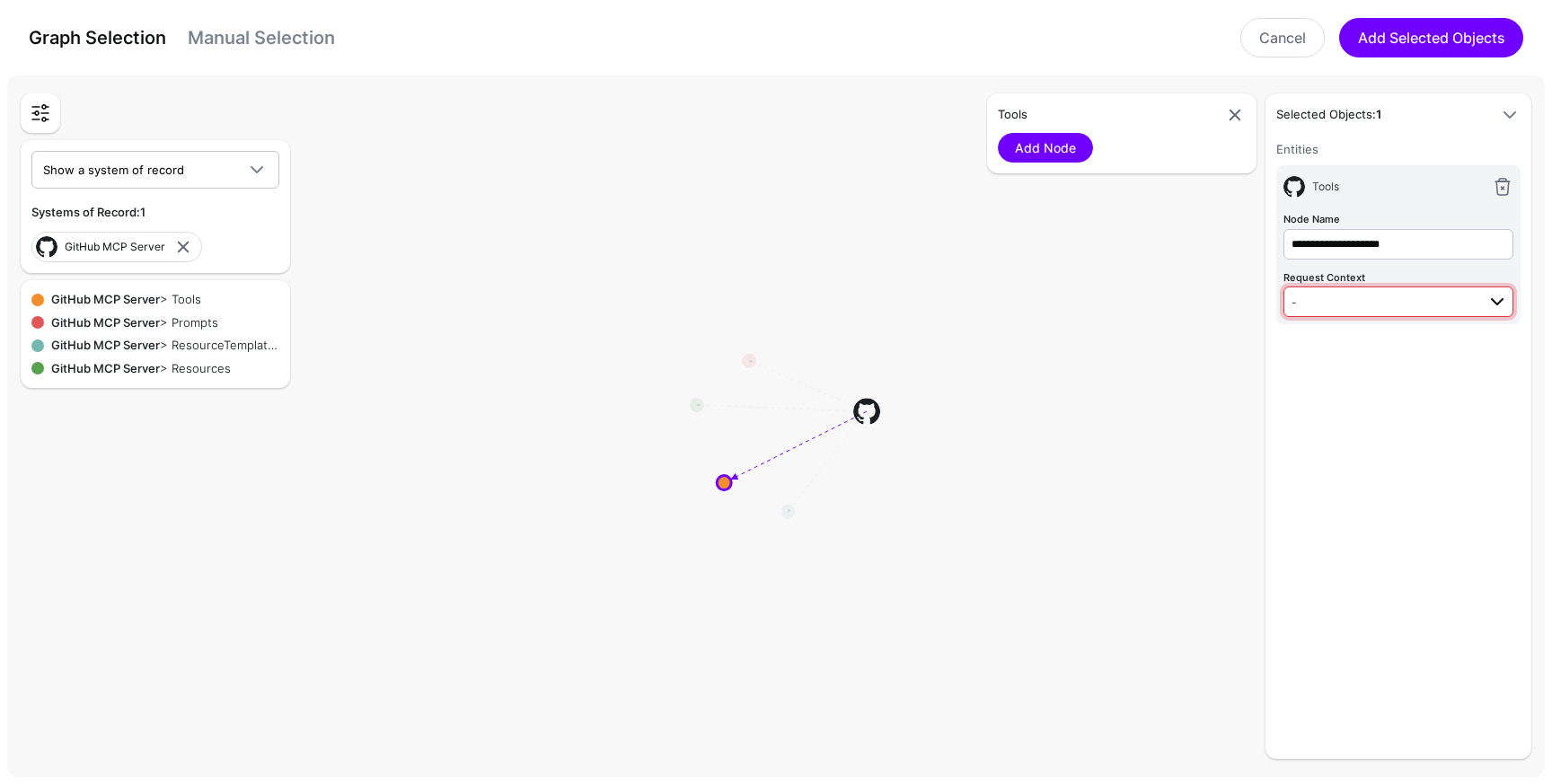
click at [1366, 298] on span "-" at bounding box center [1383, 302] width 184 height 20
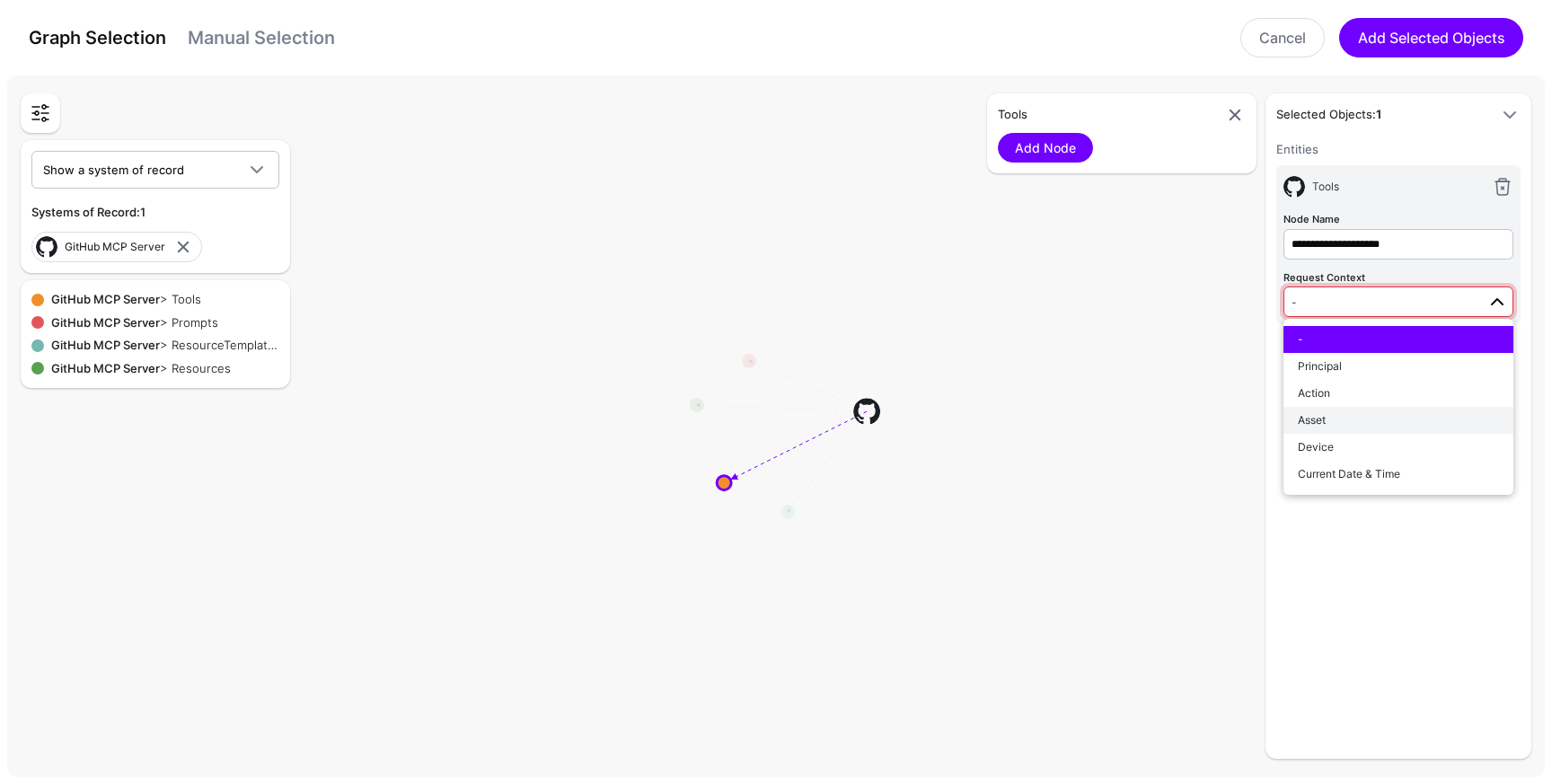
click at [1363, 420] on div "Asset" at bounding box center [1398, 420] width 202 height 16
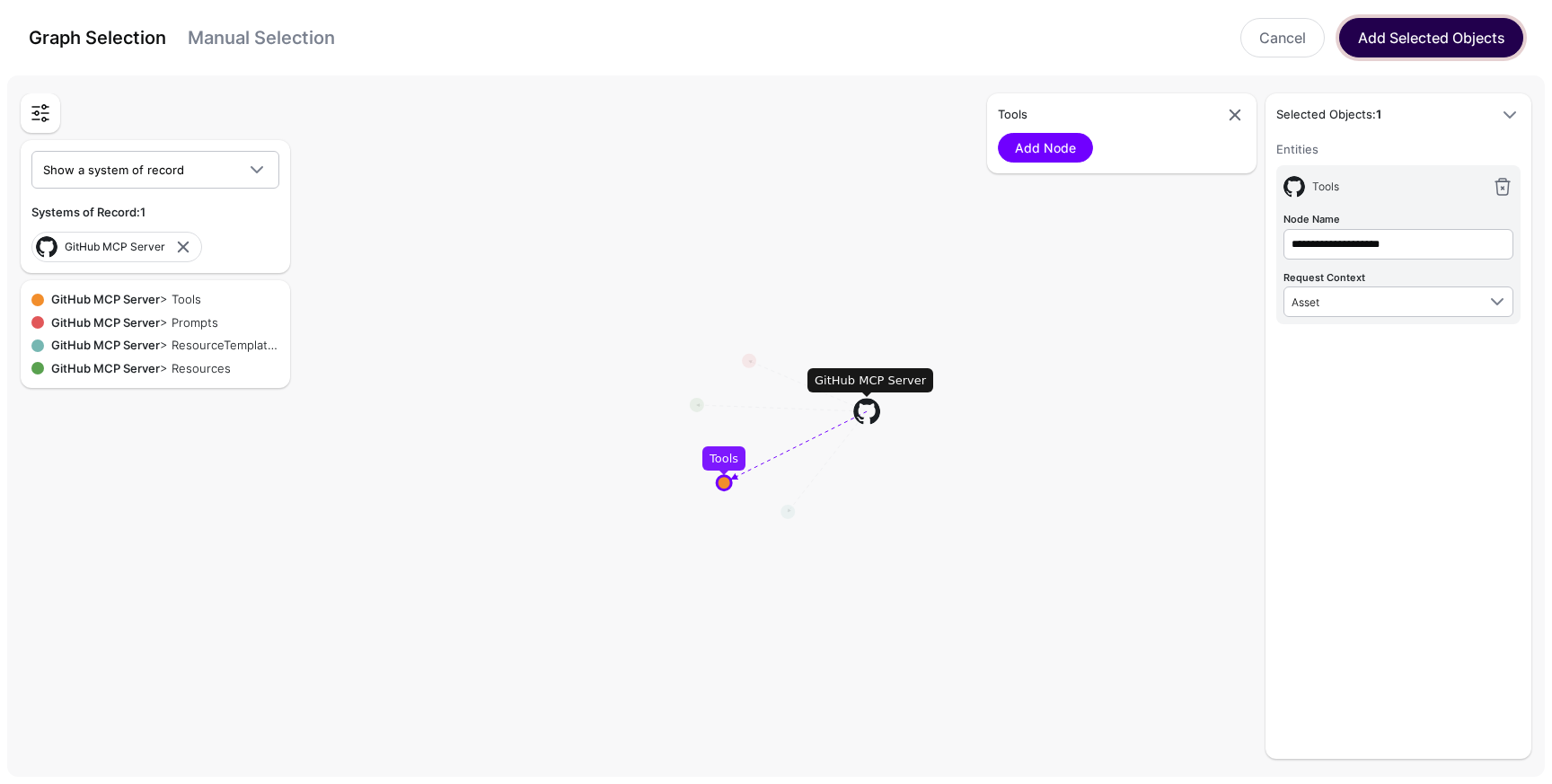
click at [1478, 31] on button "Add Selected Objects" at bounding box center [1431, 37] width 184 height 39
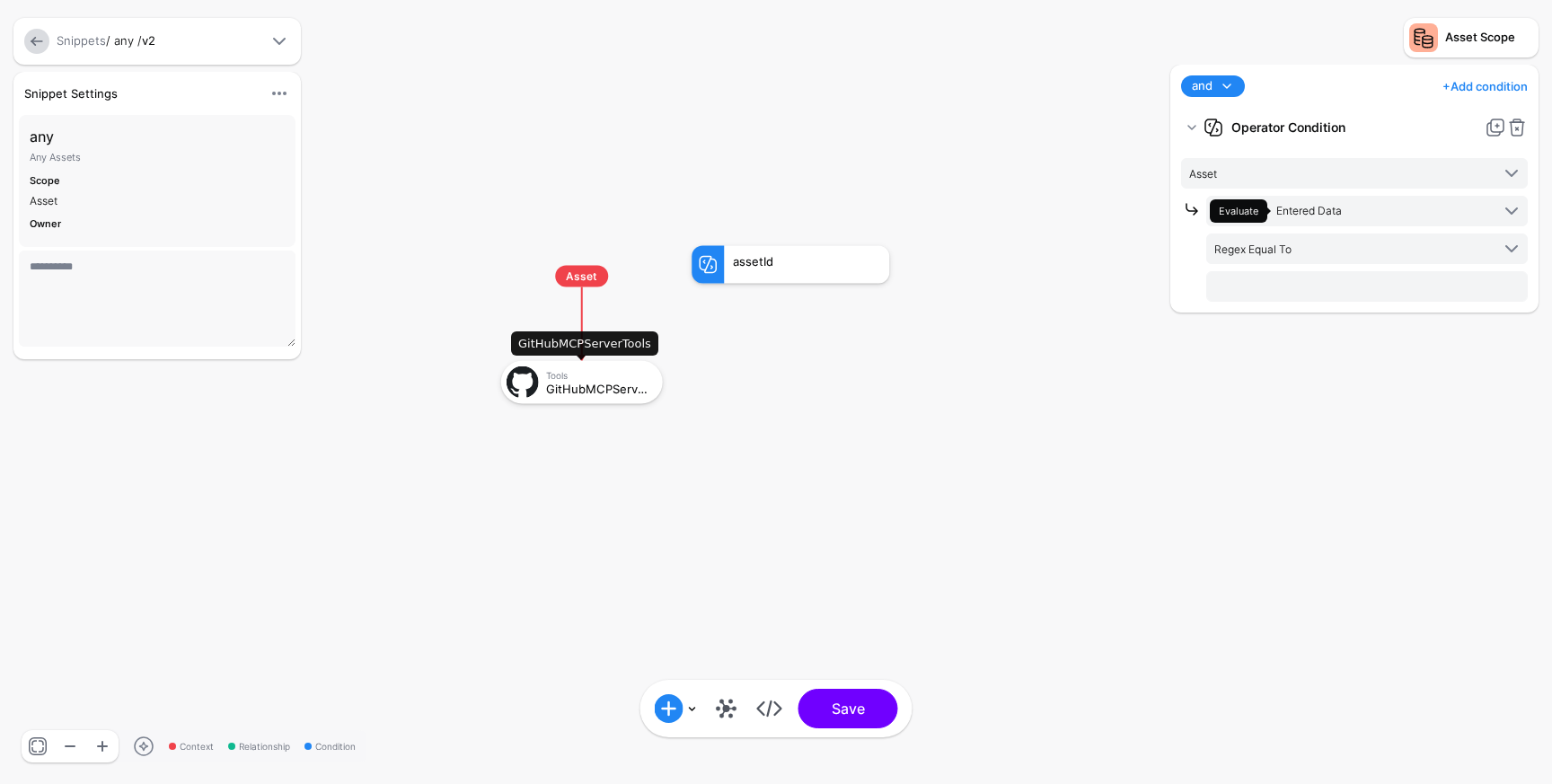
click at [592, 393] on div "GitHubMCPServerTools" at bounding box center [598, 388] width 104 height 12
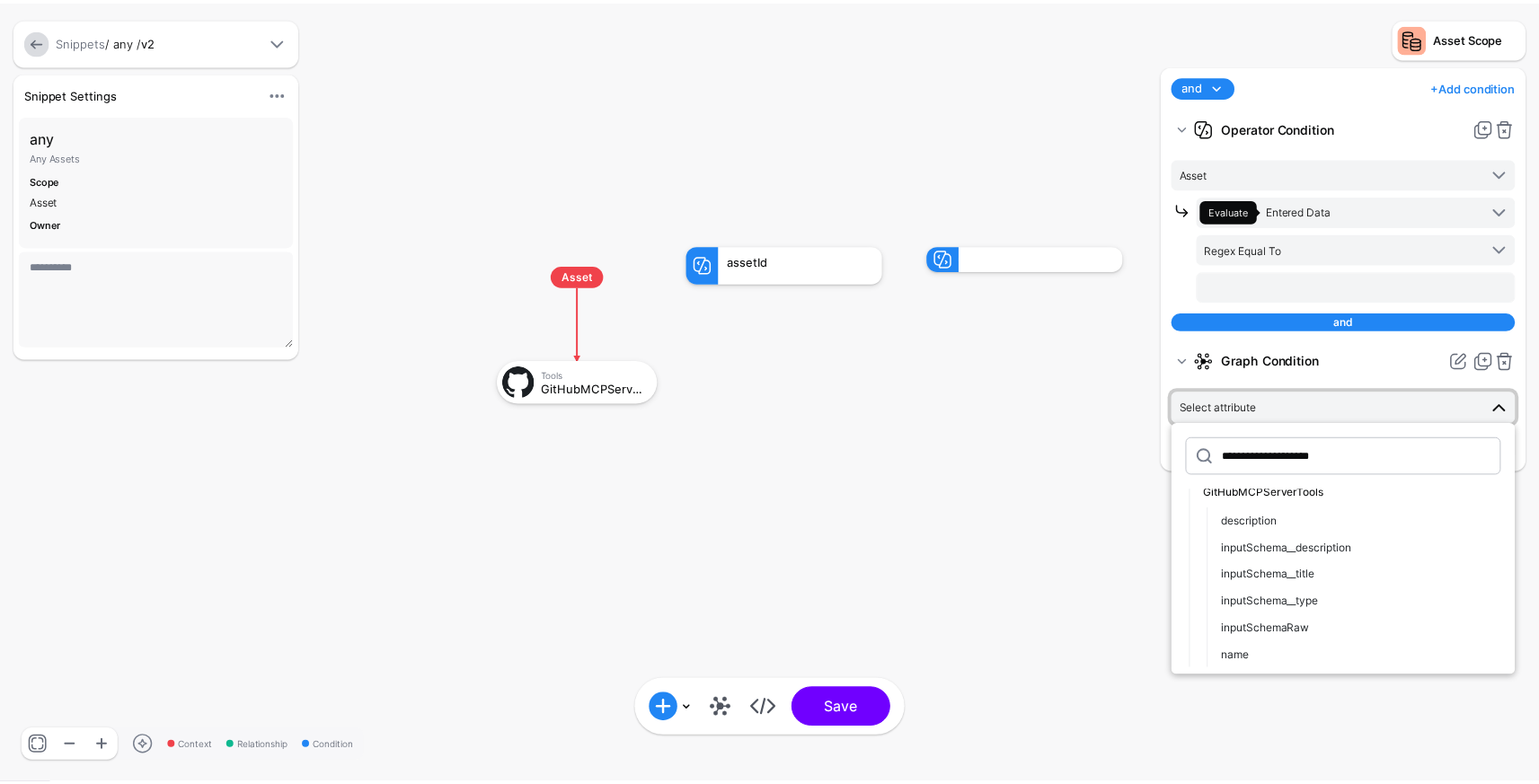
scroll to position [43, 0]
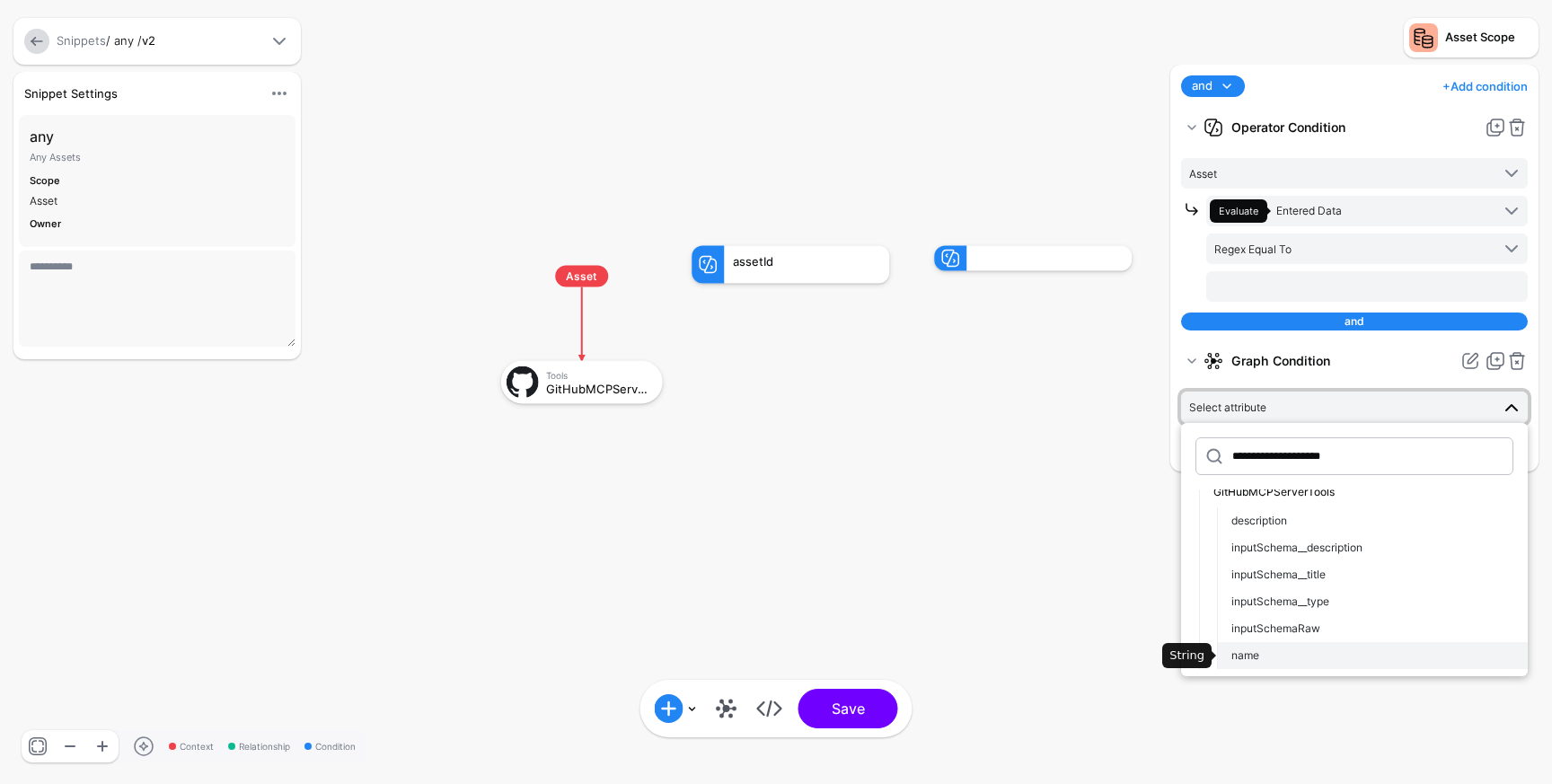
click at [1271, 659] on div "name" at bounding box center [1371, 655] width 282 height 16
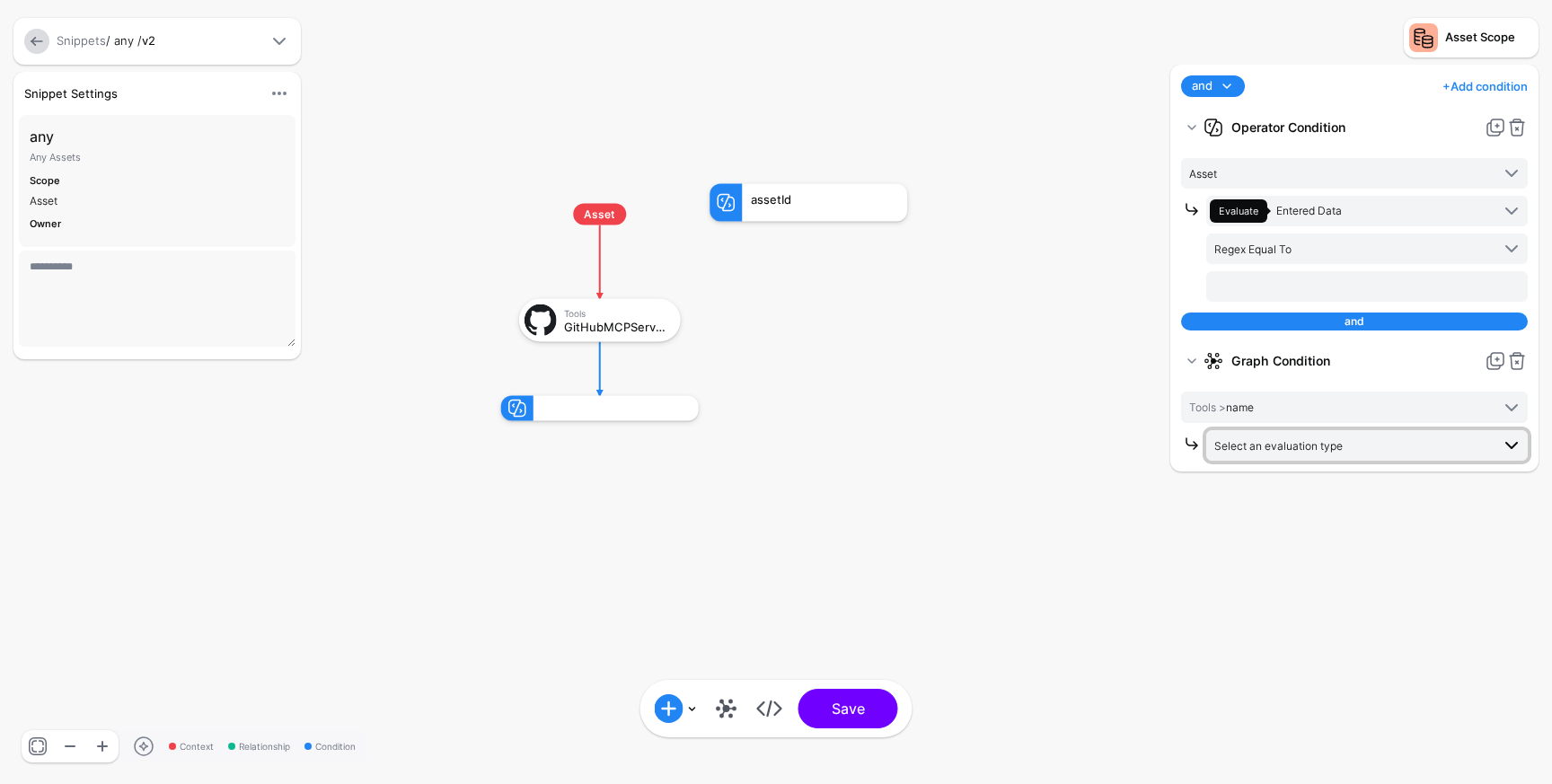
click at [1354, 455] on span "Select an evaluation type" at bounding box center [1351, 445] width 276 height 20
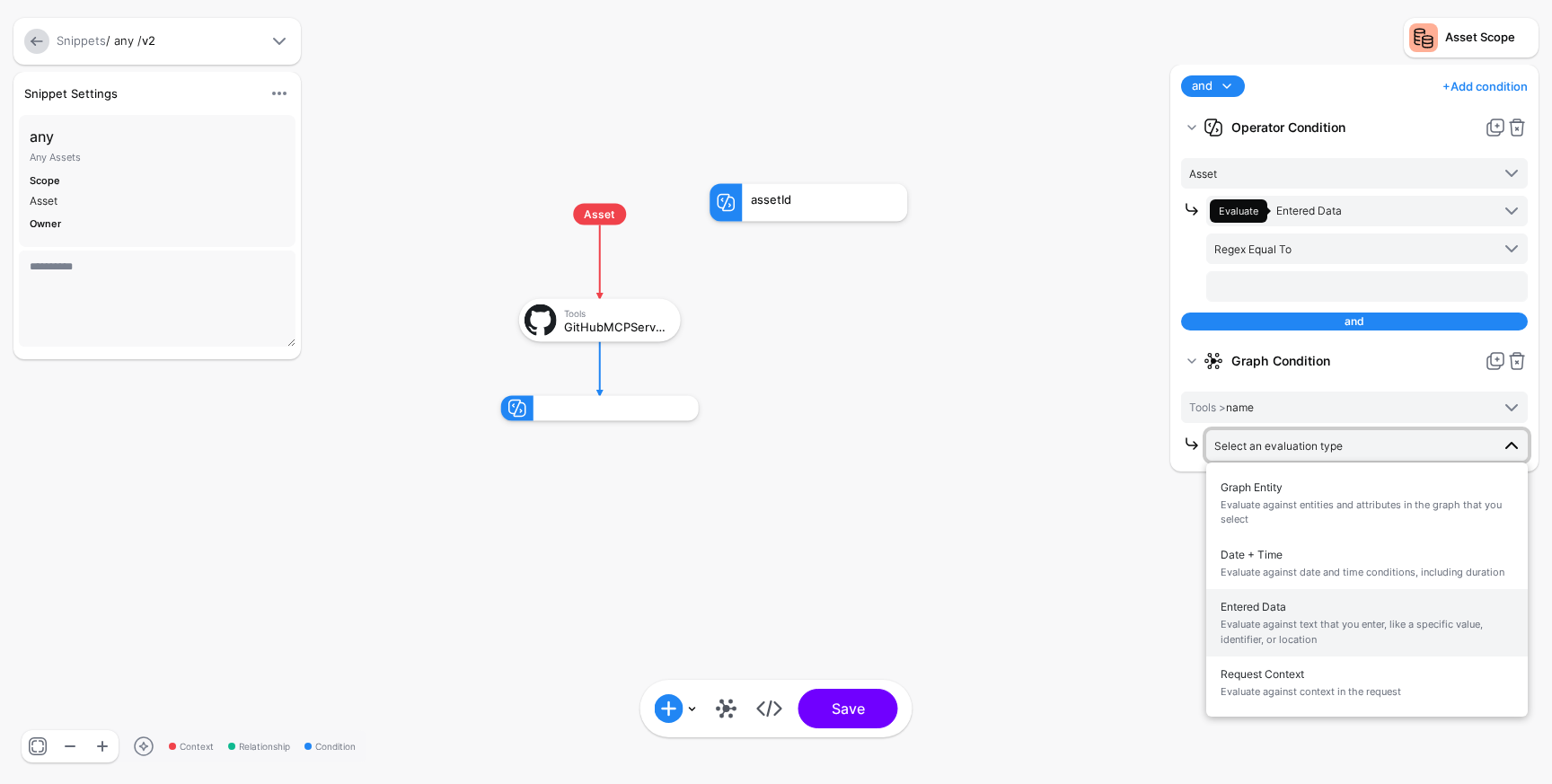
click at [1346, 631] on span "Evaluate against text that you enter, like a specific value, identifier, or loc…" at bounding box center [1367, 631] width 293 height 30
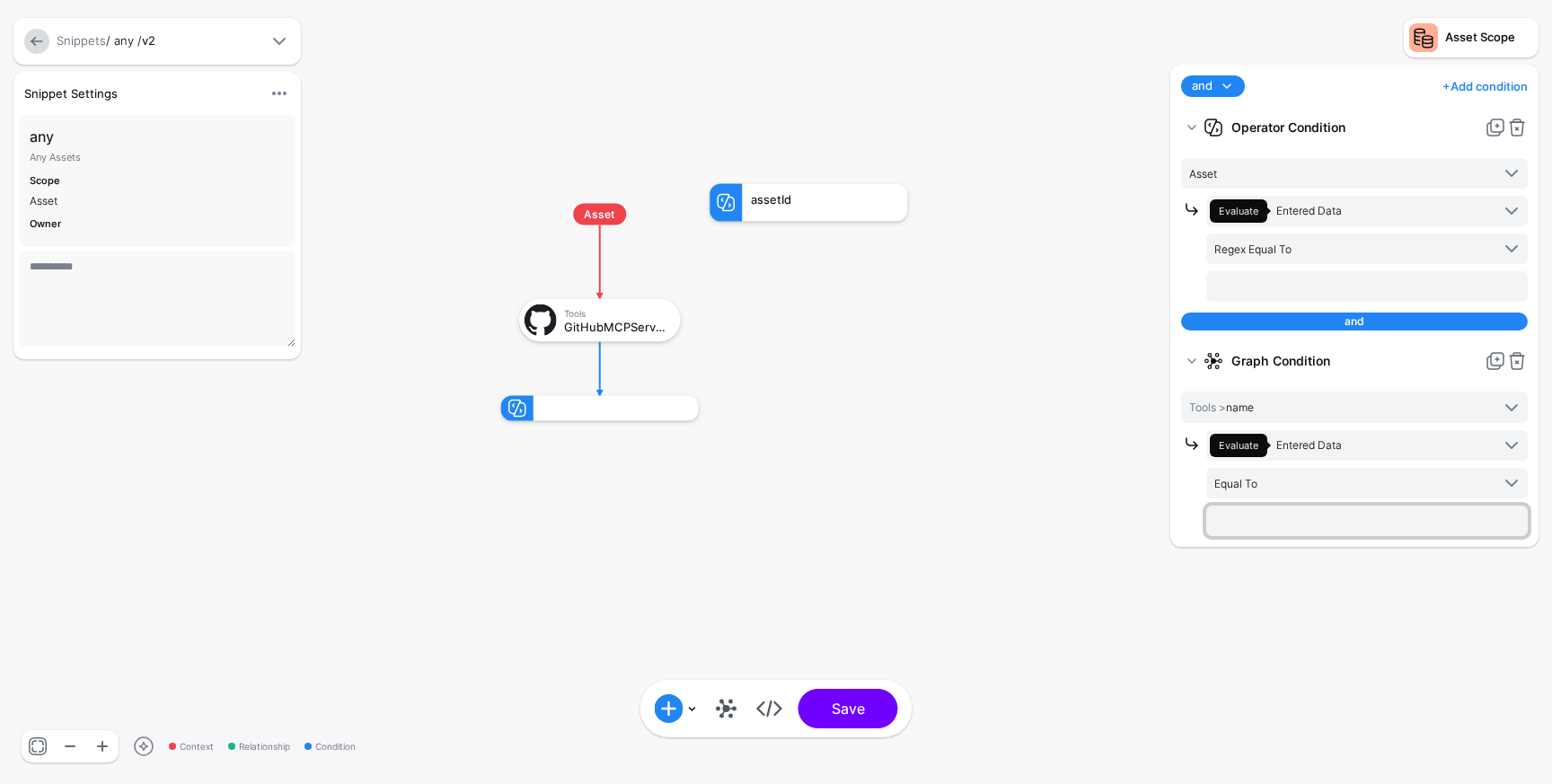
click at [1362, 522] on input "text" at bounding box center [1367, 520] width 322 height 31
click at [949, 392] on rect at bounding box center [483, 166] width 155166 height 78379
click at [47, 38] on link at bounding box center [36, 41] width 25 height 25
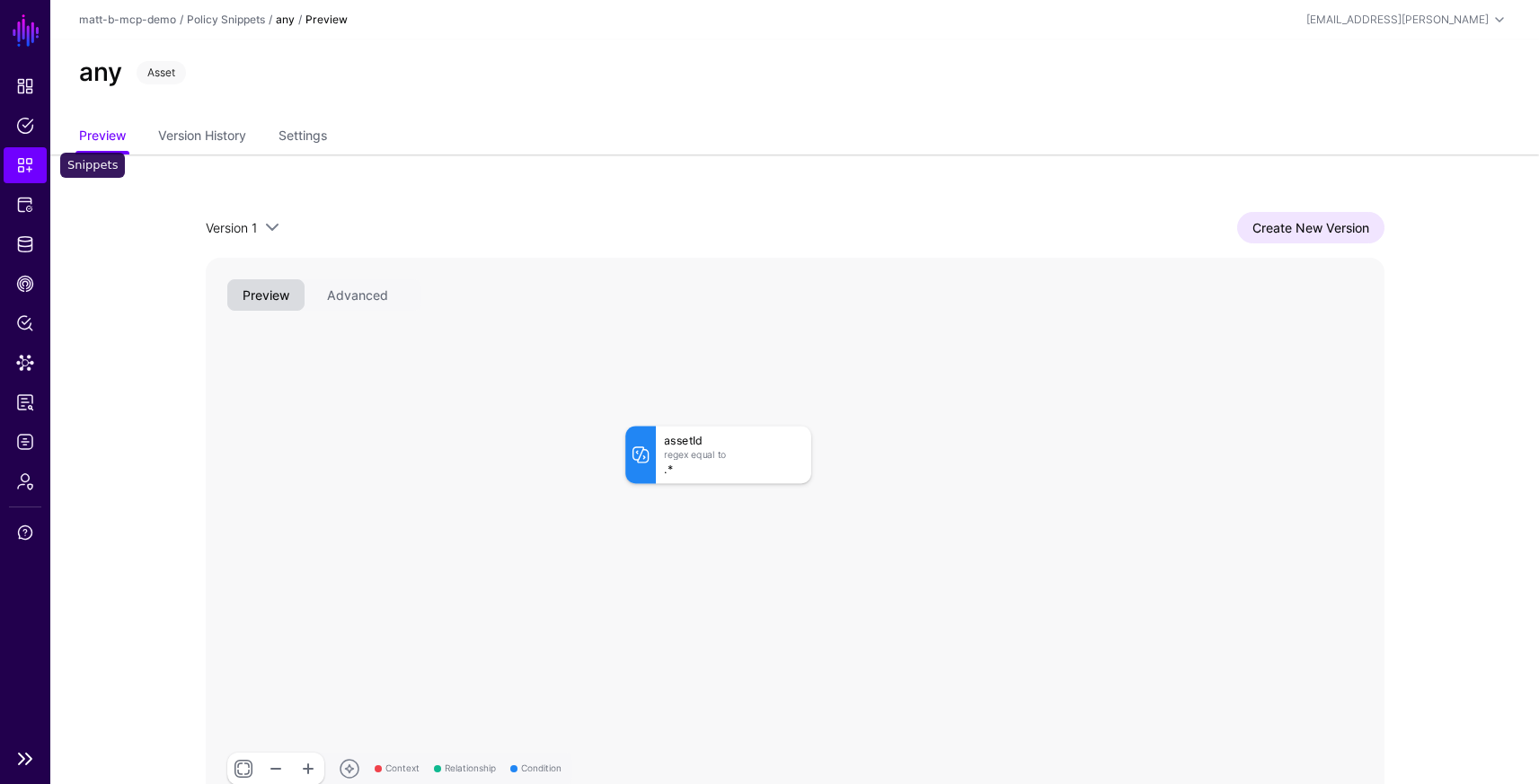
click at [32, 173] on span "Snippets" at bounding box center [25, 165] width 18 height 18
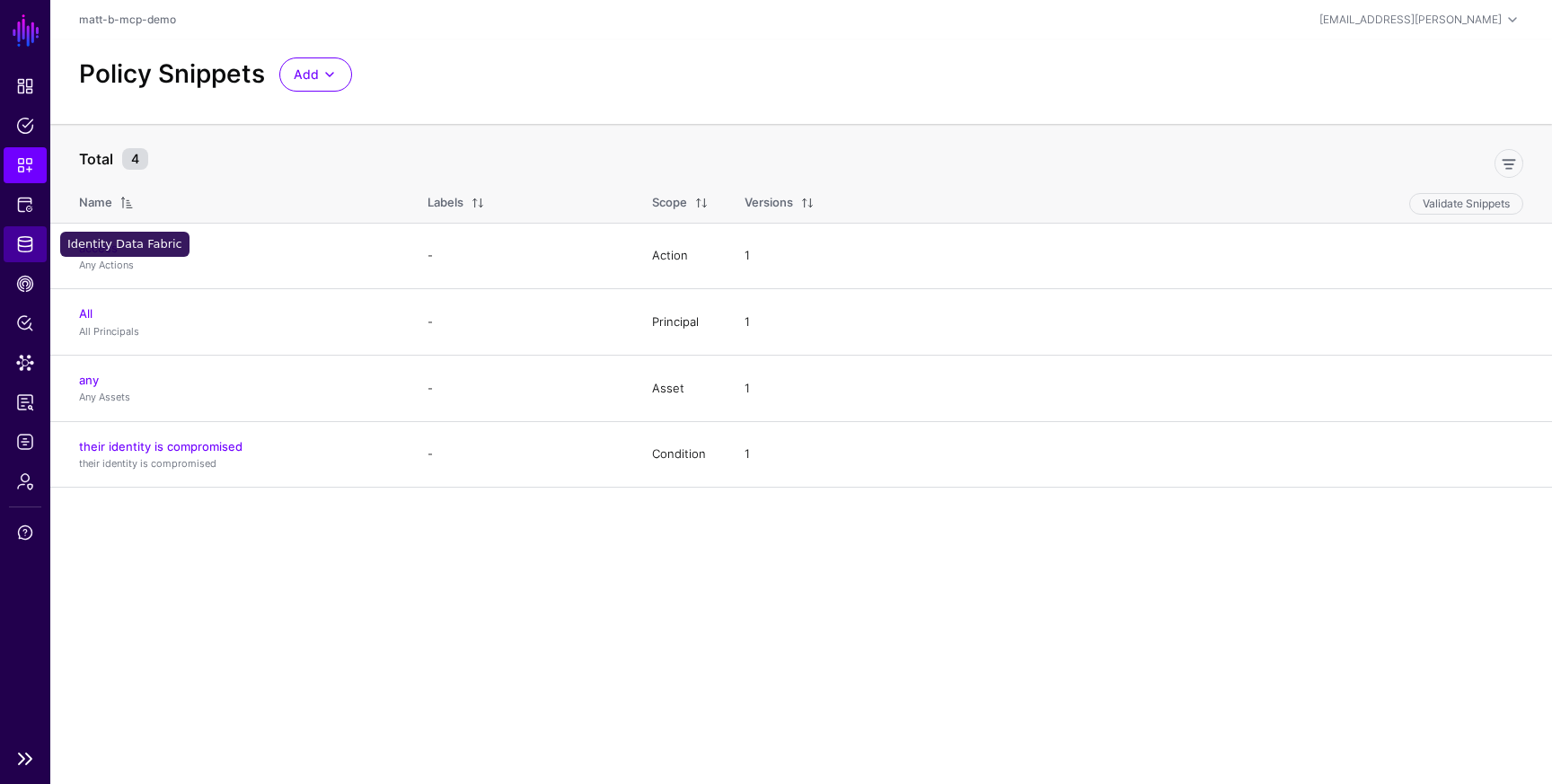
click at [27, 245] on span "Identity Data Fabric" at bounding box center [25, 244] width 18 height 18
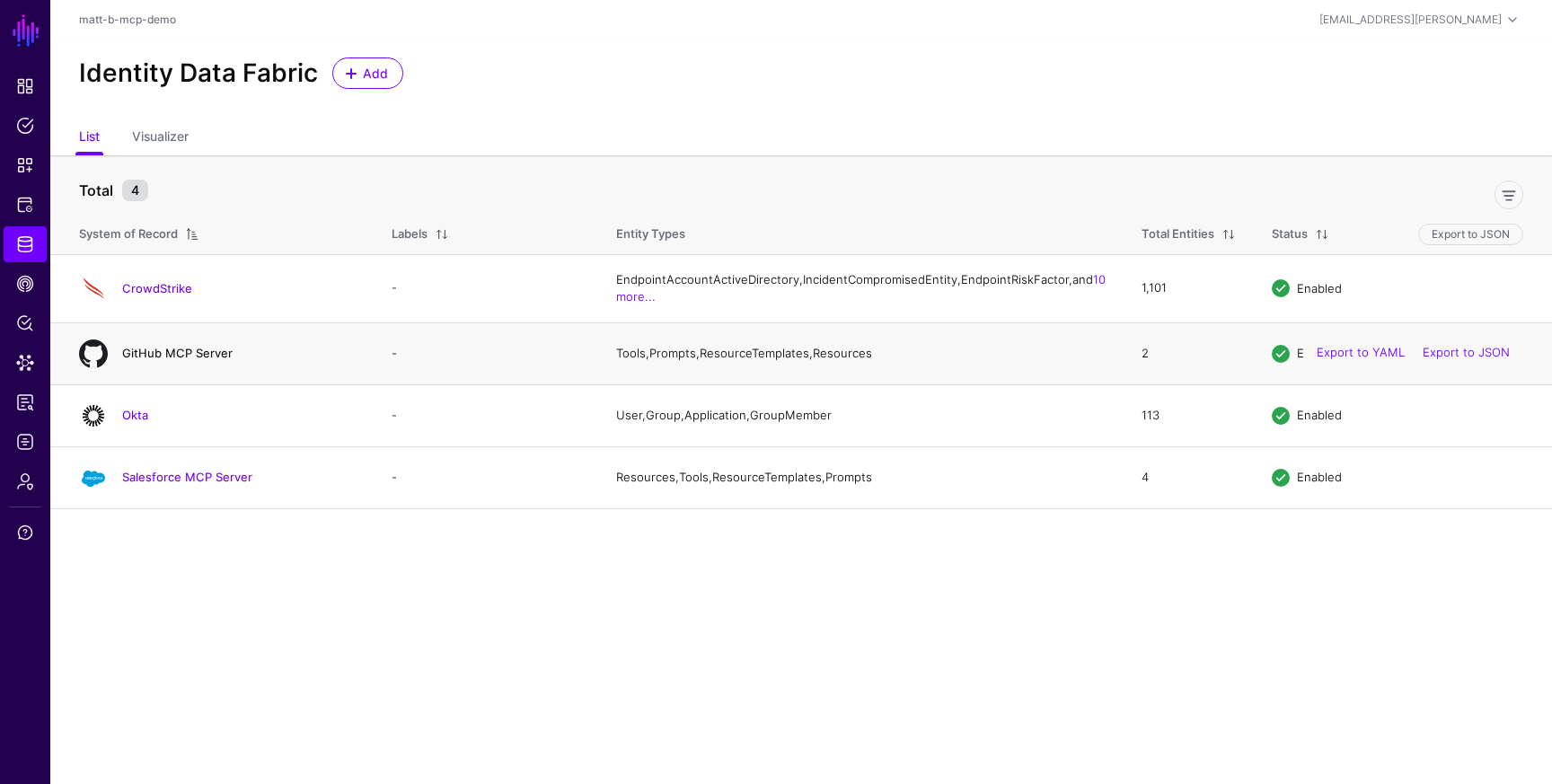
click at [187, 360] on link "GitHub MCP Server" at bounding box center [178, 352] width 111 height 14
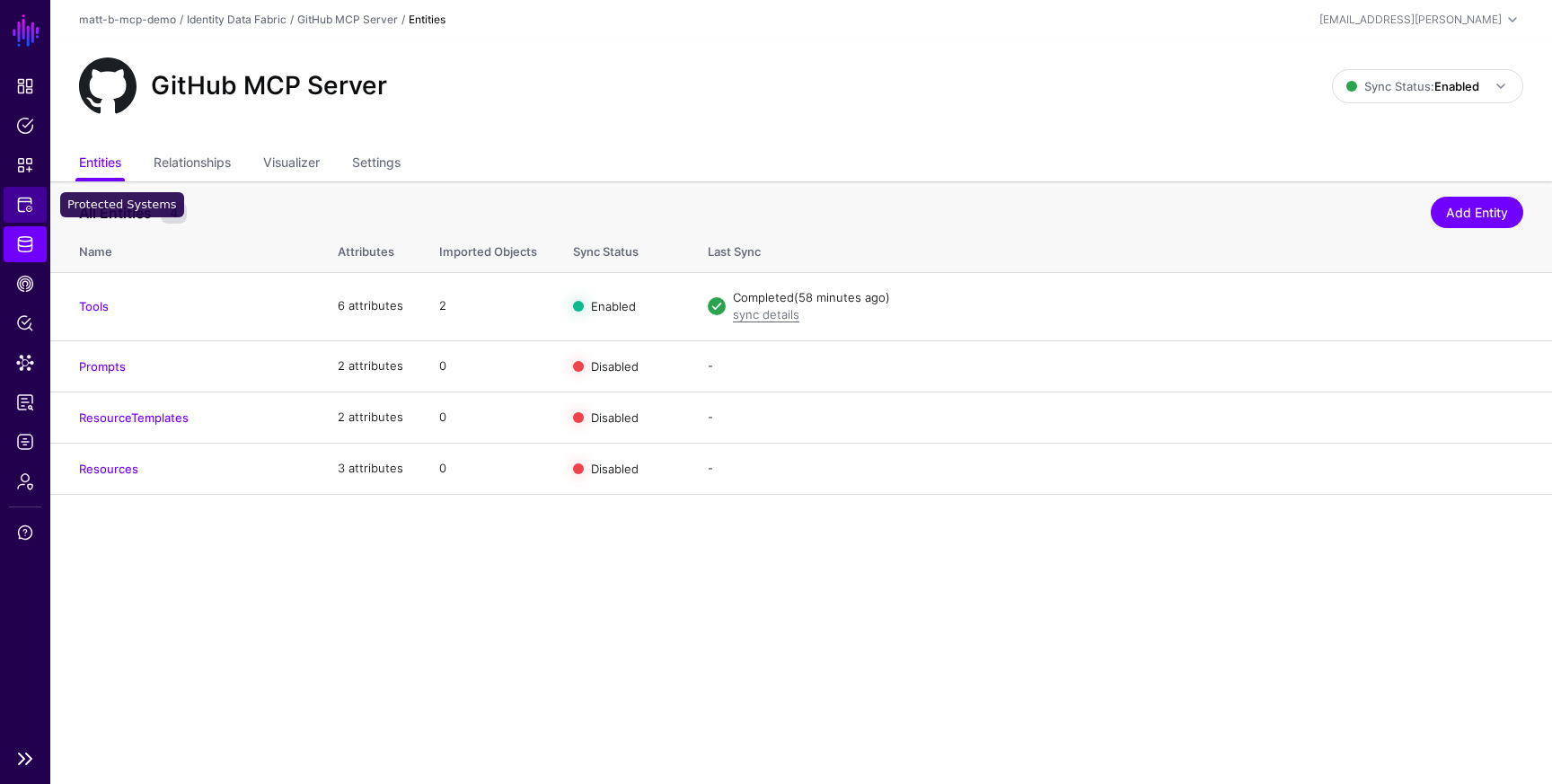
click at [28, 218] on link "Protected Systems" at bounding box center [25, 205] width 43 height 36
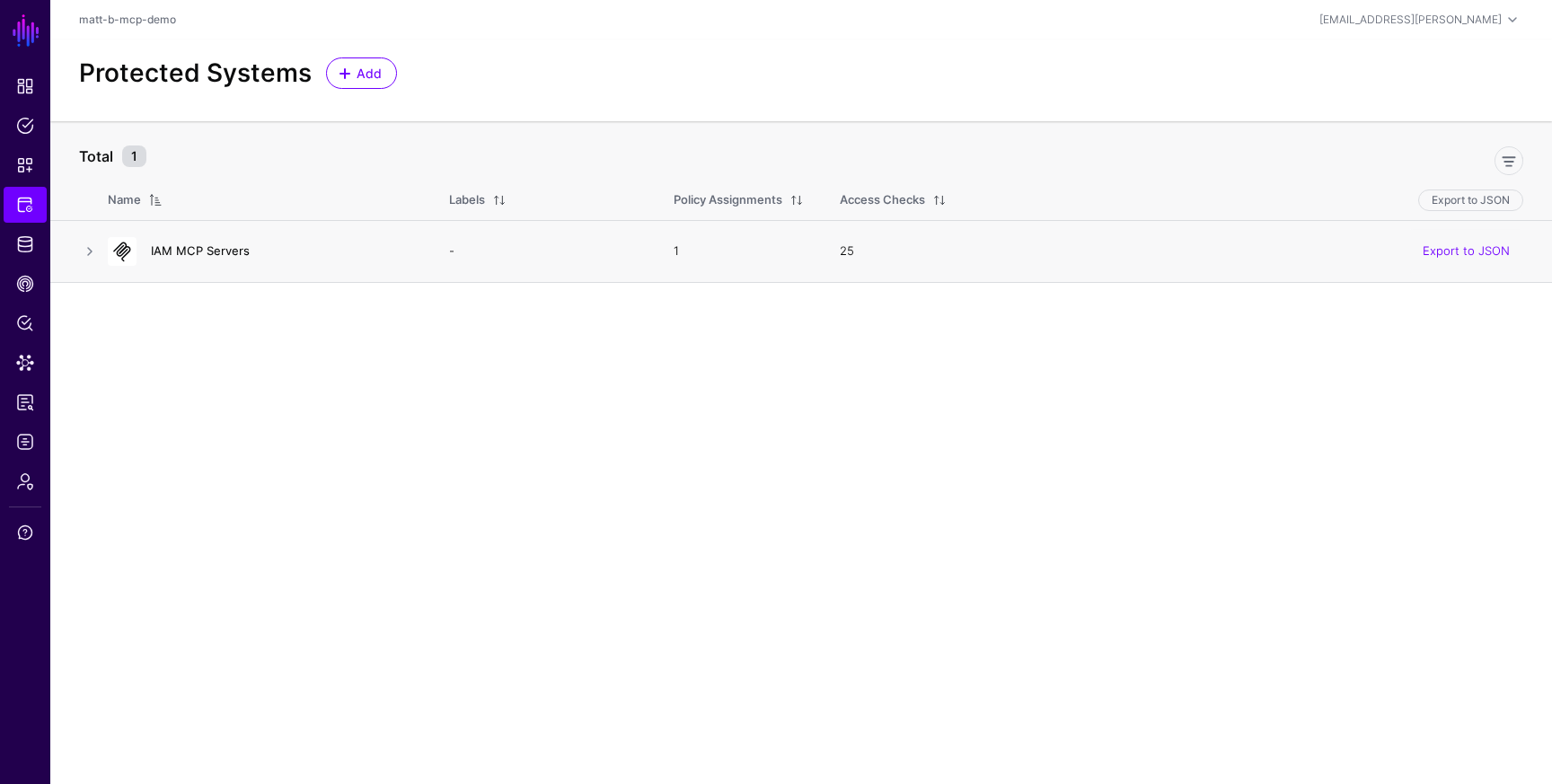
click at [173, 250] on link "IAM MCP Servers" at bounding box center [200, 250] width 98 height 14
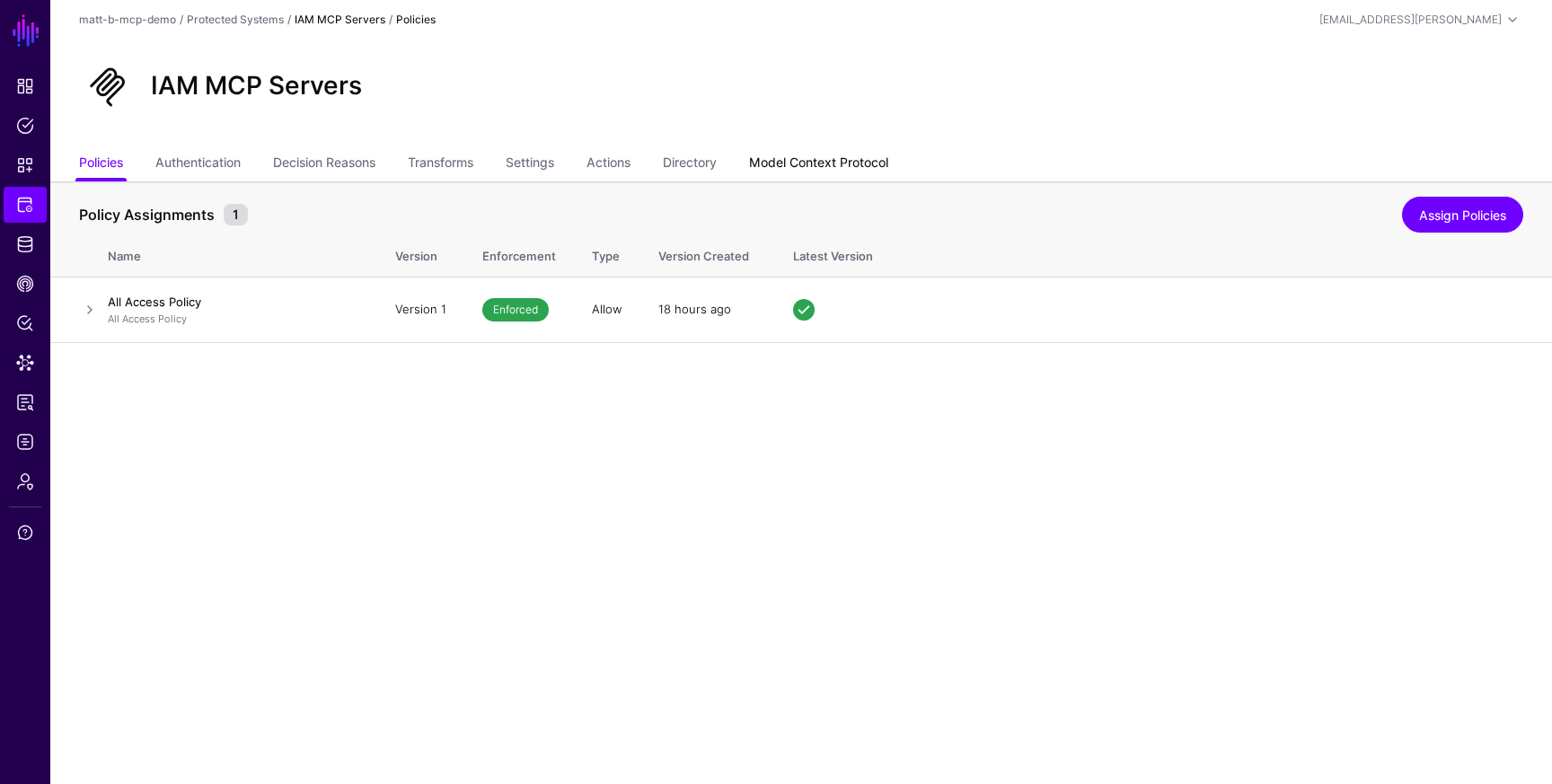
click at [822, 162] on link "Model Context Protocol" at bounding box center [819, 164] width 139 height 34
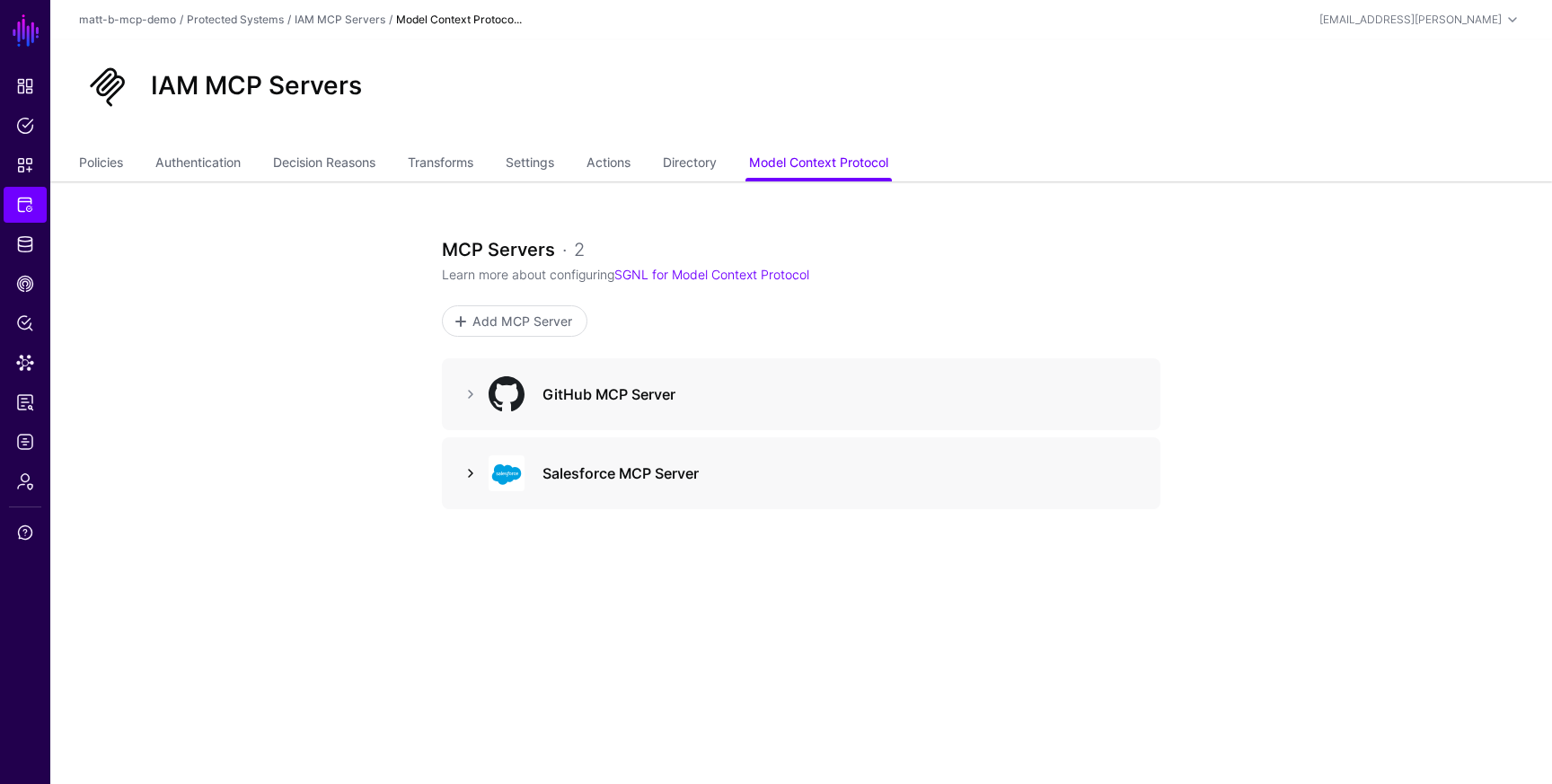
click at [477, 478] on link at bounding box center [470, 473] width 22 height 22
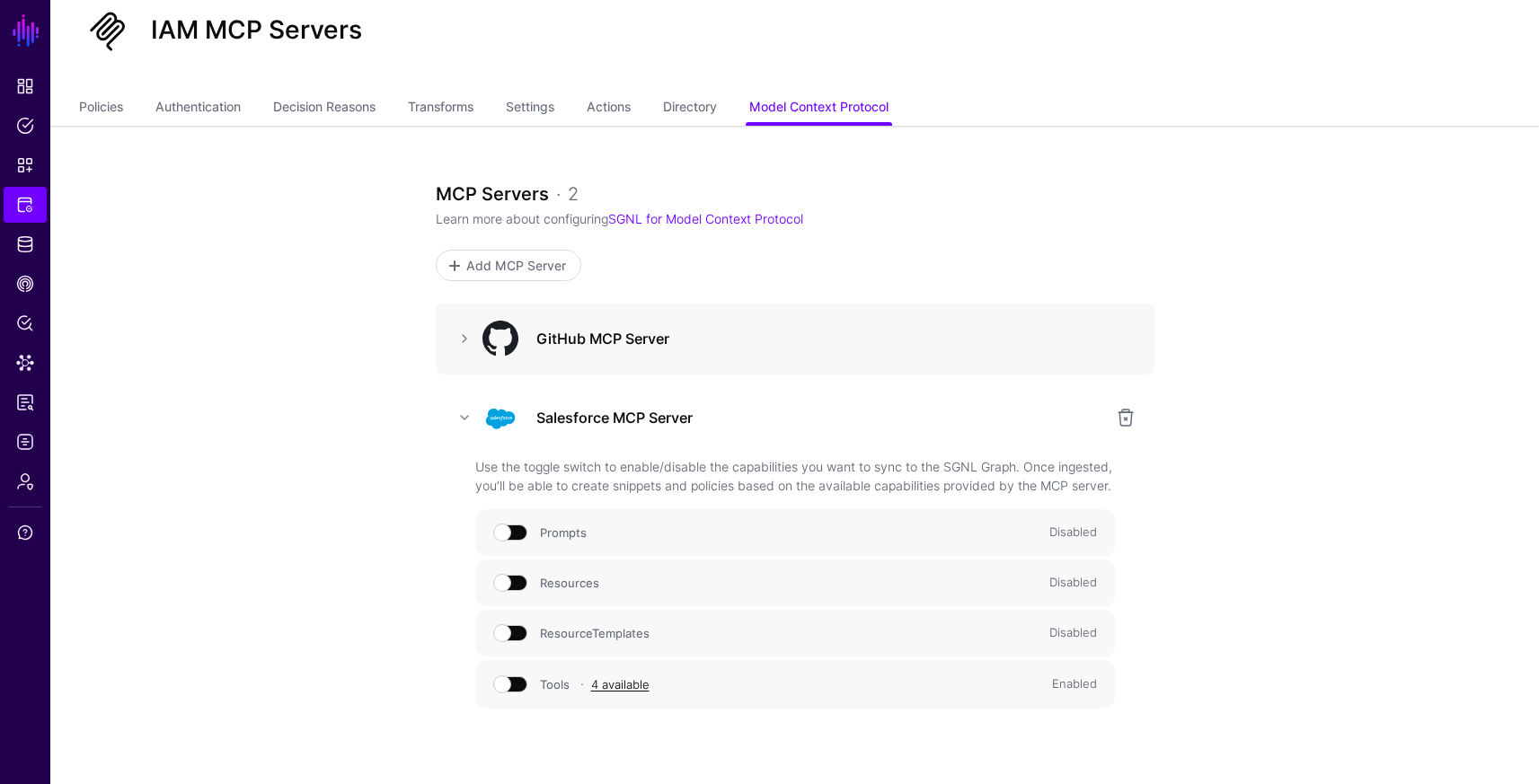
scroll to position [59, 0]
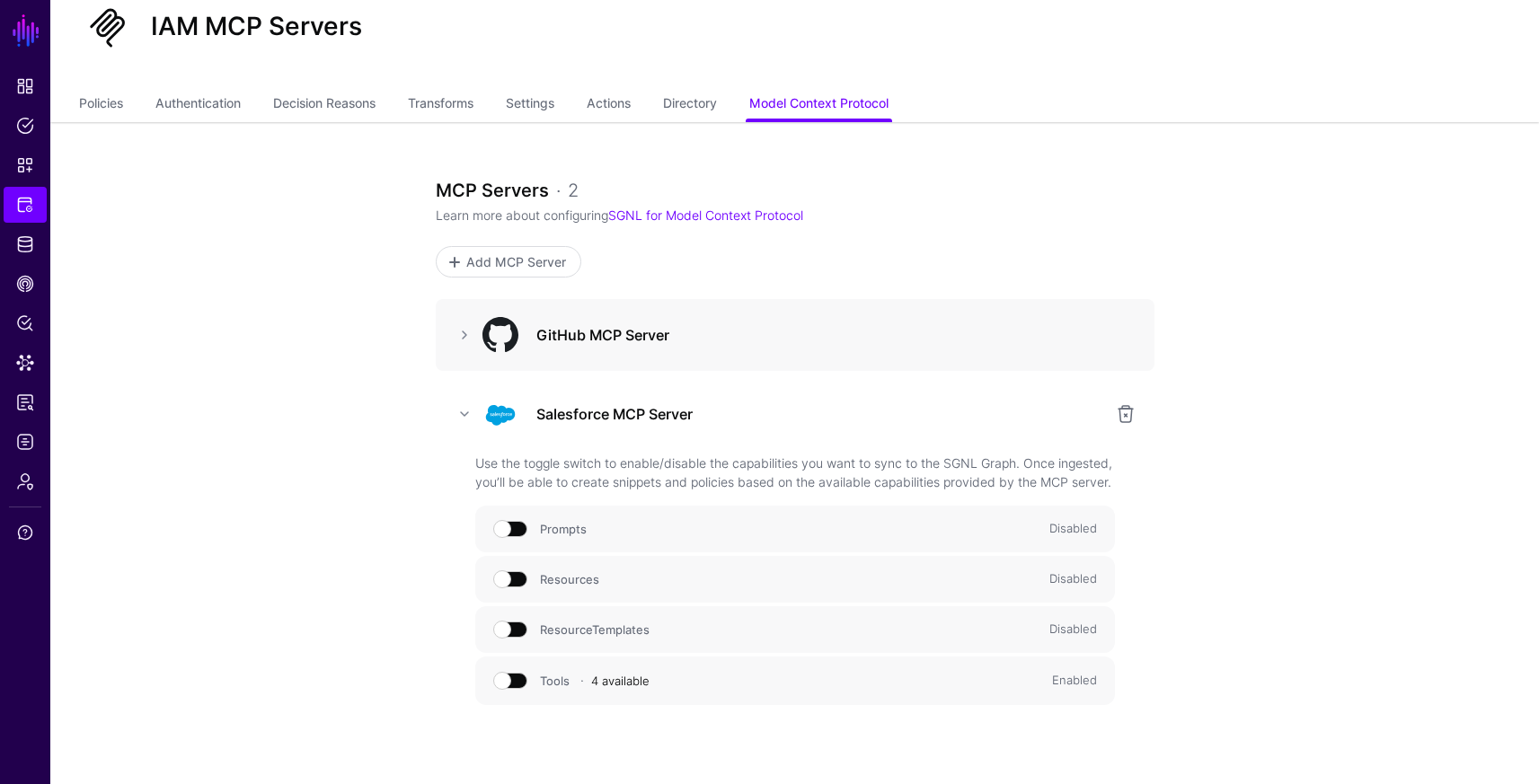
click at [631, 688] on link "4 available" at bounding box center [620, 680] width 58 height 14
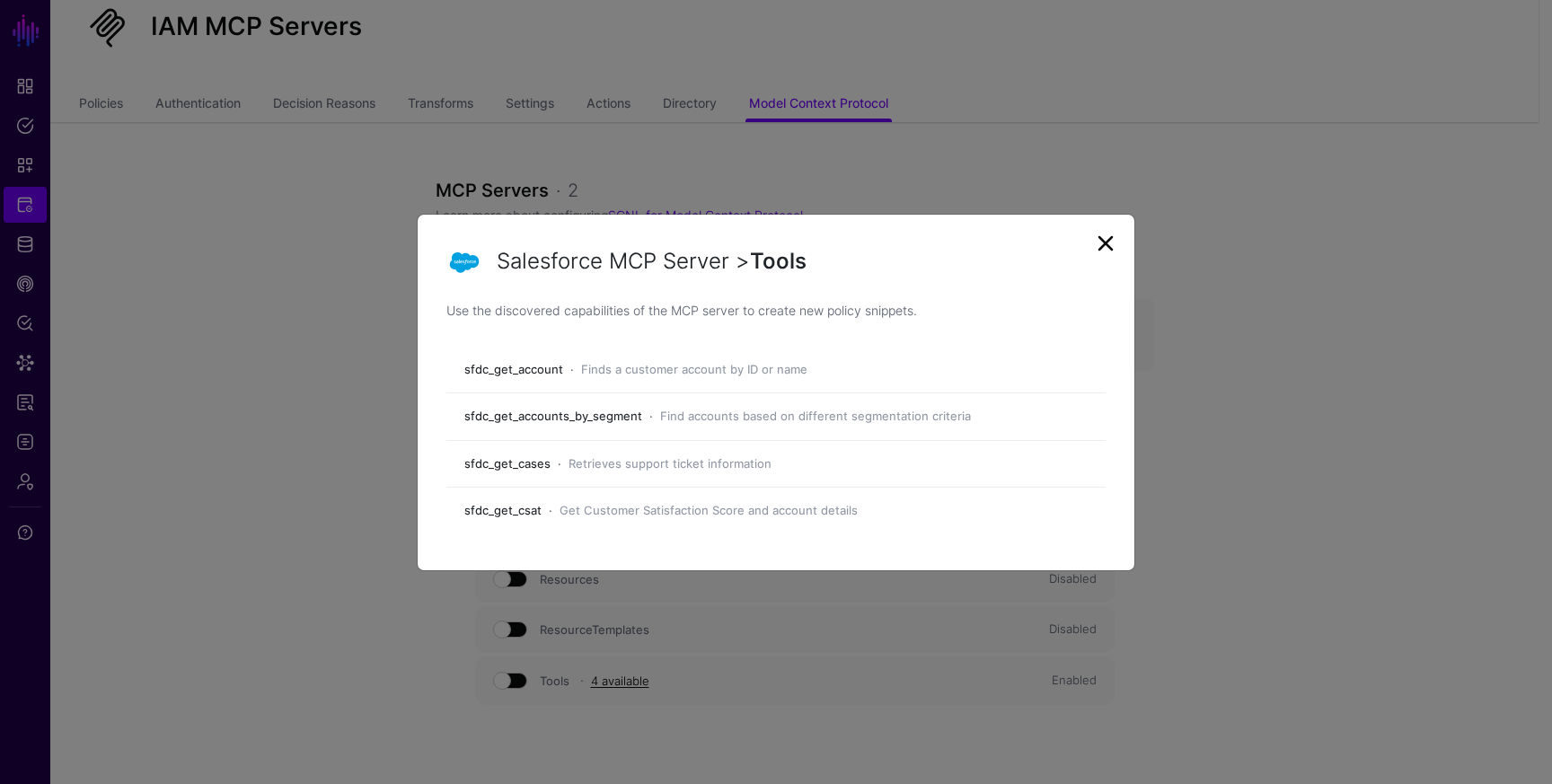
click at [1089, 246] on h2 "Salesforce MCP Server > Tools" at bounding box center [800, 262] width 608 height 31
click at [1099, 242] on link at bounding box center [1105, 244] width 29 height 29
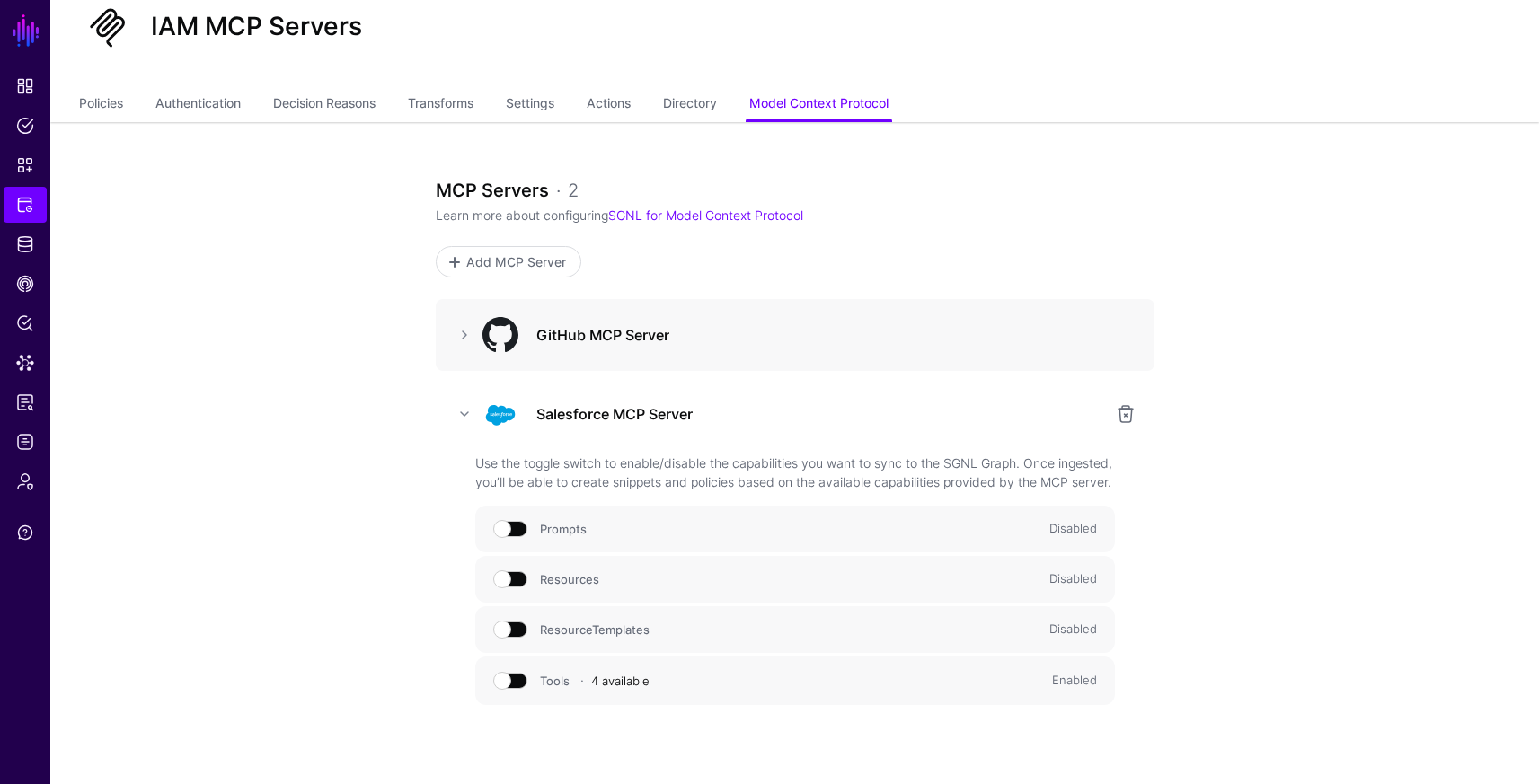
click at [613, 688] on link "4 available" at bounding box center [620, 680] width 58 height 14
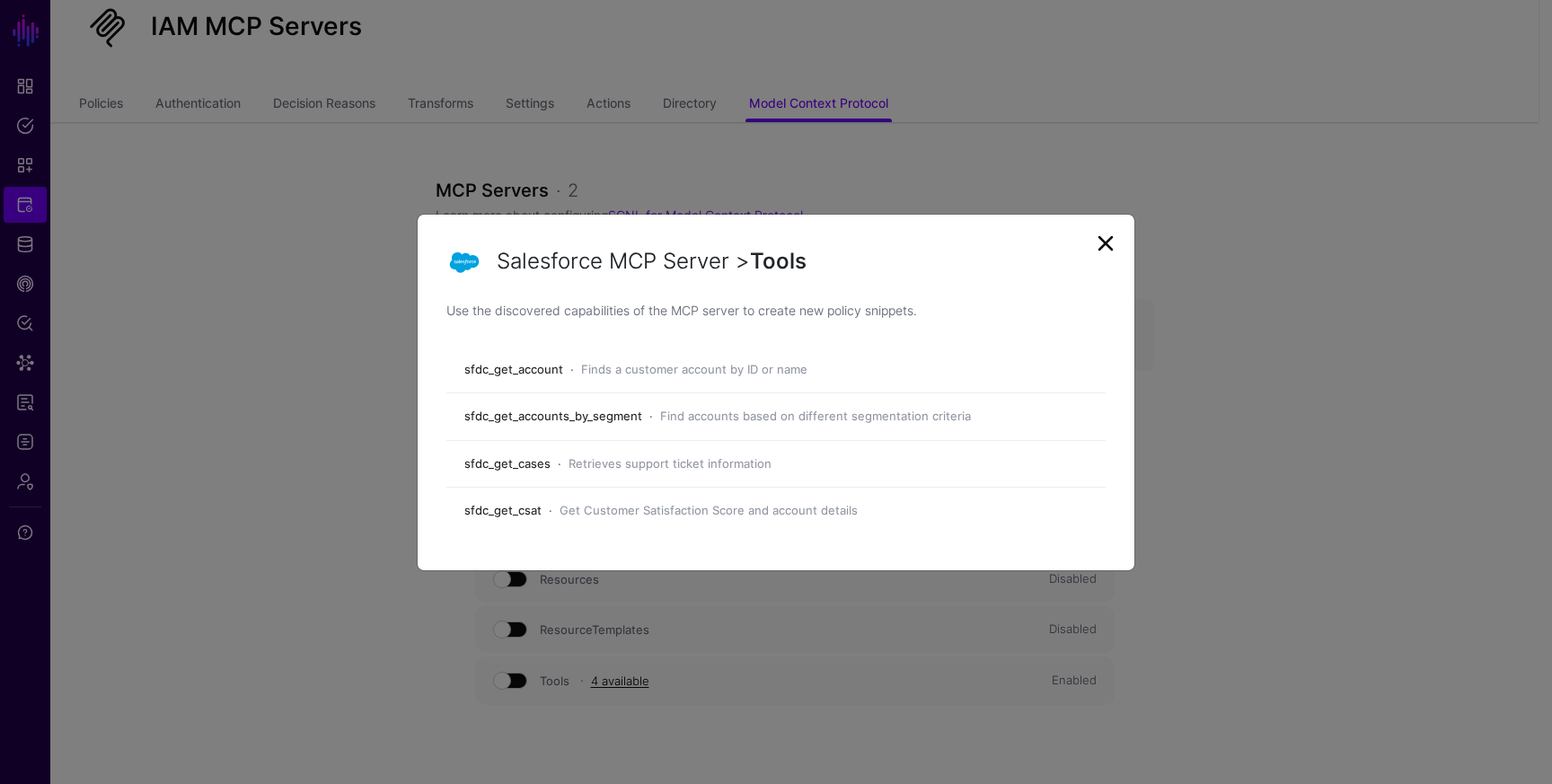
click at [1103, 245] on link at bounding box center [1105, 244] width 29 height 29
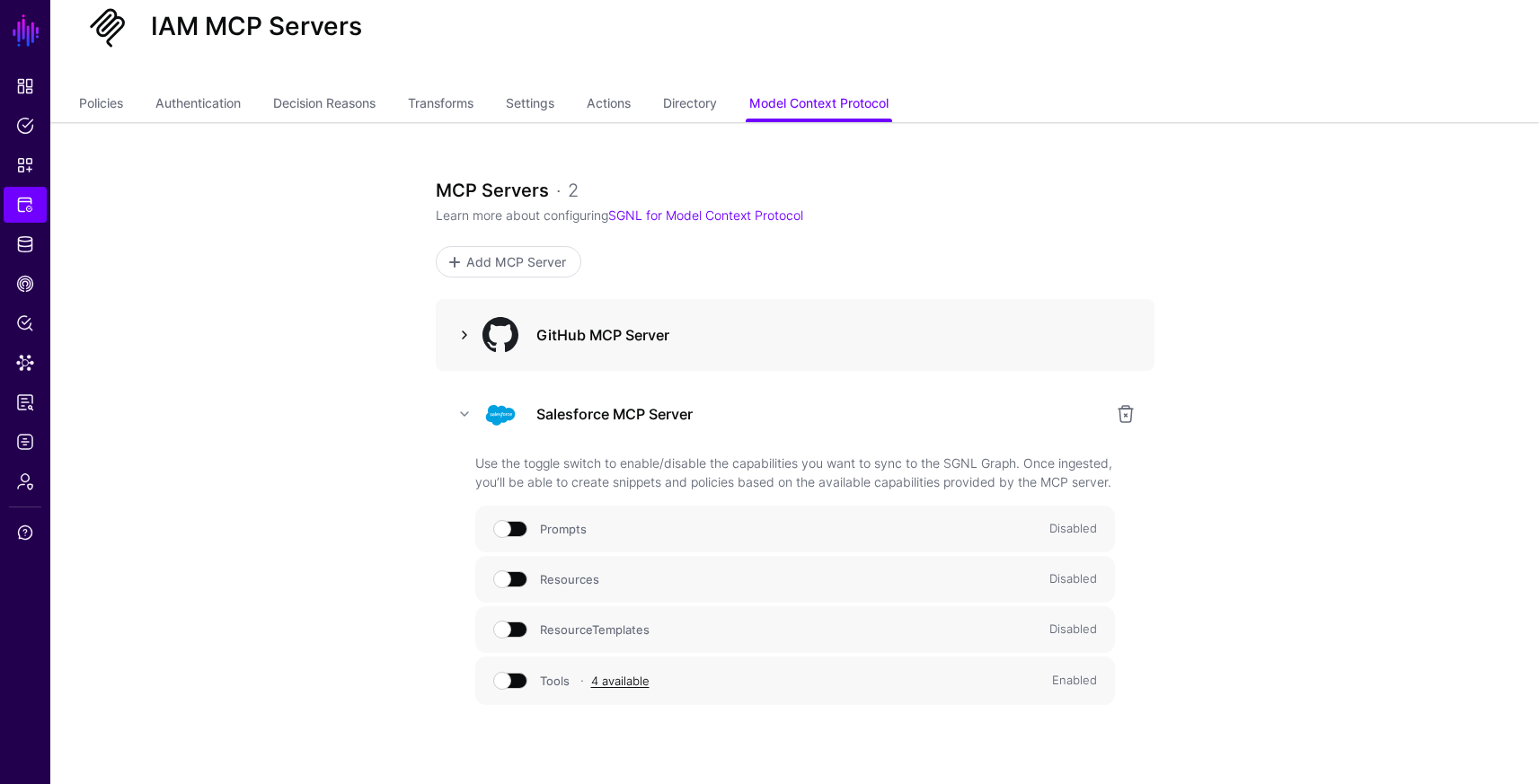
click at [467, 341] on link at bounding box center [464, 334] width 22 height 22
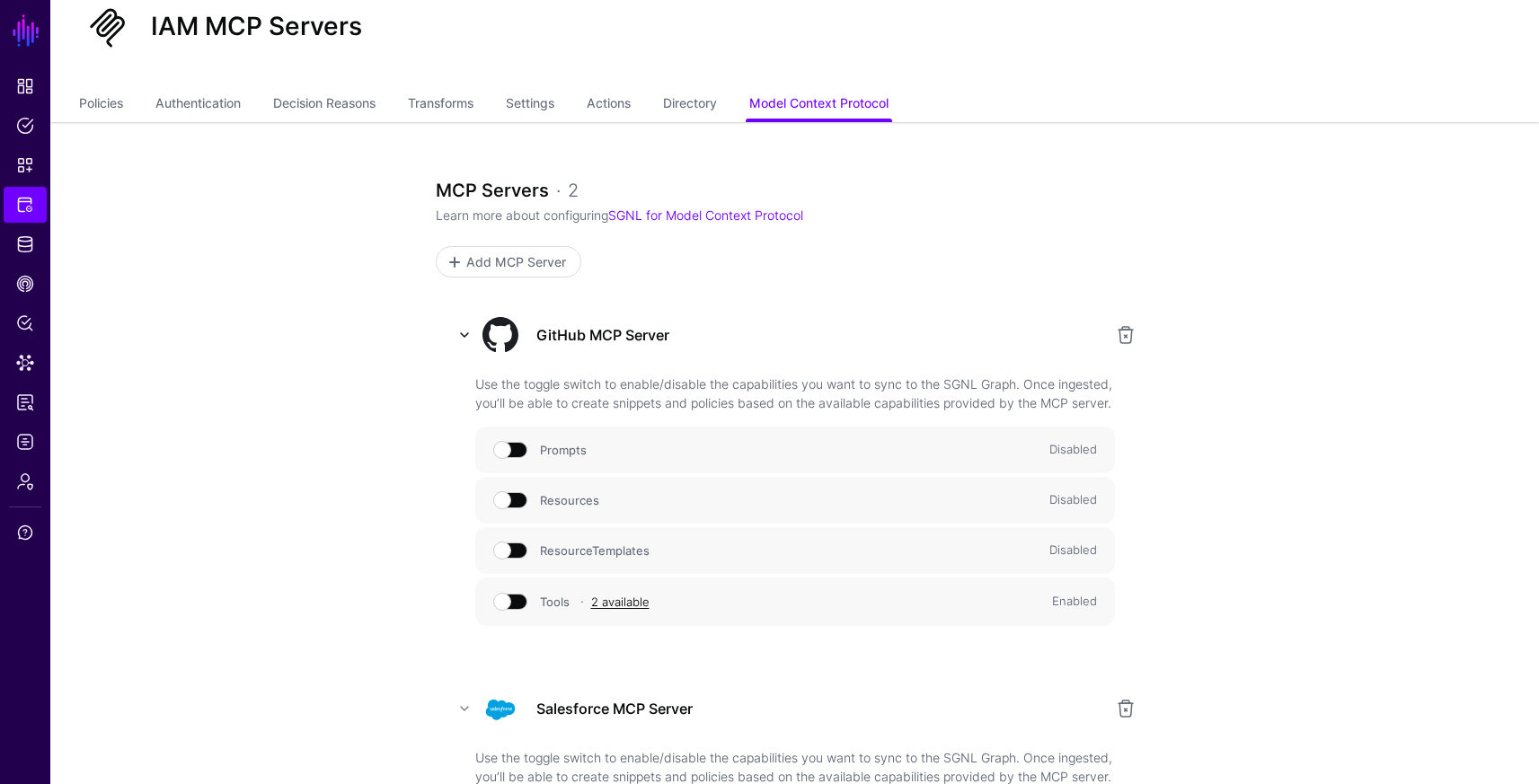
click at [467, 341] on link at bounding box center [464, 334] width 22 height 22
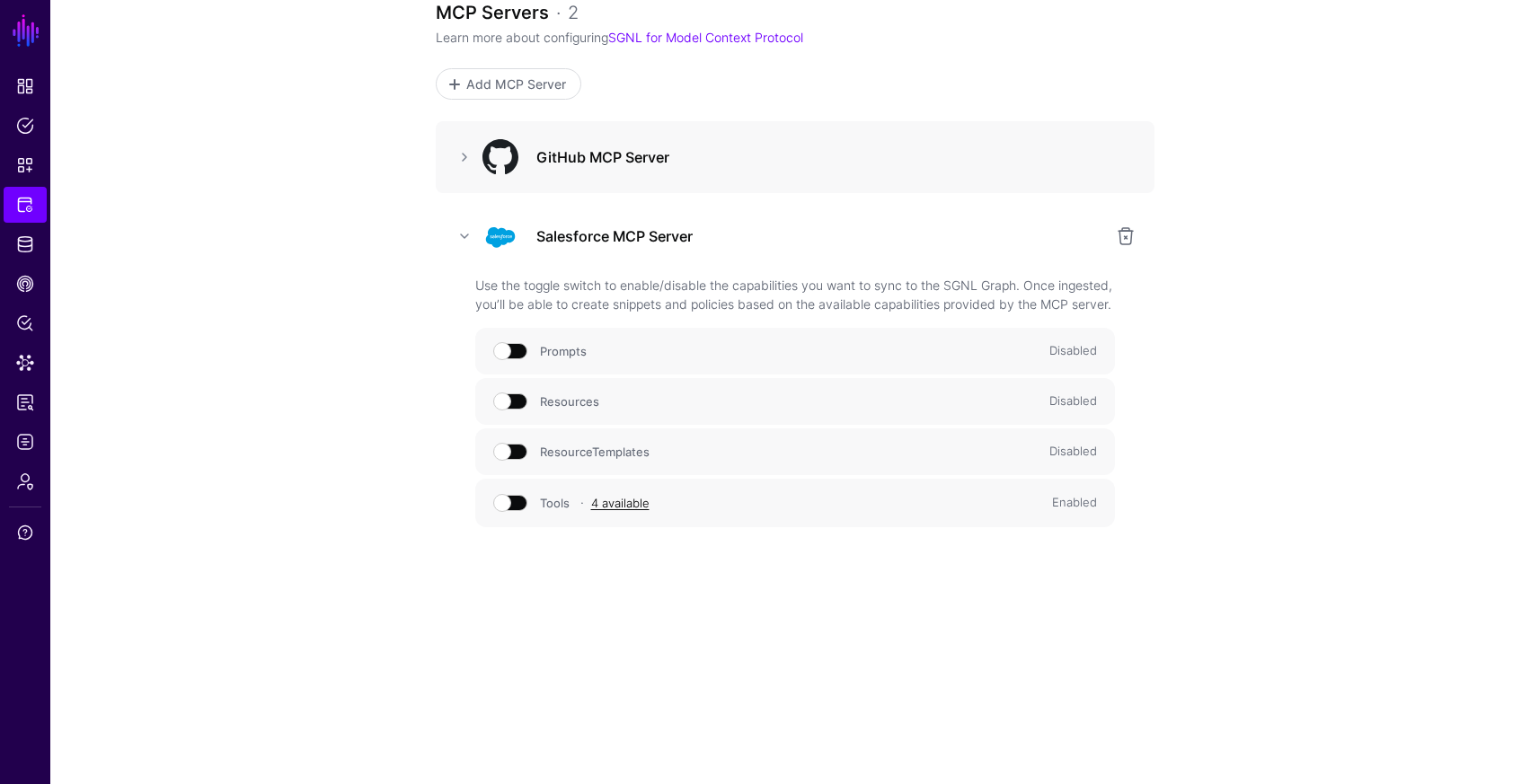
scroll to position [0, 0]
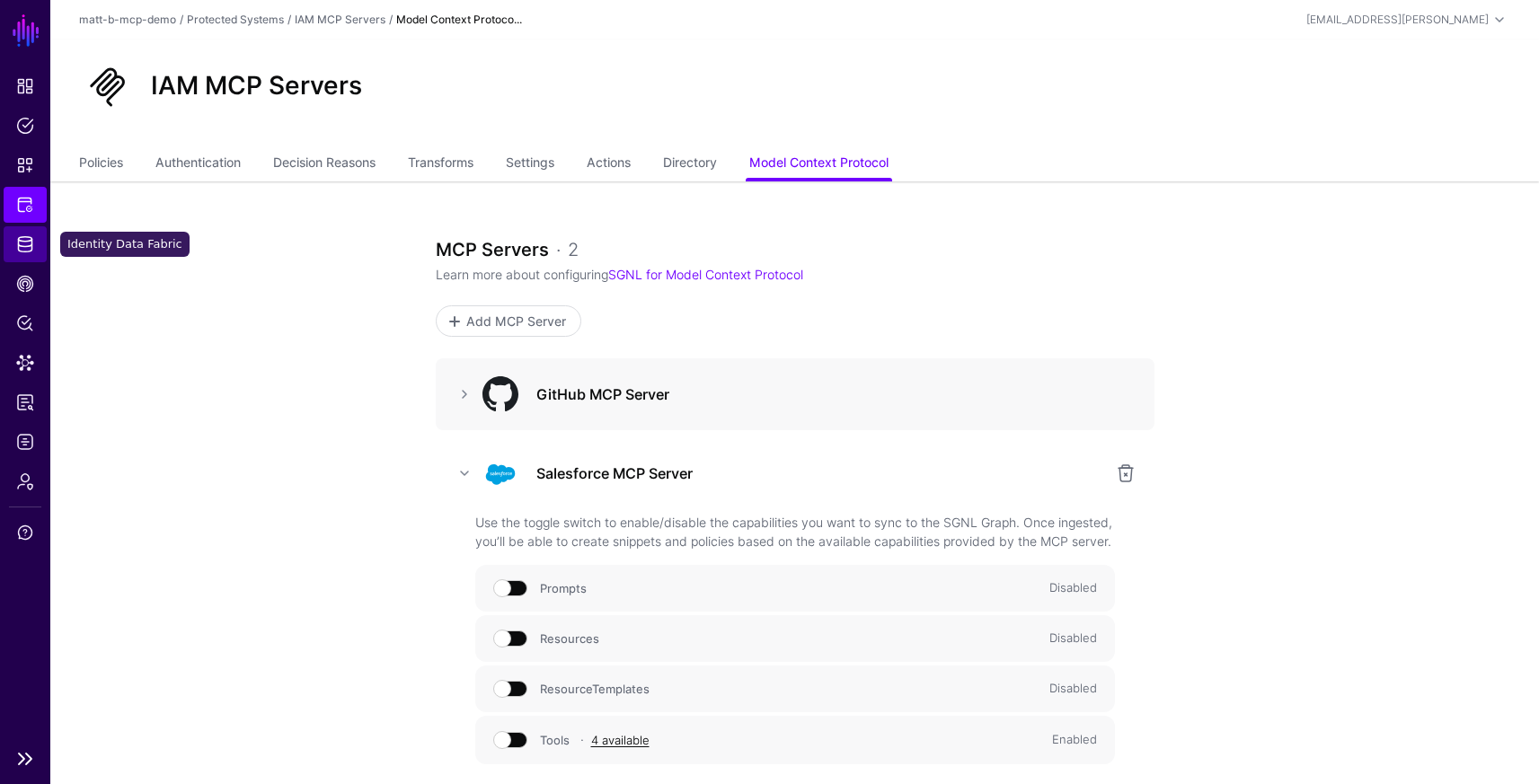
click at [16, 237] on span "Identity Data Fabric" at bounding box center [25, 244] width 18 height 18
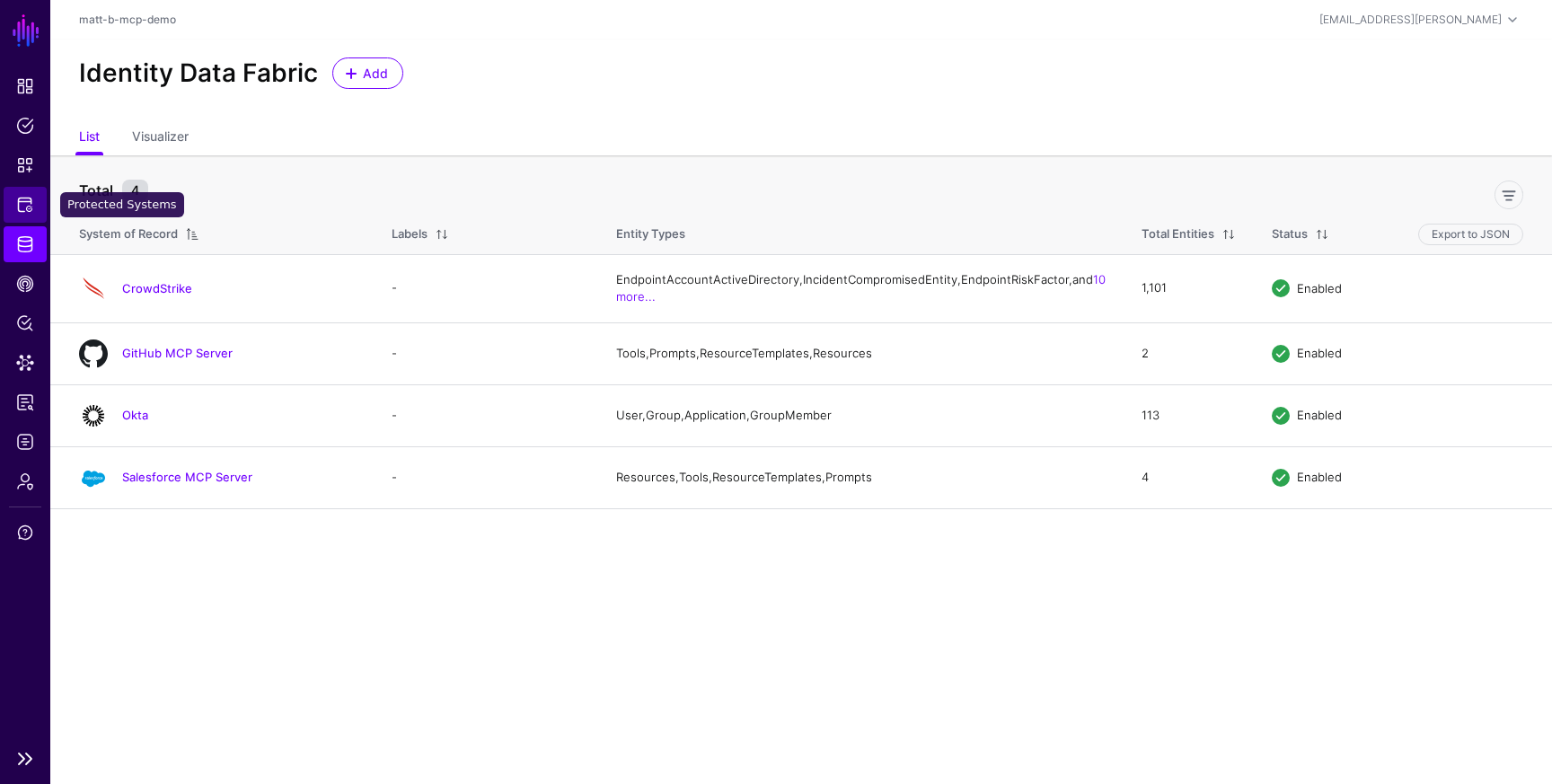
click at [32, 202] on span "Protected Systems" at bounding box center [25, 204] width 18 height 18
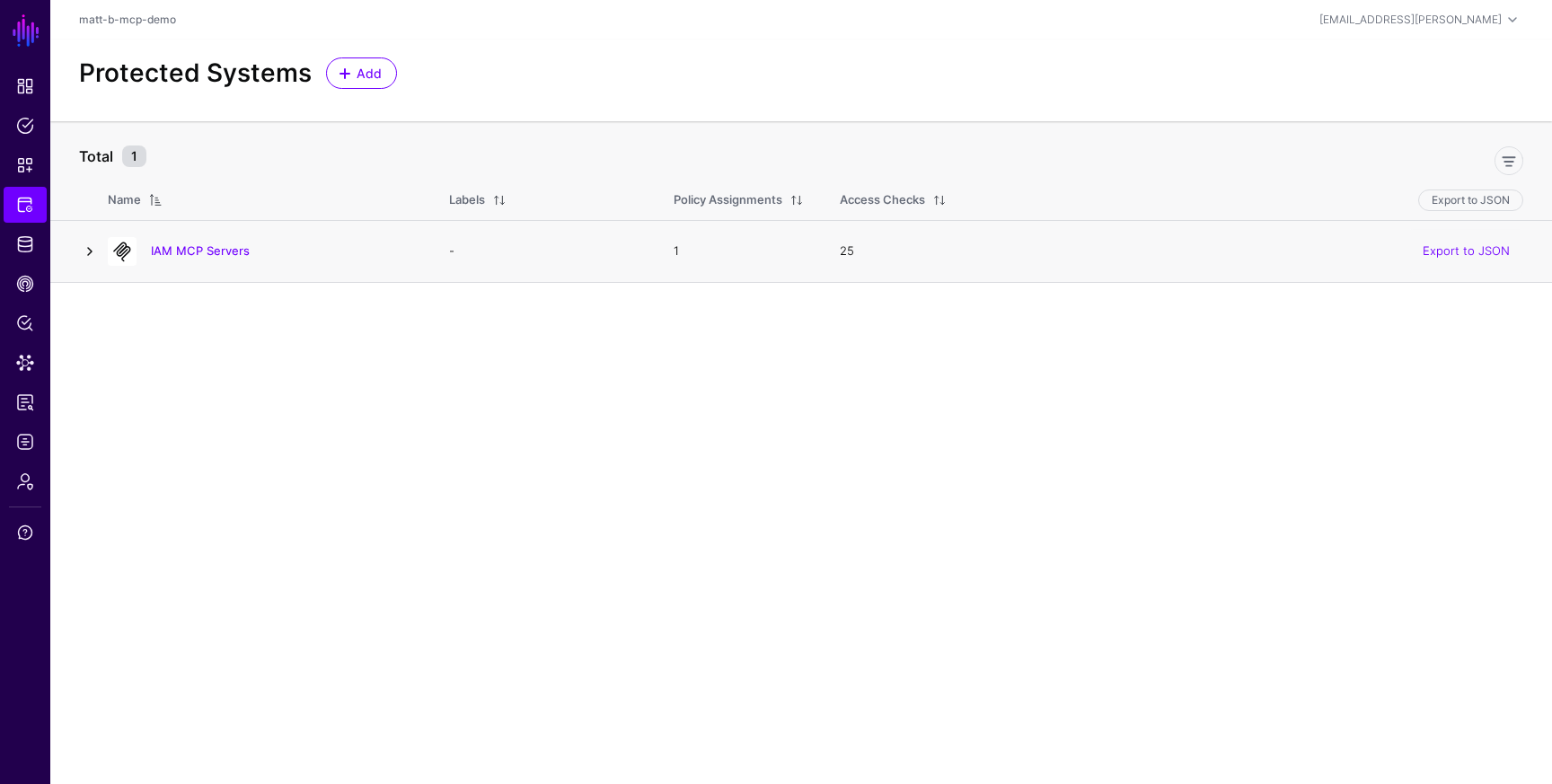
click at [86, 250] on link at bounding box center [90, 251] width 22 height 22
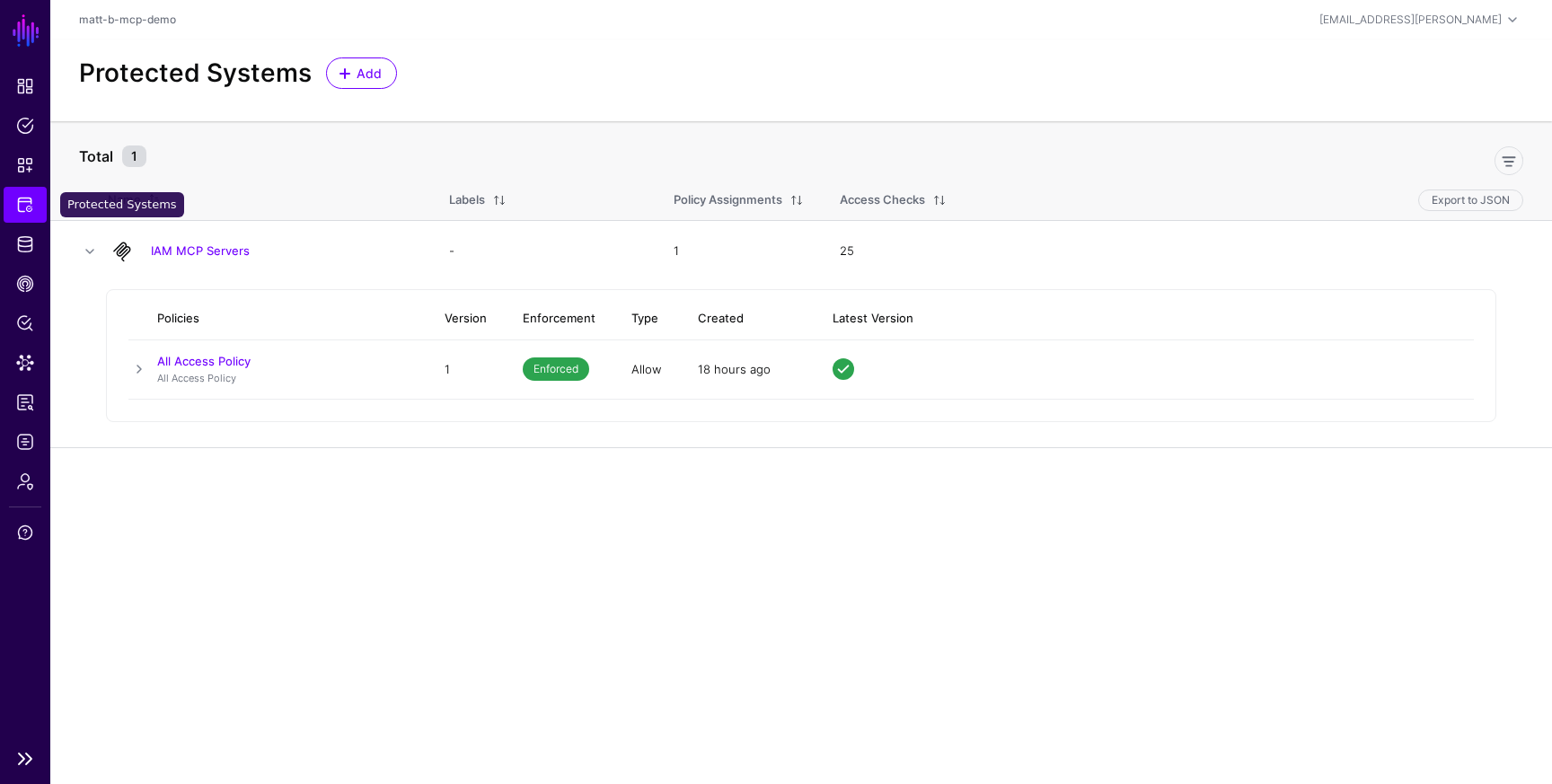
click at [16, 210] on span "Protected Systems" at bounding box center [25, 204] width 18 height 18
click at [558, 589] on main "SGNL Dashboard Policies Snippets Protected Systems Identity Data Fabric CAEP Hu…" at bounding box center [776, 392] width 1552 height 784
click at [29, 282] on span "CAEP Hub" at bounding box center [25, 284] width 18 height 18
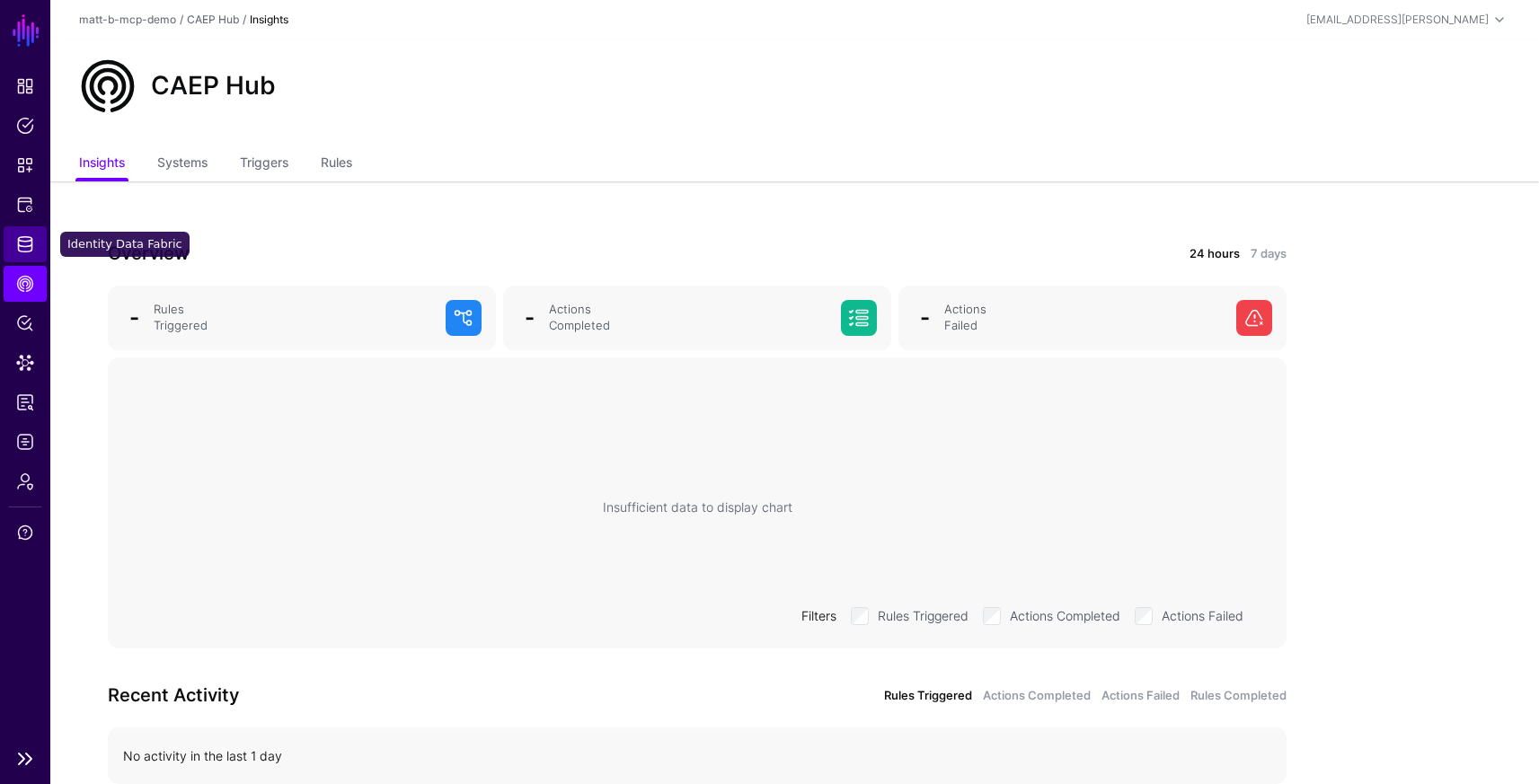
click at [28, 239] on span "Identity Data Fabric" at bounding box center [25, 244] width 18 height 18
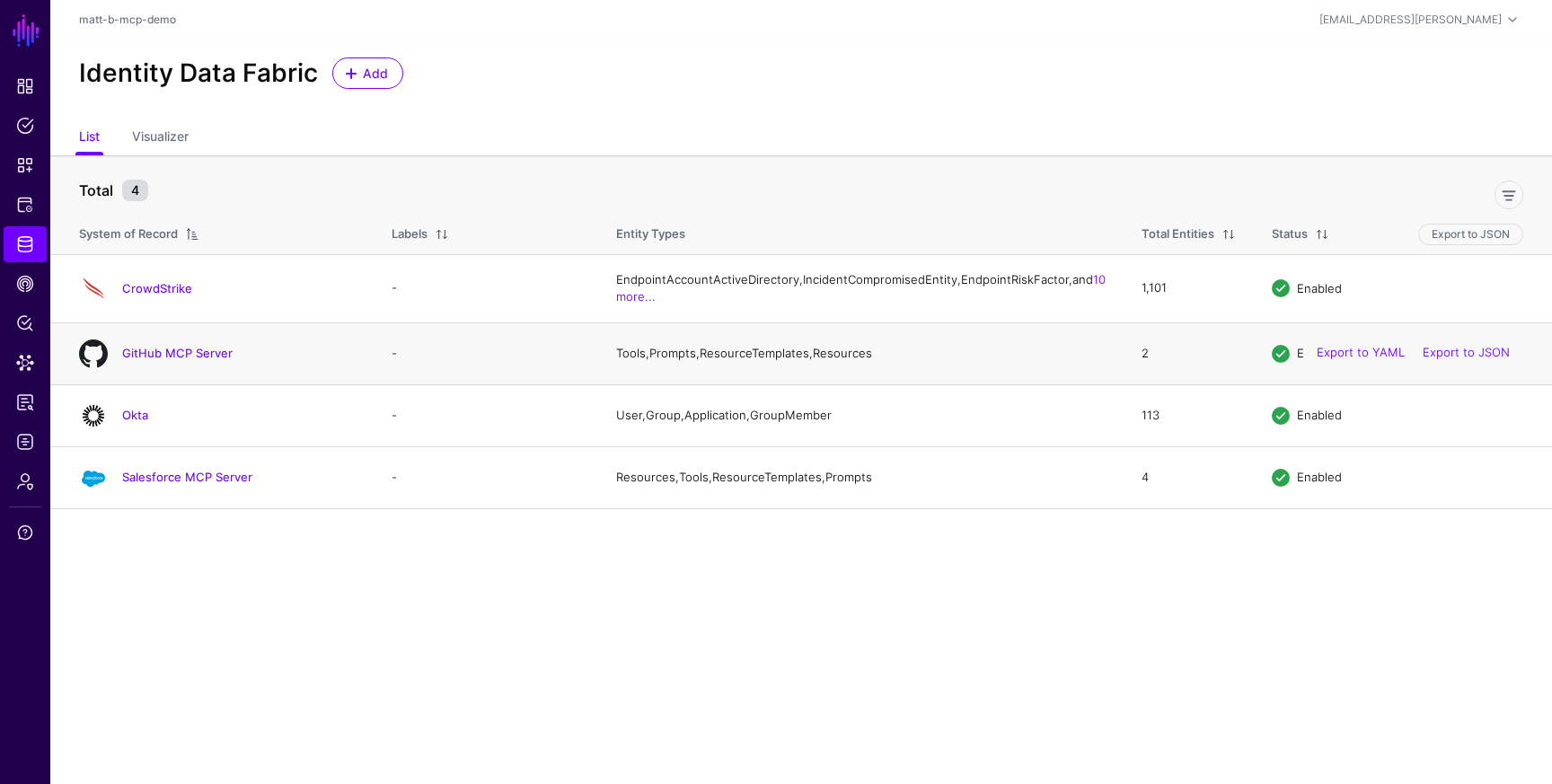
click at [152, 362] on div "GitHub MCP Server" at bounding box center [217, 353] width 291 height 29
drag, startPoint x: 158, startPoint y: 368, endPoint x: 166, endPoint y: 390, distance: 23.4
click at [158, 360] on link "GitHub MCP Server" at bounding box center [178, 352] width 111 height 14
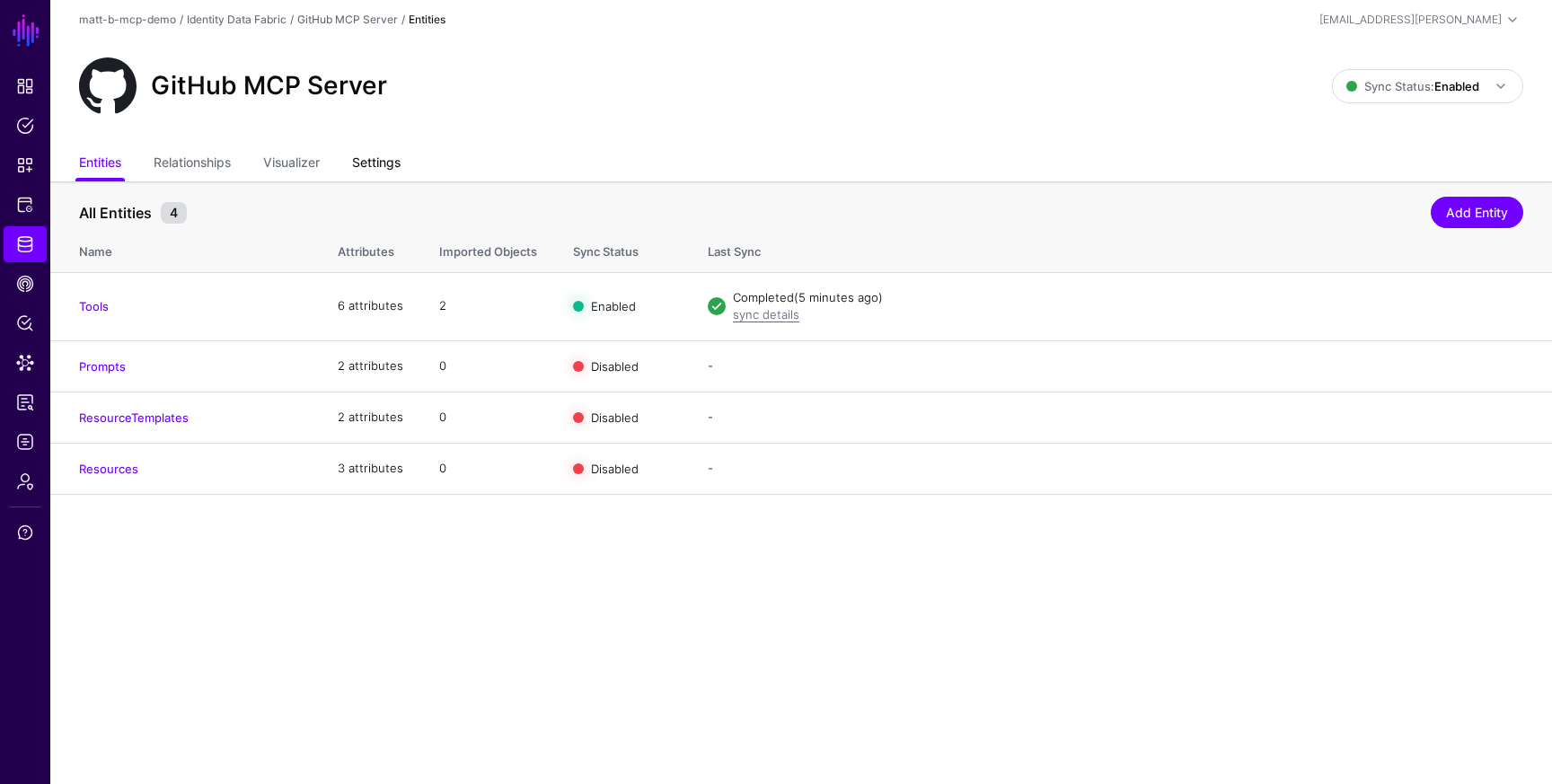
click at [381, 163] on link "Settings" at bounding box center [376, 164] width 49 height 34
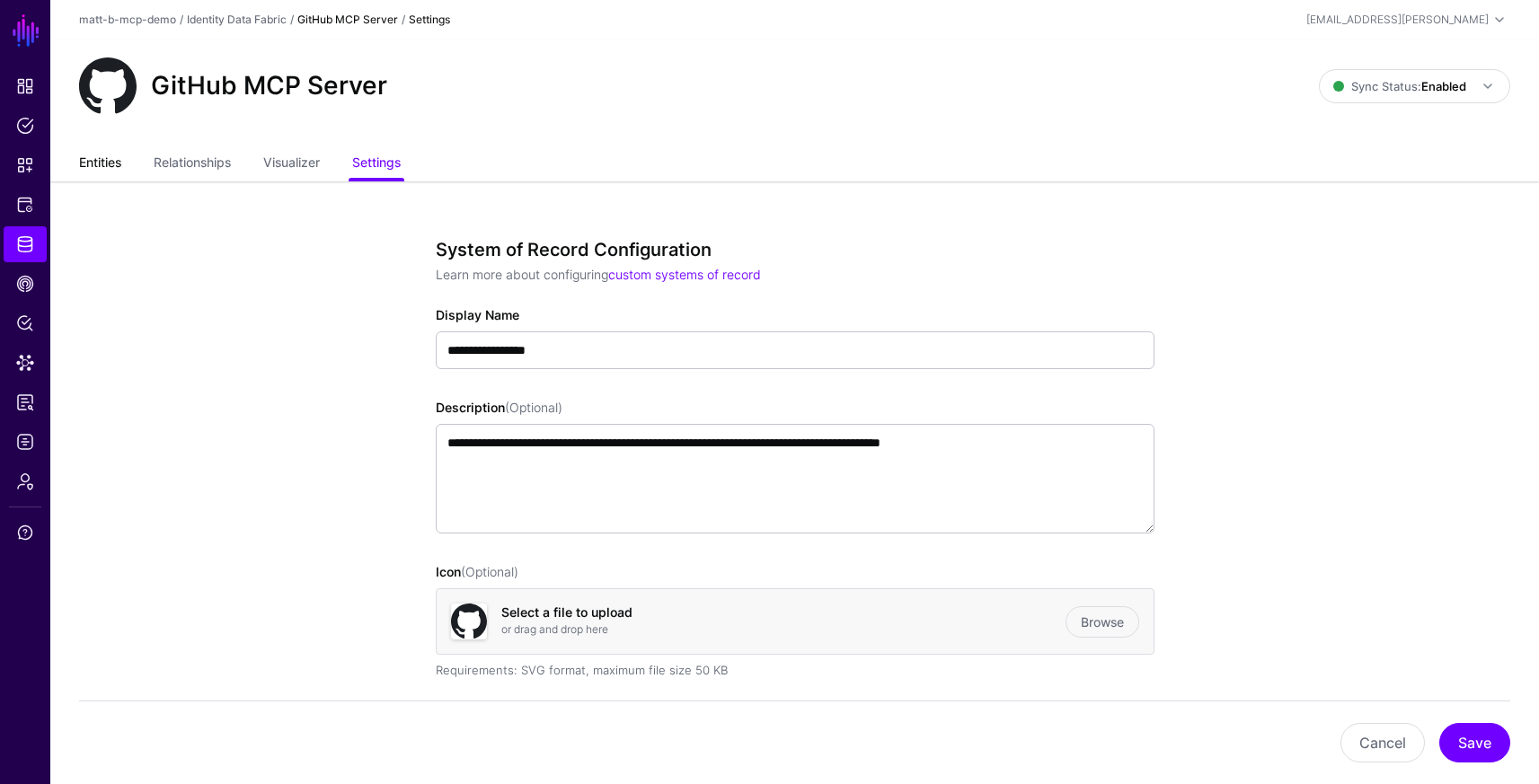
click at [96, 163] on link "Entities" at bounding box center [100, 164] width 42 height 34
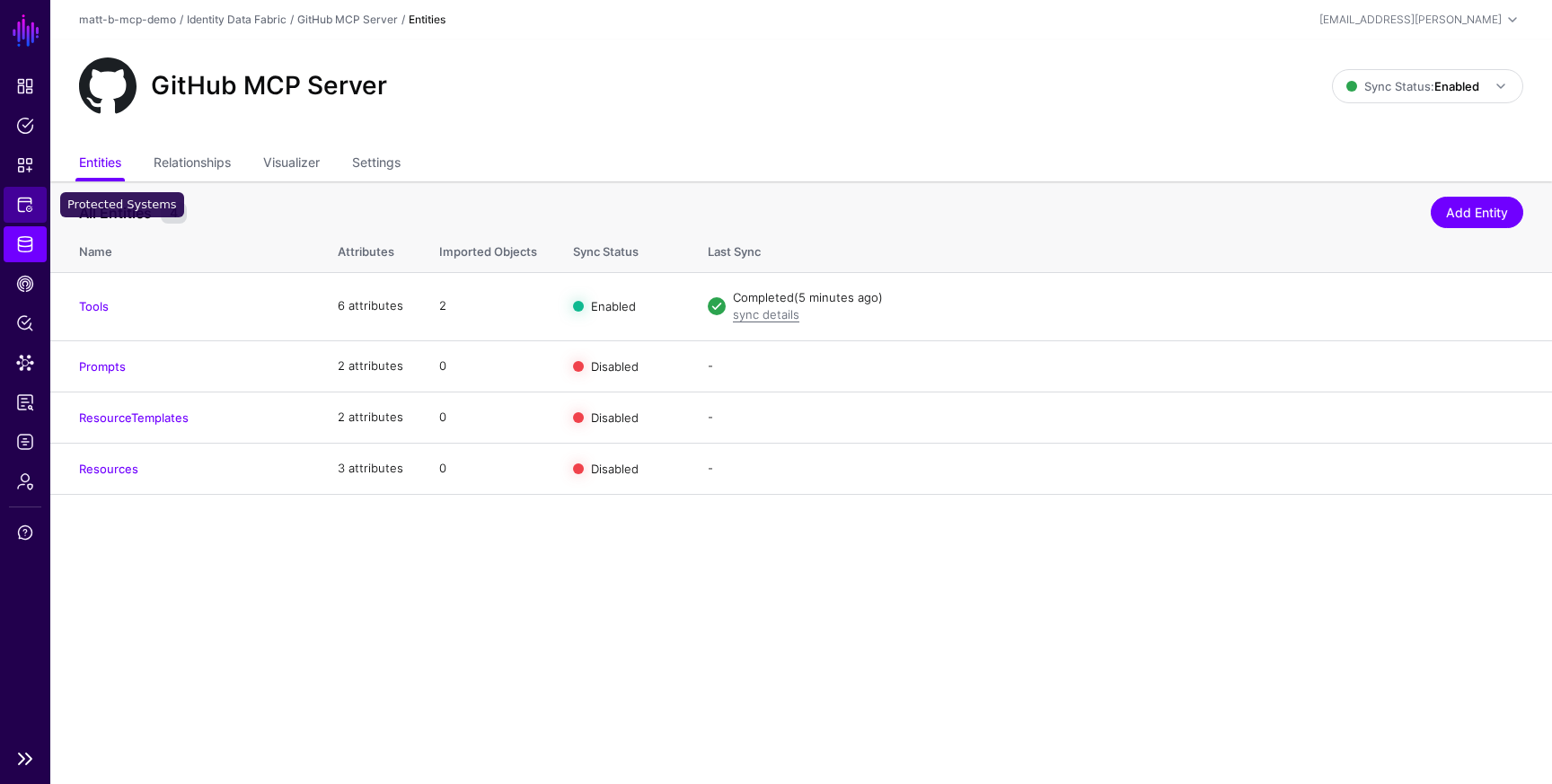
click at [36, 211] on link "Protected Systems" at bounding box center [25, 205] width 43 height 36
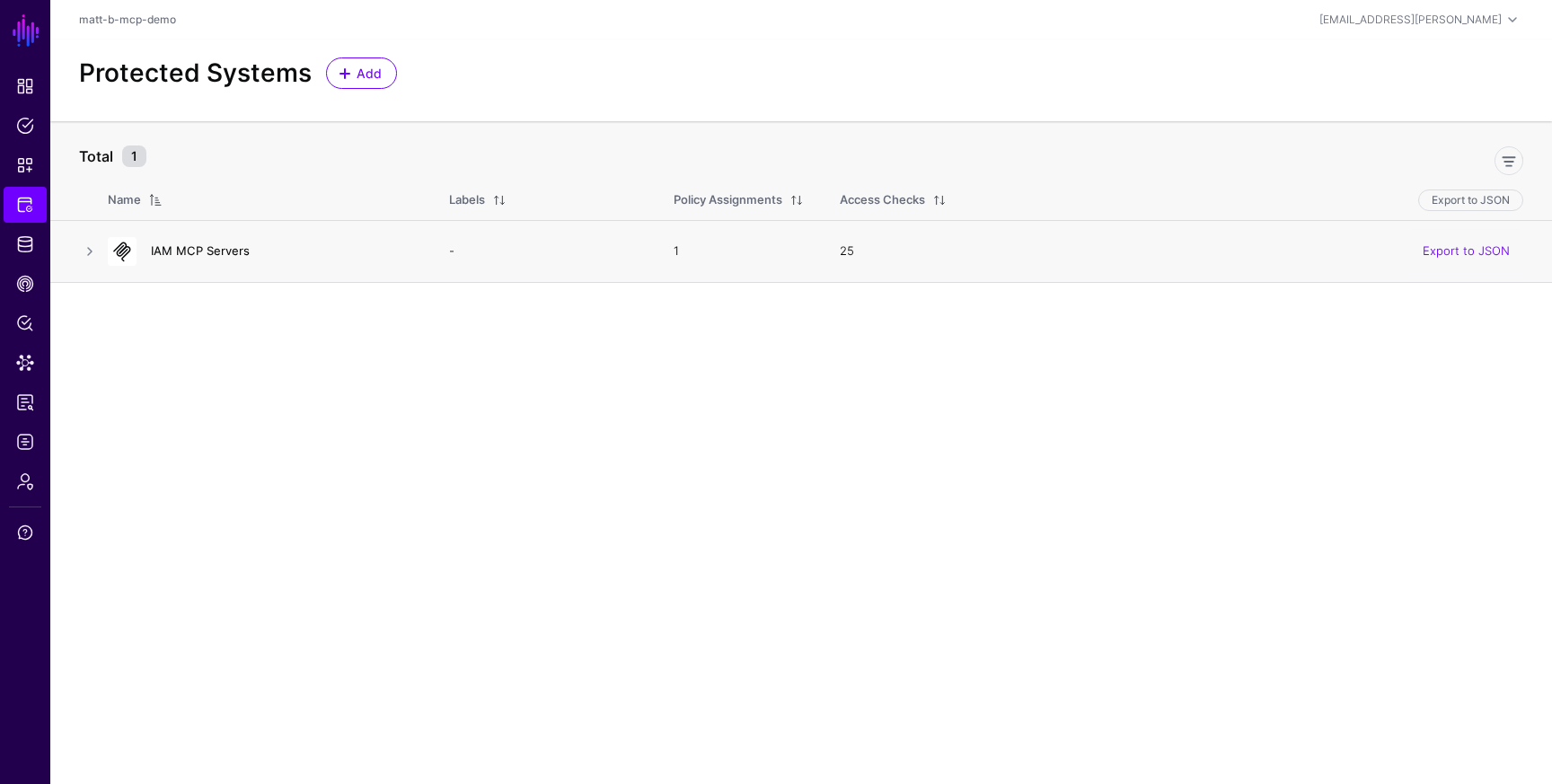
click at [201, 246] on link "IAM MCP Servers" at bounding box center [200, 250] width 98 height 14
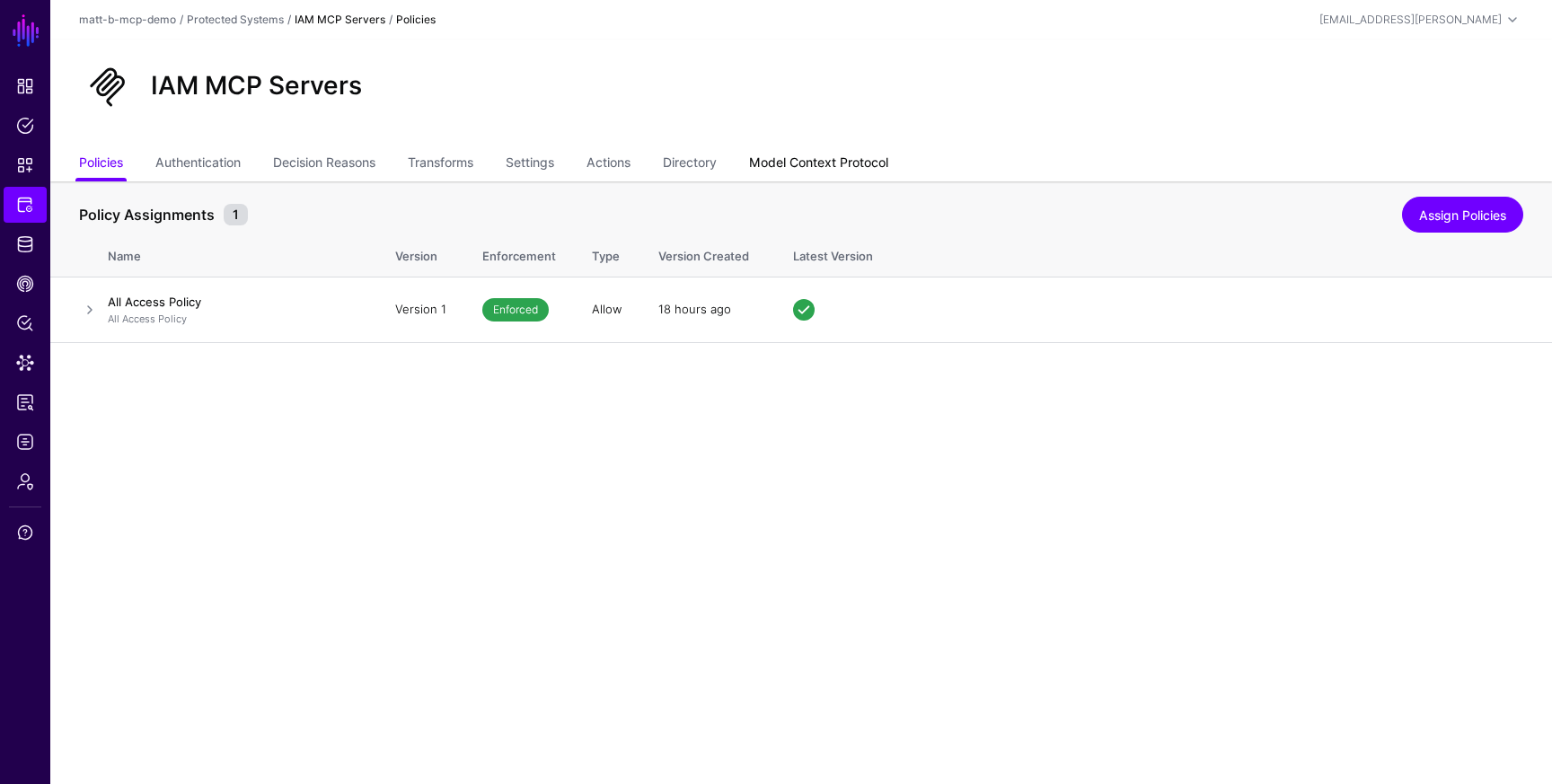
click at [796, 172] on link "Model Context Protocol" at bounding box center [819, 164] width 139 height 34
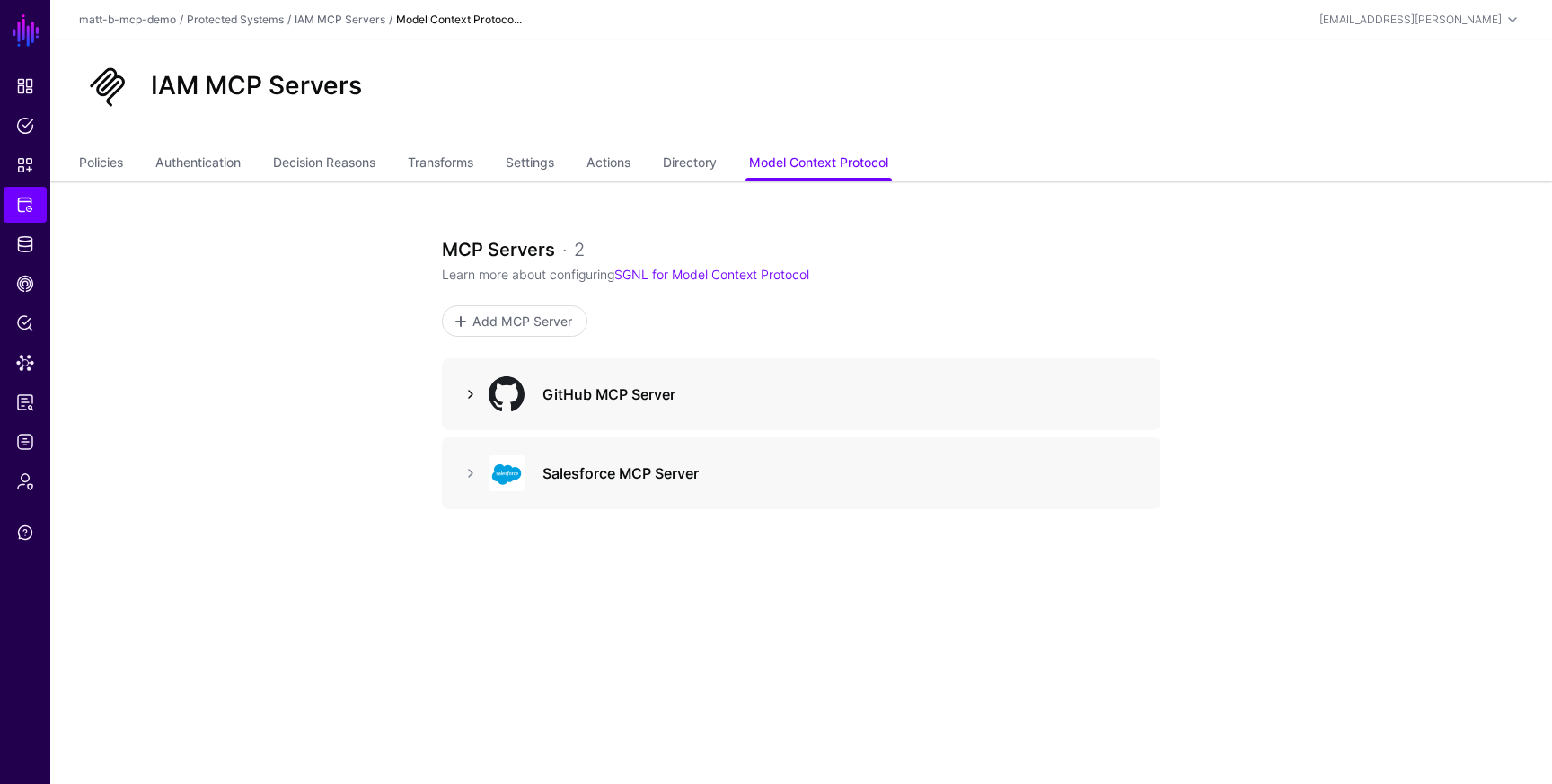
click at [474, 394] on link at bounding box center [470, 393] width 22 height 22
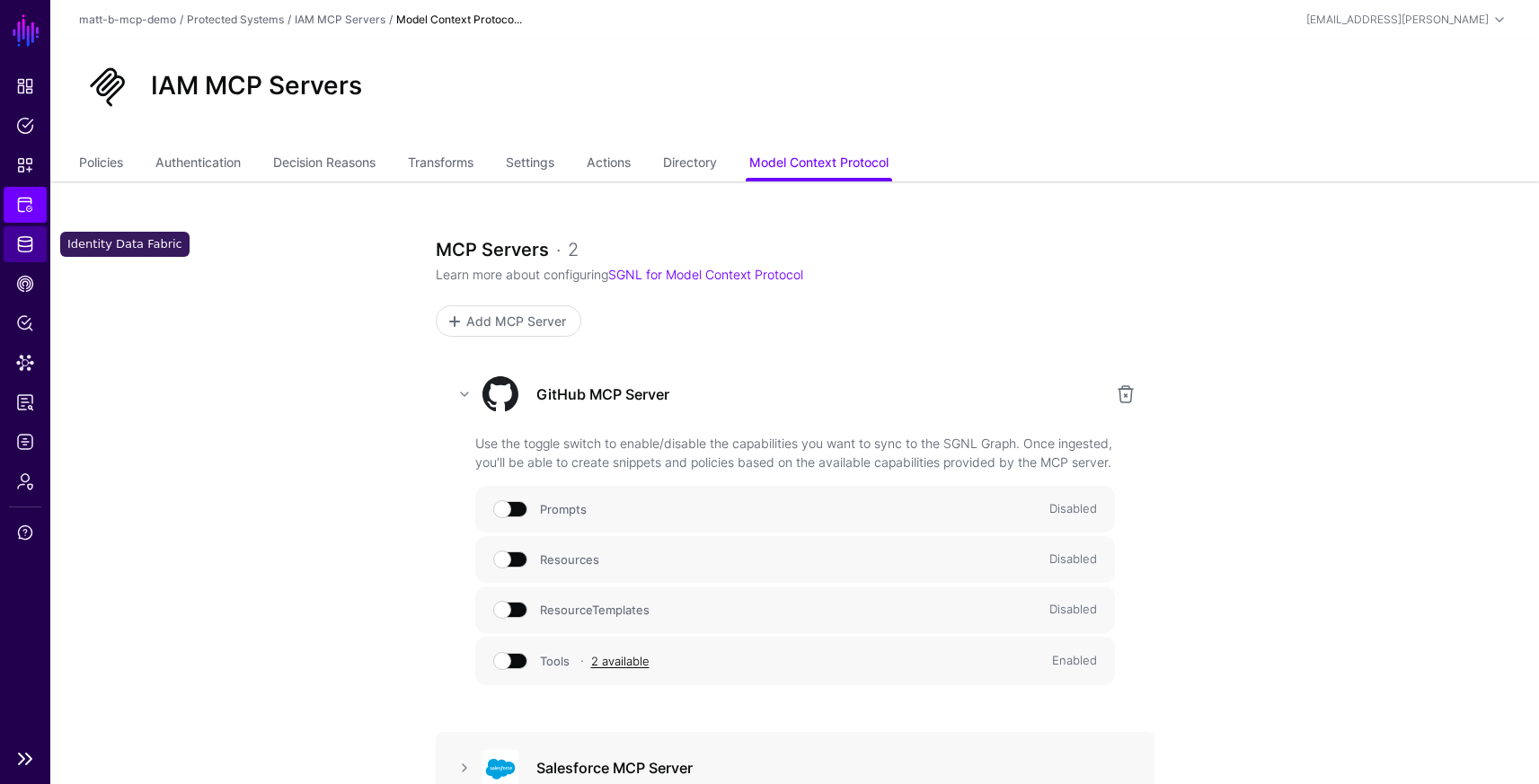
click at [25, 240] on span "Identity Data Fabric" at bounding box center [25, 244] width 18 height 18
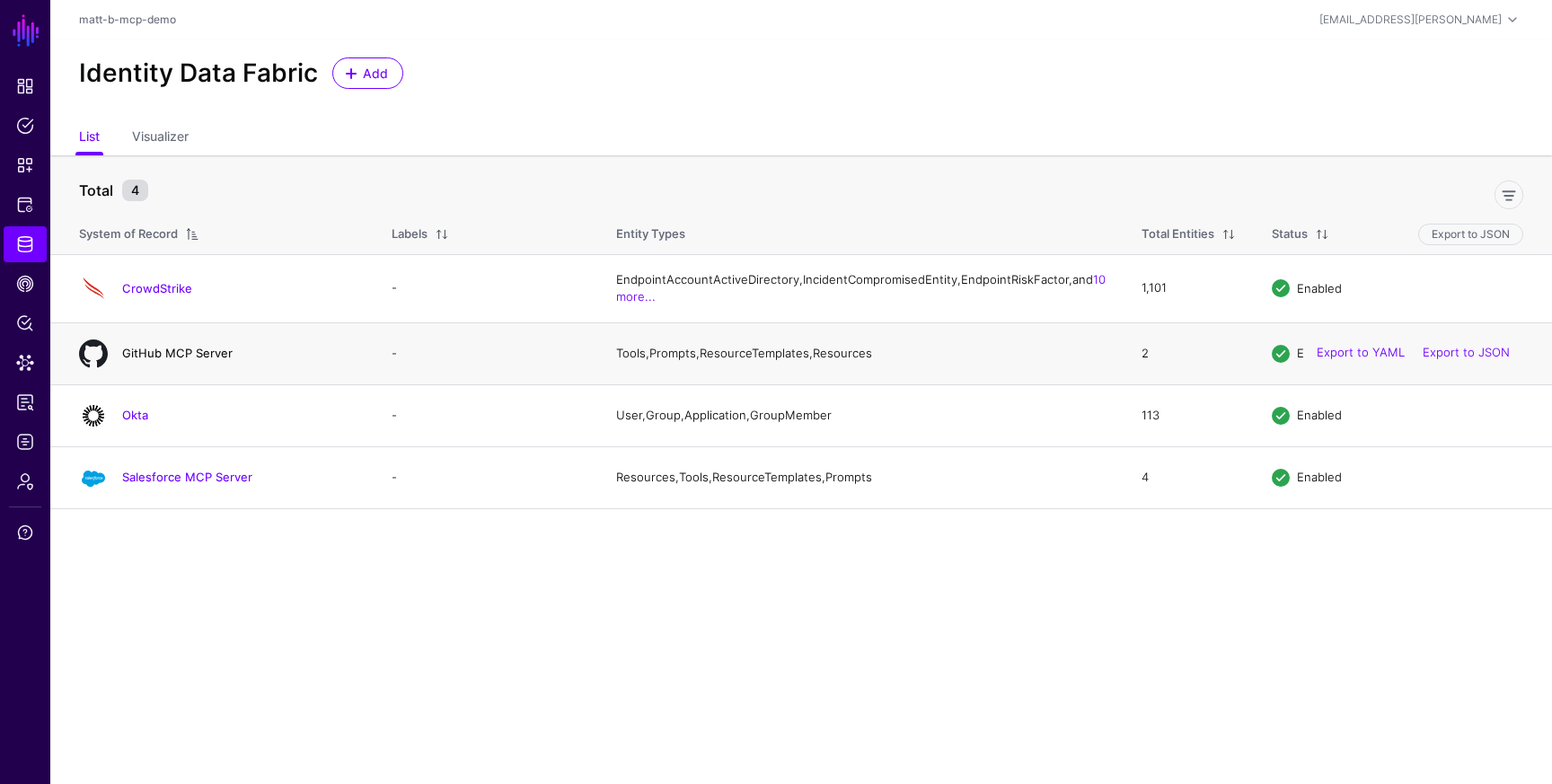
click at [167, 360] on link "GitHub MCP Server" at bounding box center [178, 352] width 111 height 14
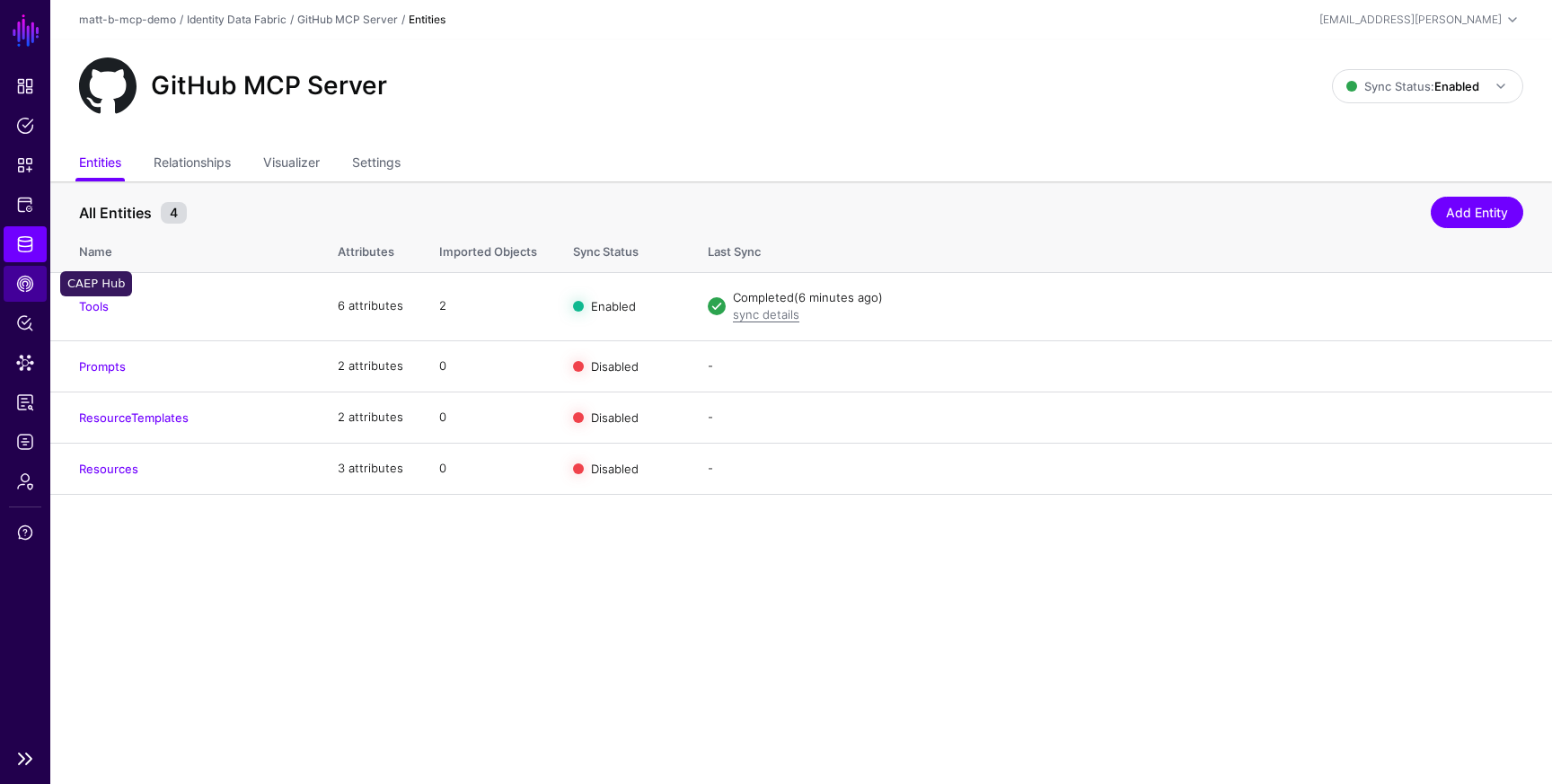
click at [29, 286] on span "CAEP Hub" at bounding box center [25, 284] width 18 height 18
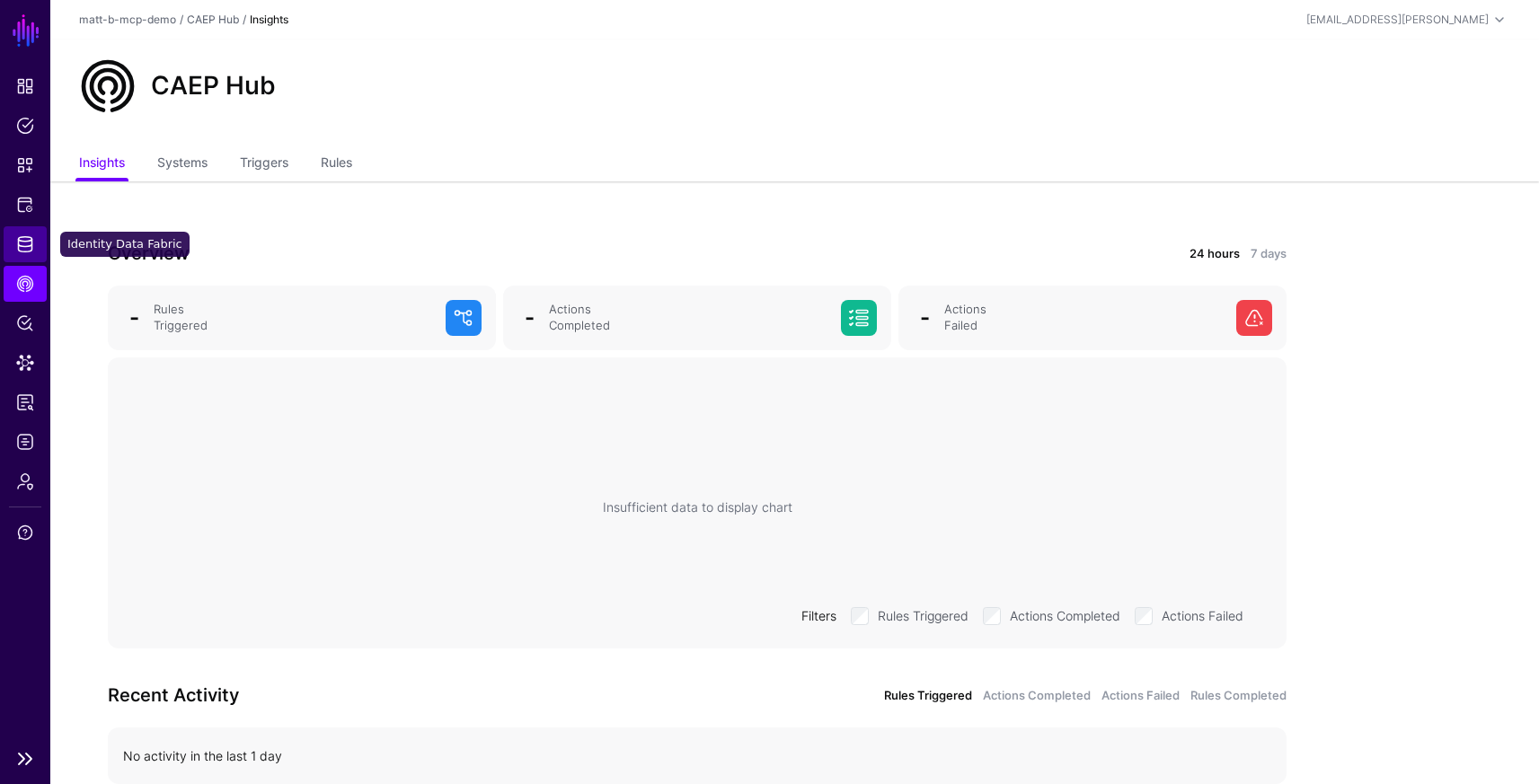
click at [28, 244] on span "Identity Data Fabric" at bounding box center [25, 244] width 18 height 18
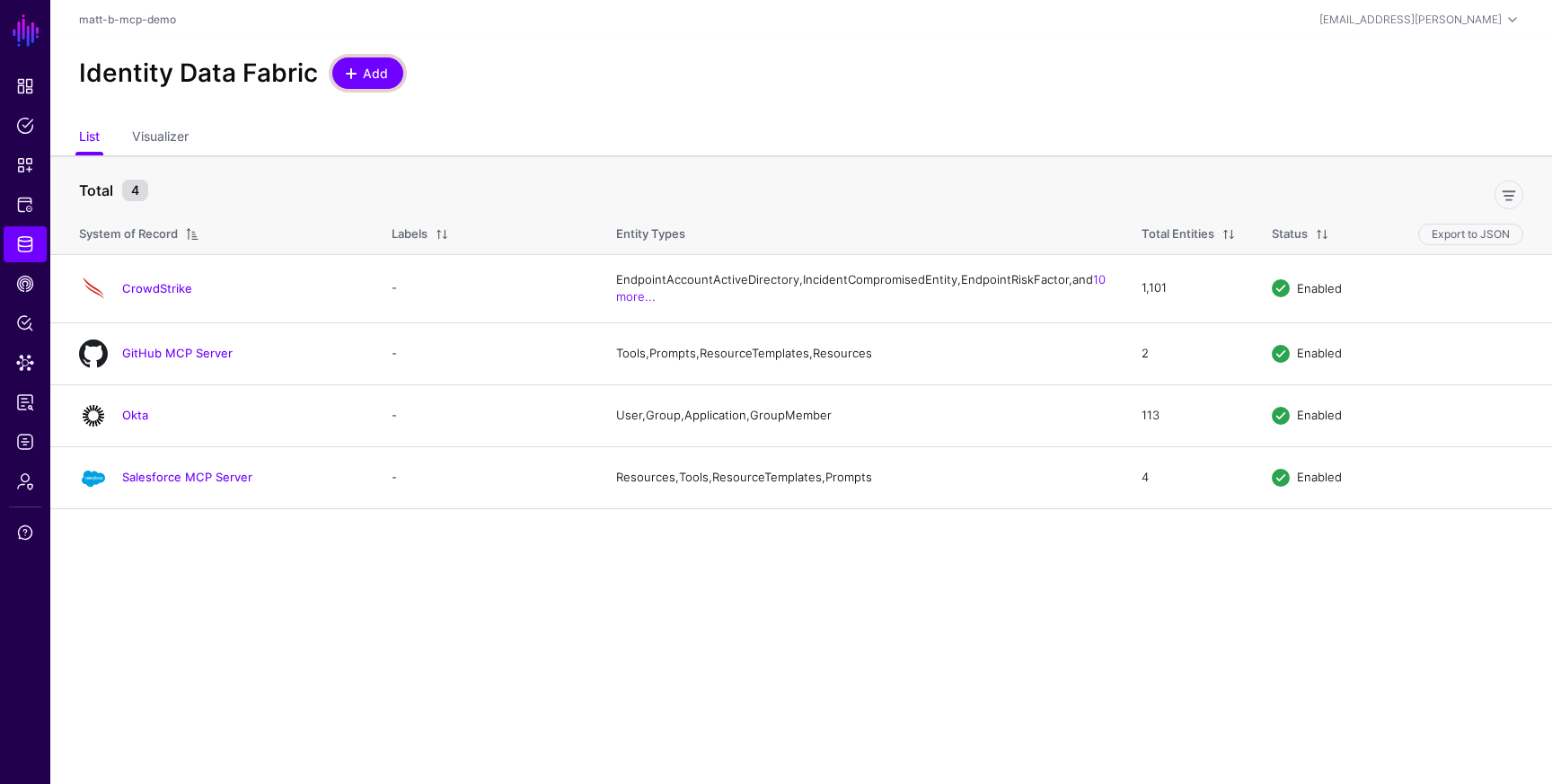
click at [352, 70] on span at bounding box center [351, 74] width 14 height 14
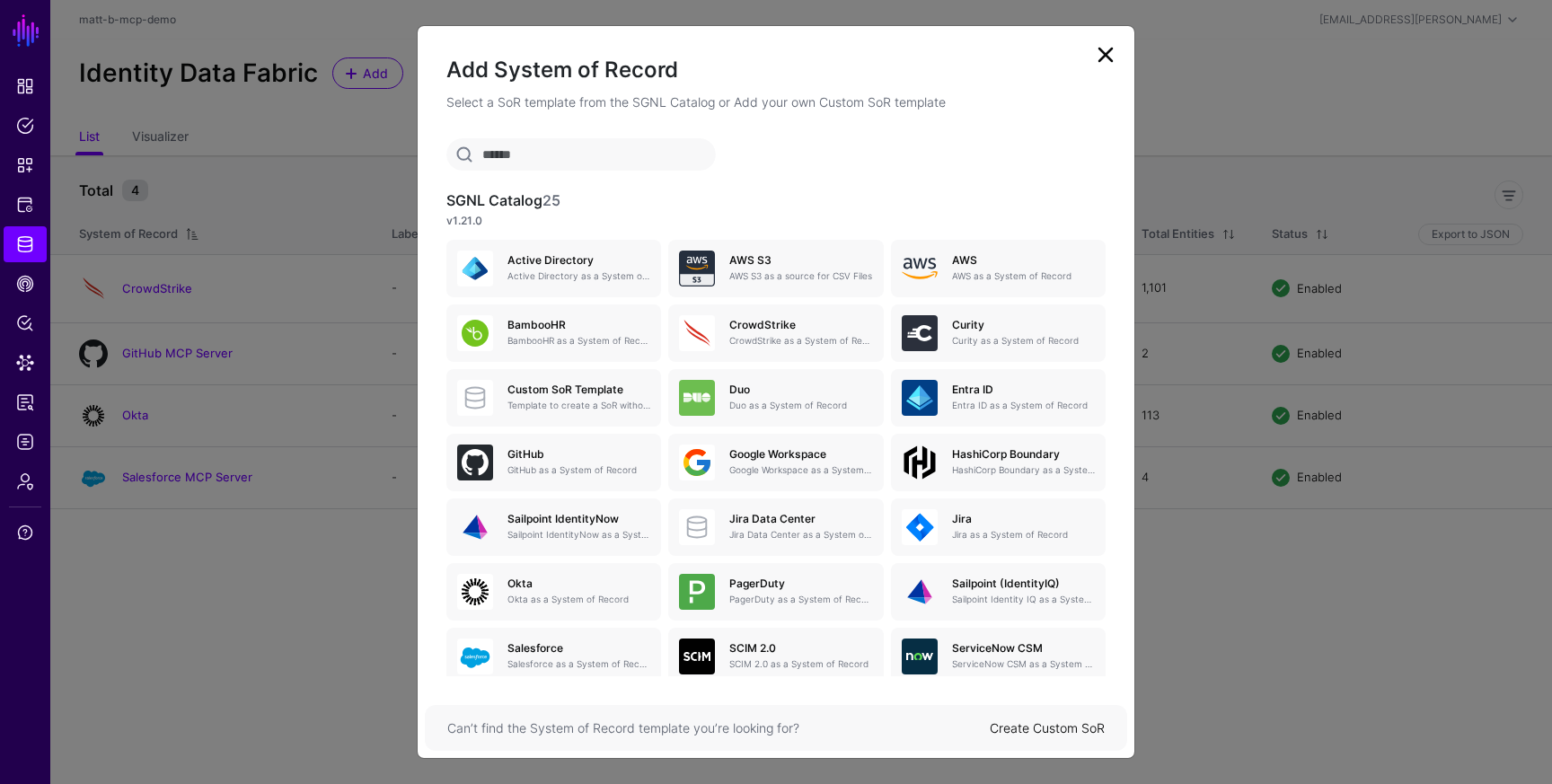
click at [1100, 58] on link at bounding box center [1105, 54] width 29 height 29
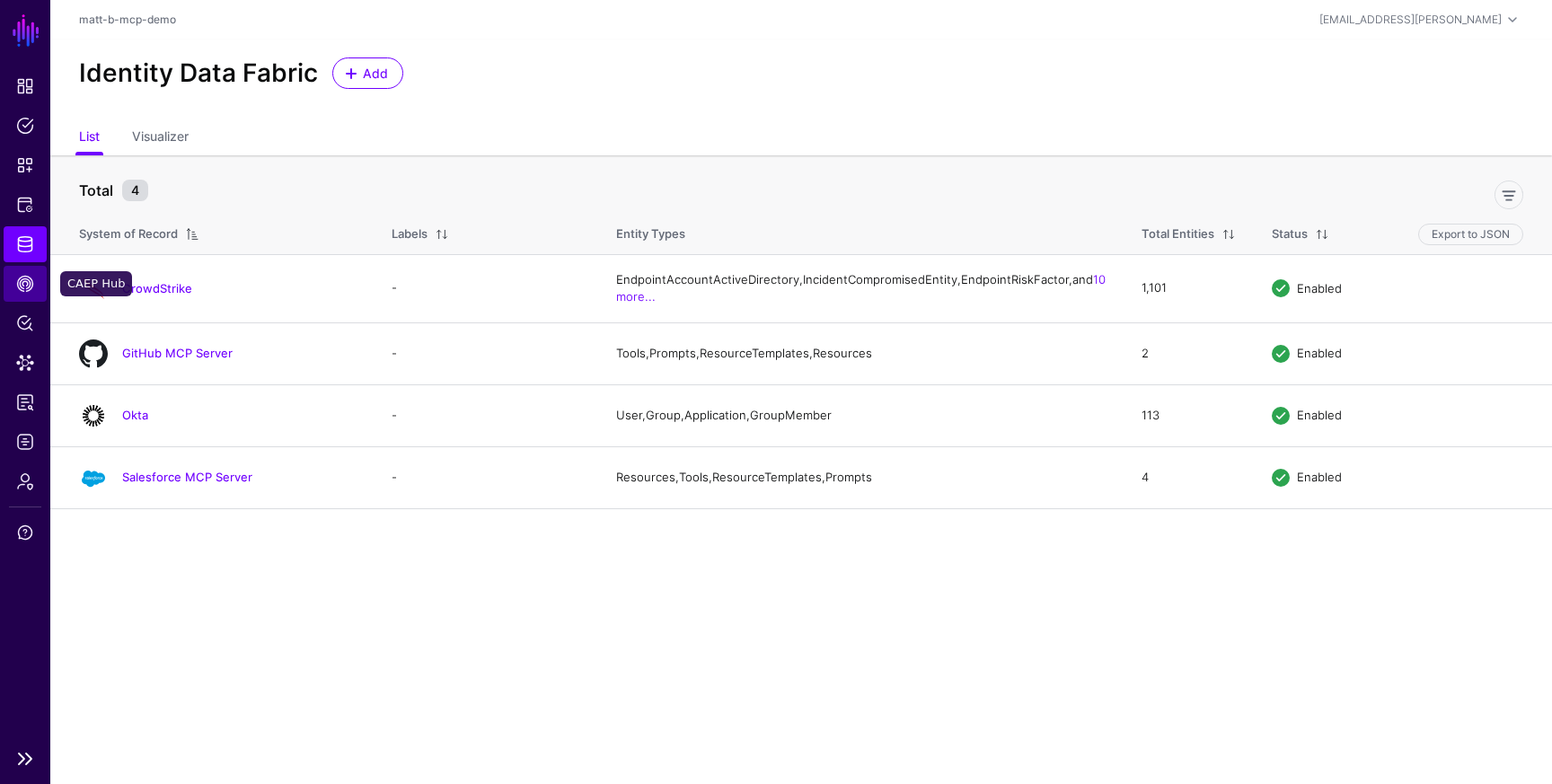
click at [28, 282] on span "CAEP Hub" at bounding box center [25, 284] width 18 height 18
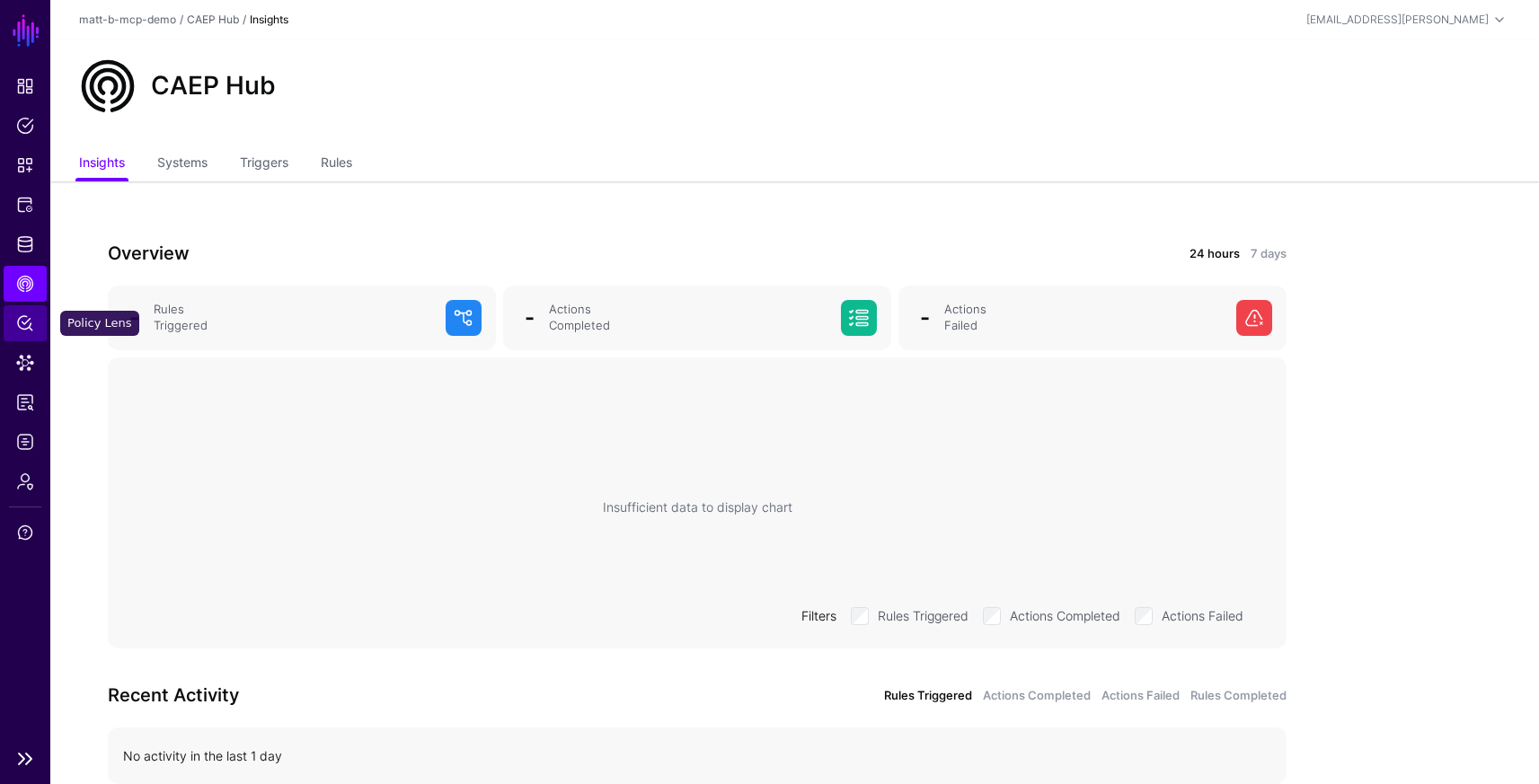
click at [30, 314] on span "Policy Lens" at bounding box center [25, 323] width 18 height 18
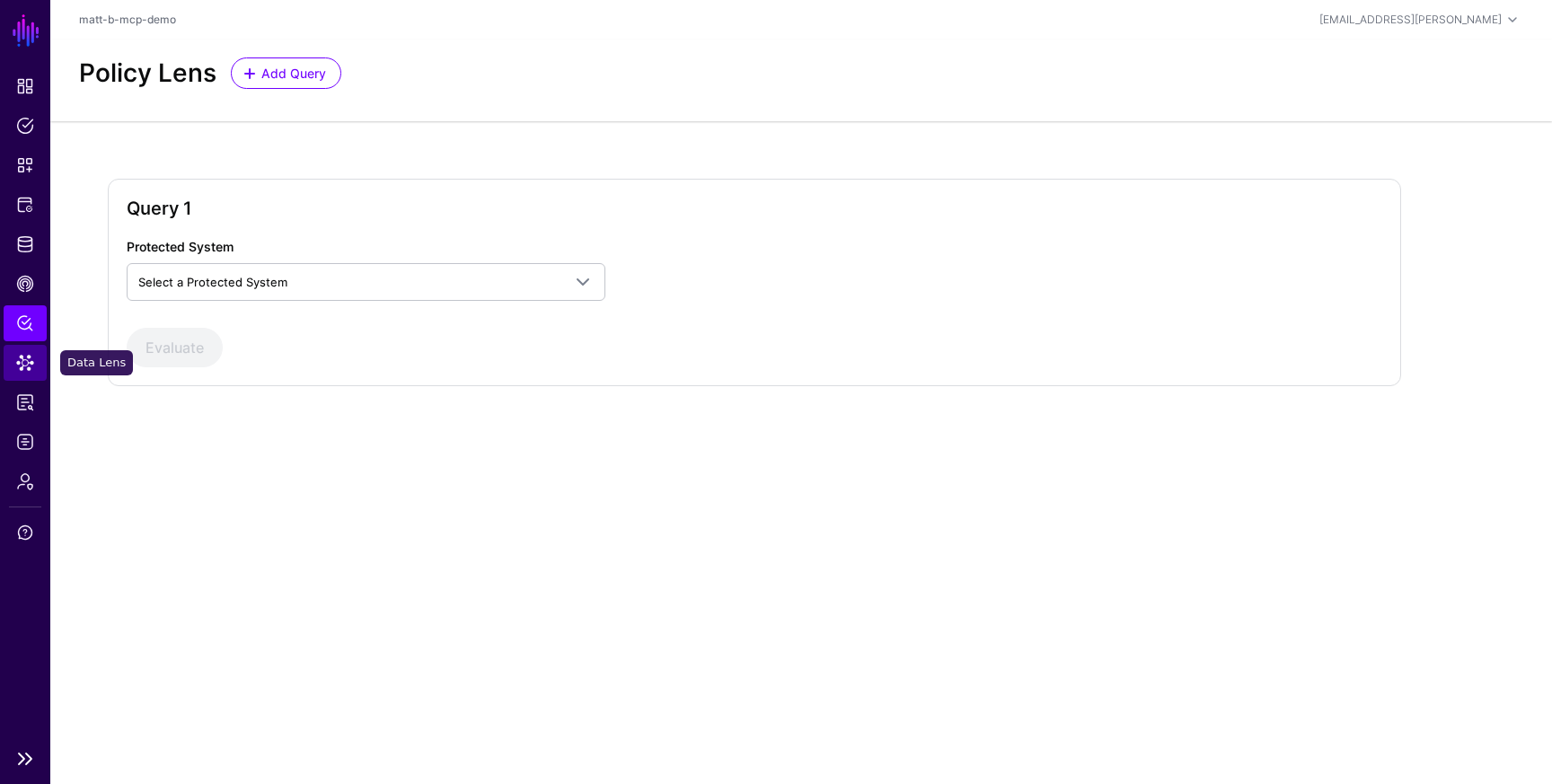
click at [20, 355] on span "Data Lens" at bounding box center [25, 362] width 18 height 18
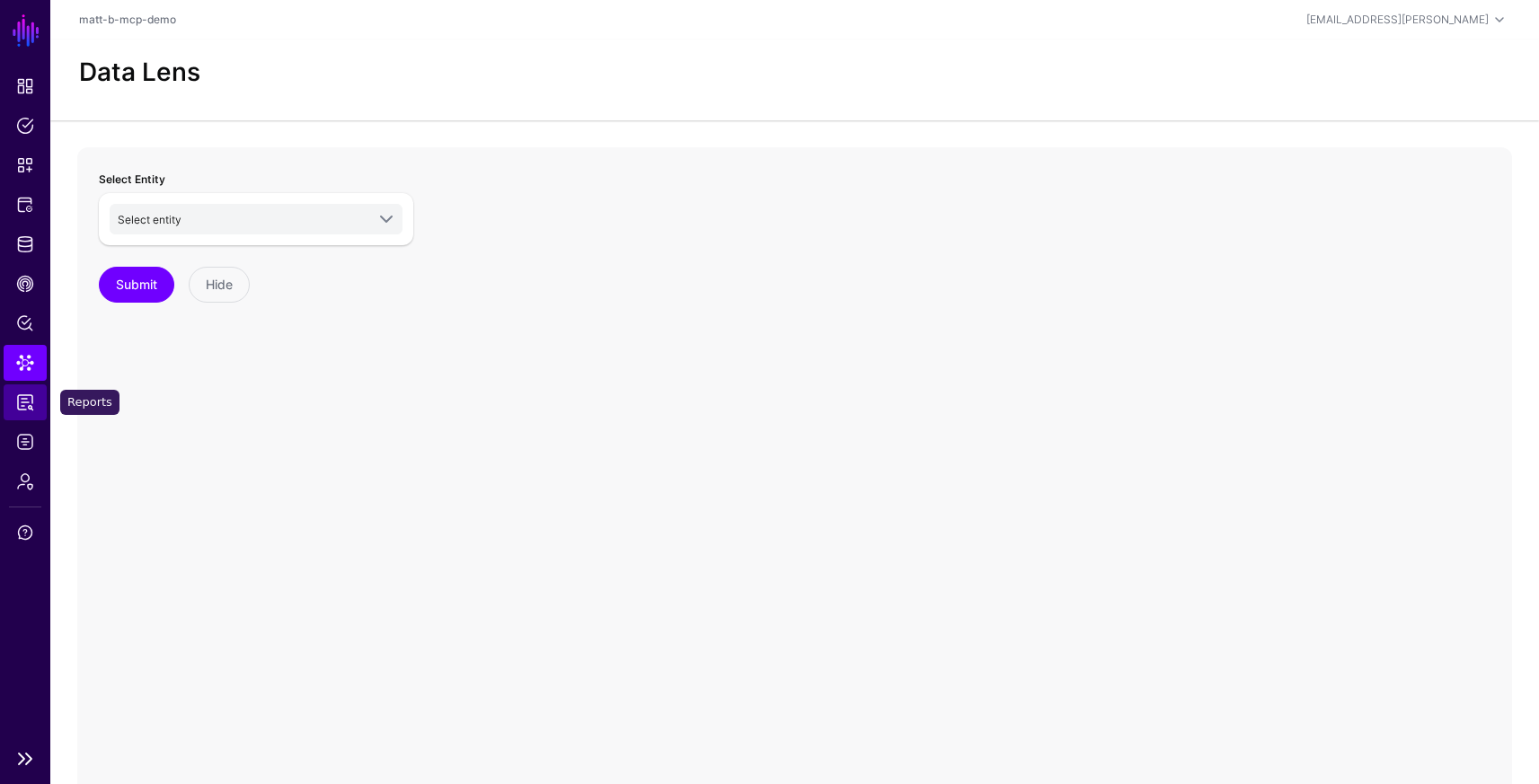
click at [26, 385] on link "Reports" at bounding box center [25, 402] width 43 height 36
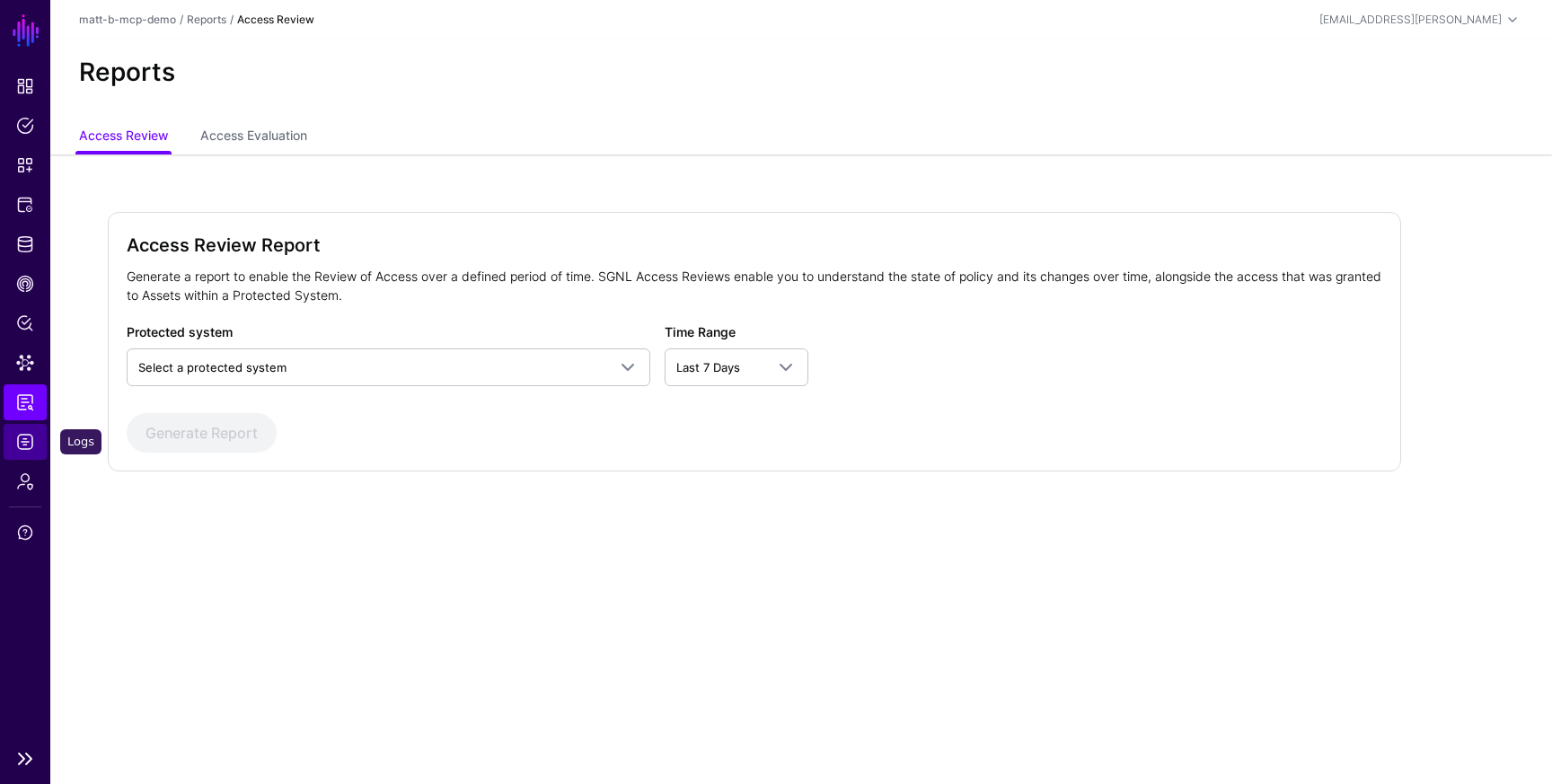
click at [23, 444] on span "Logs" at bounding box center [25, 441] width 18 height 18
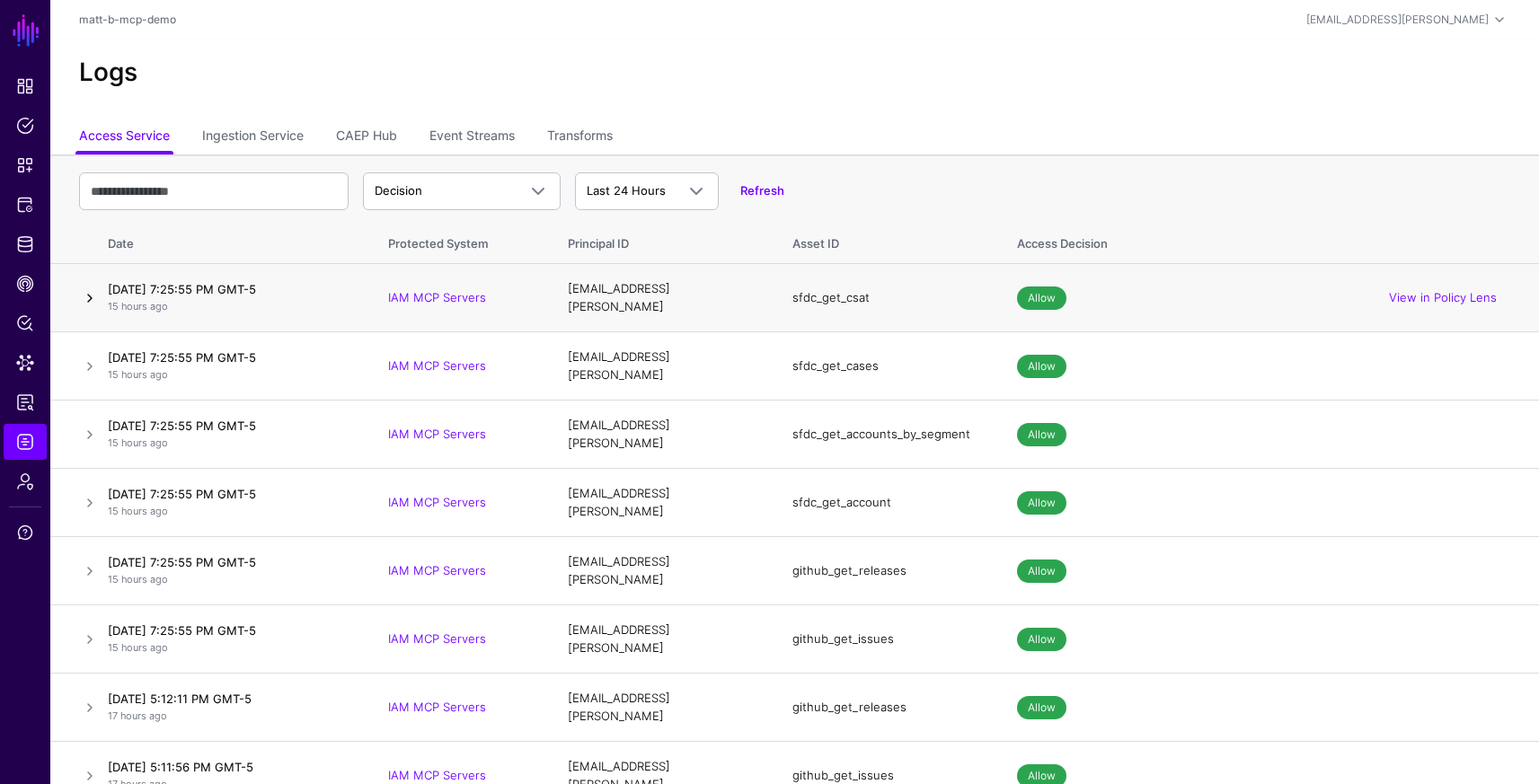
click at [88, 296] on link at bounding box center [90, 298] width 22 height 22
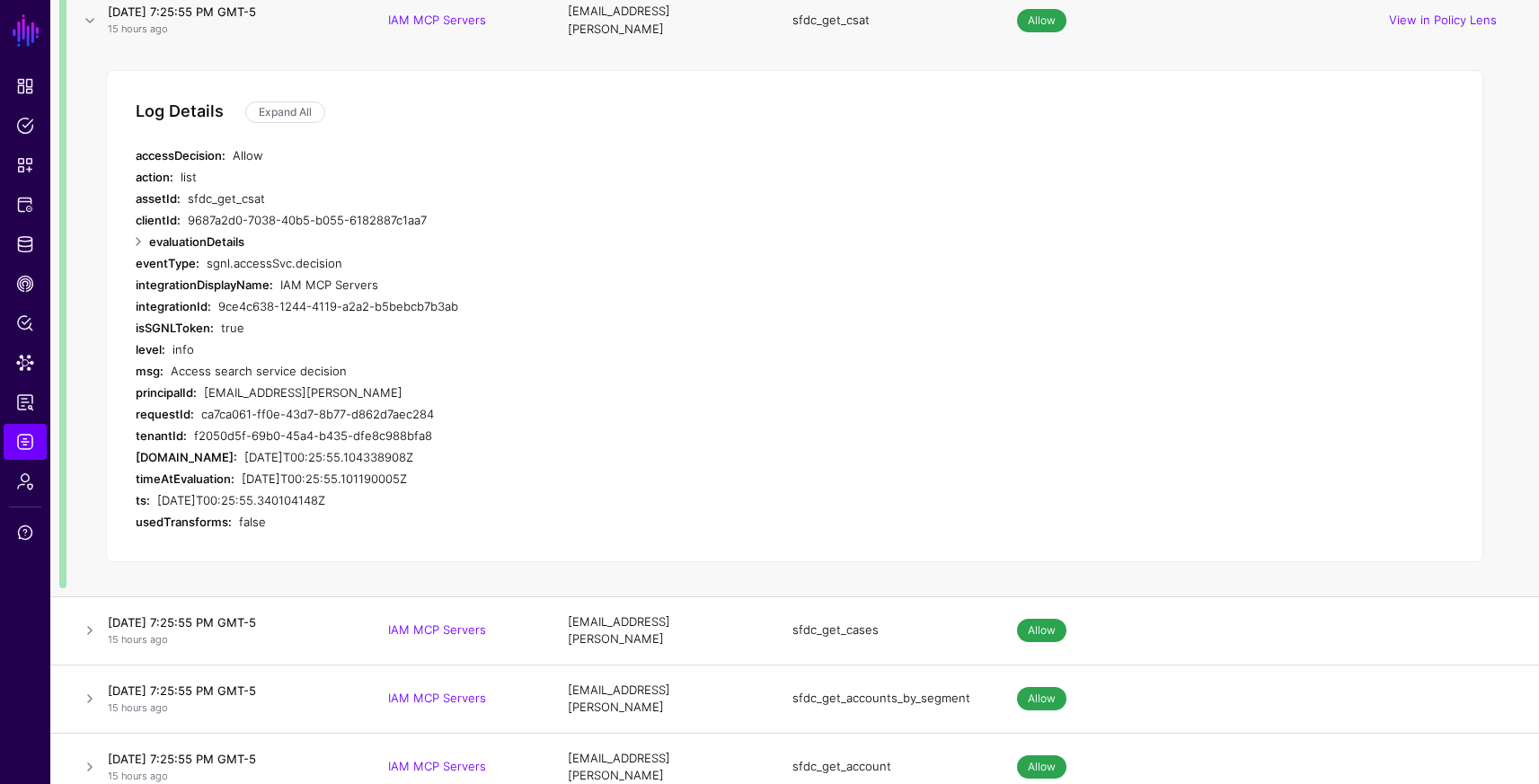
scroll to position [39, 0]
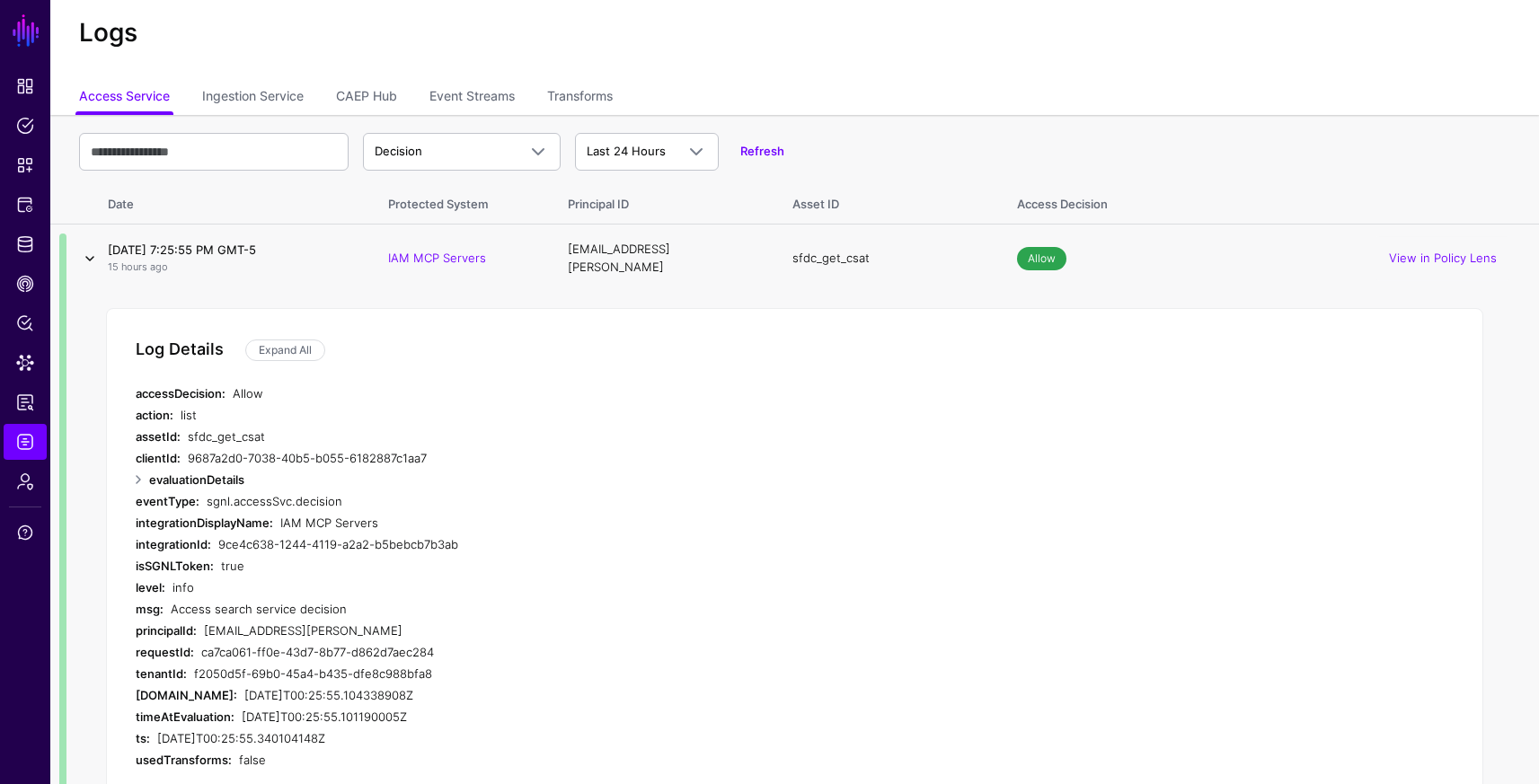
click at [95, 250] on link at bounding box center [90, 258] width 22 height 22
